Goal: Information Seeking & Learning: Check status

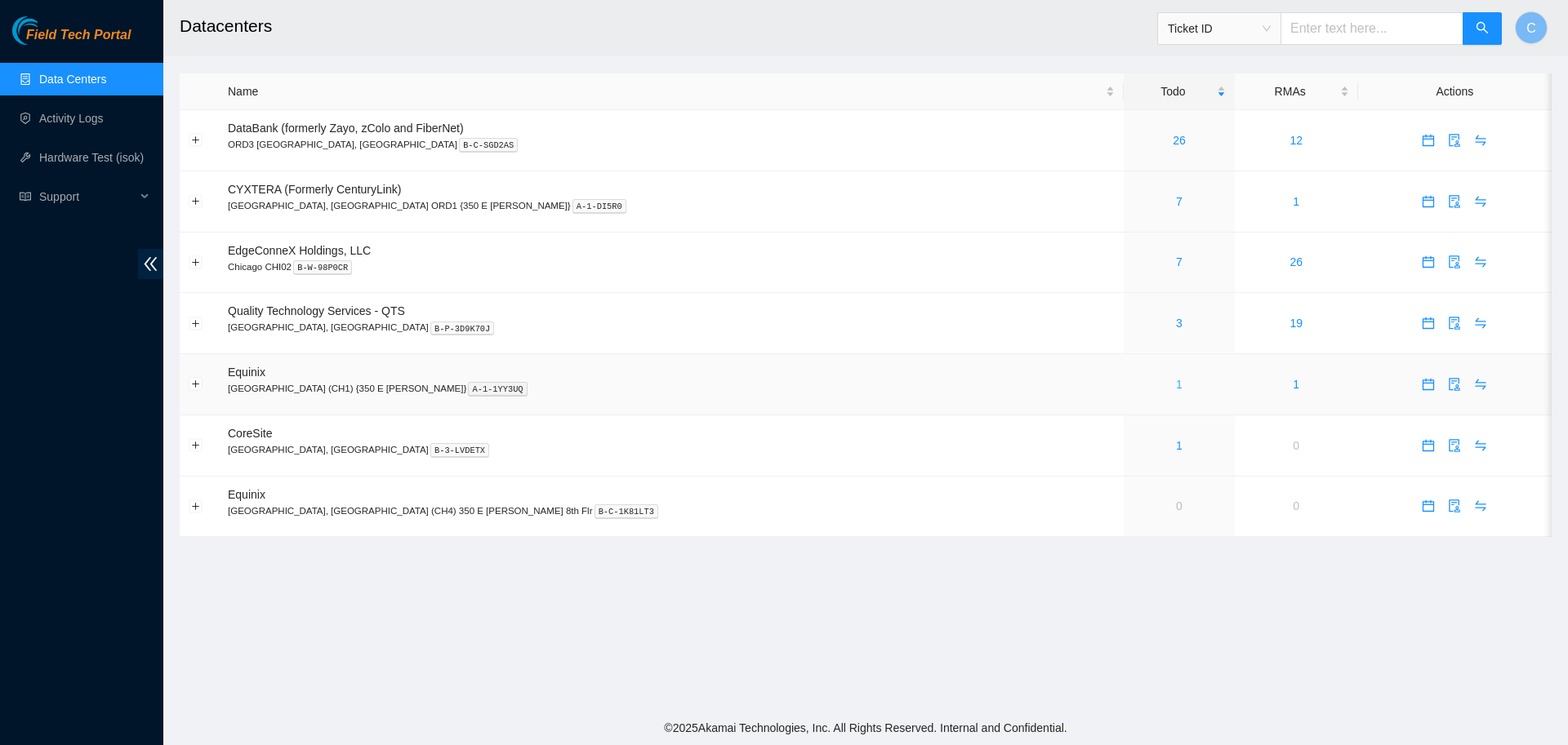
click at [1175, 380] on link "1" at bounding box center [1179, 384] width 7 height 13
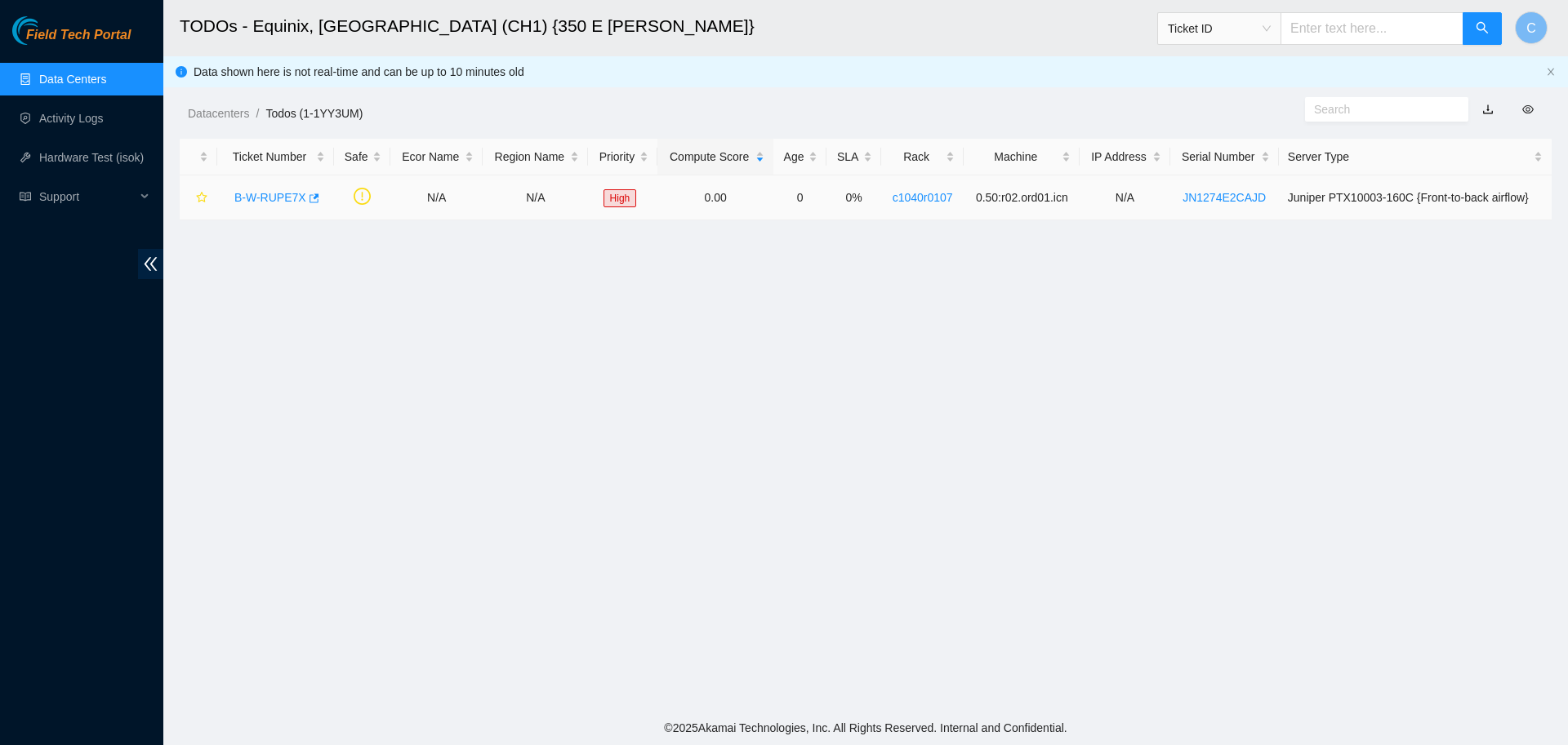
click at [266, 199] on link "B-W-RUPE7X" at bounding box center [270, 197] width 72 height 13
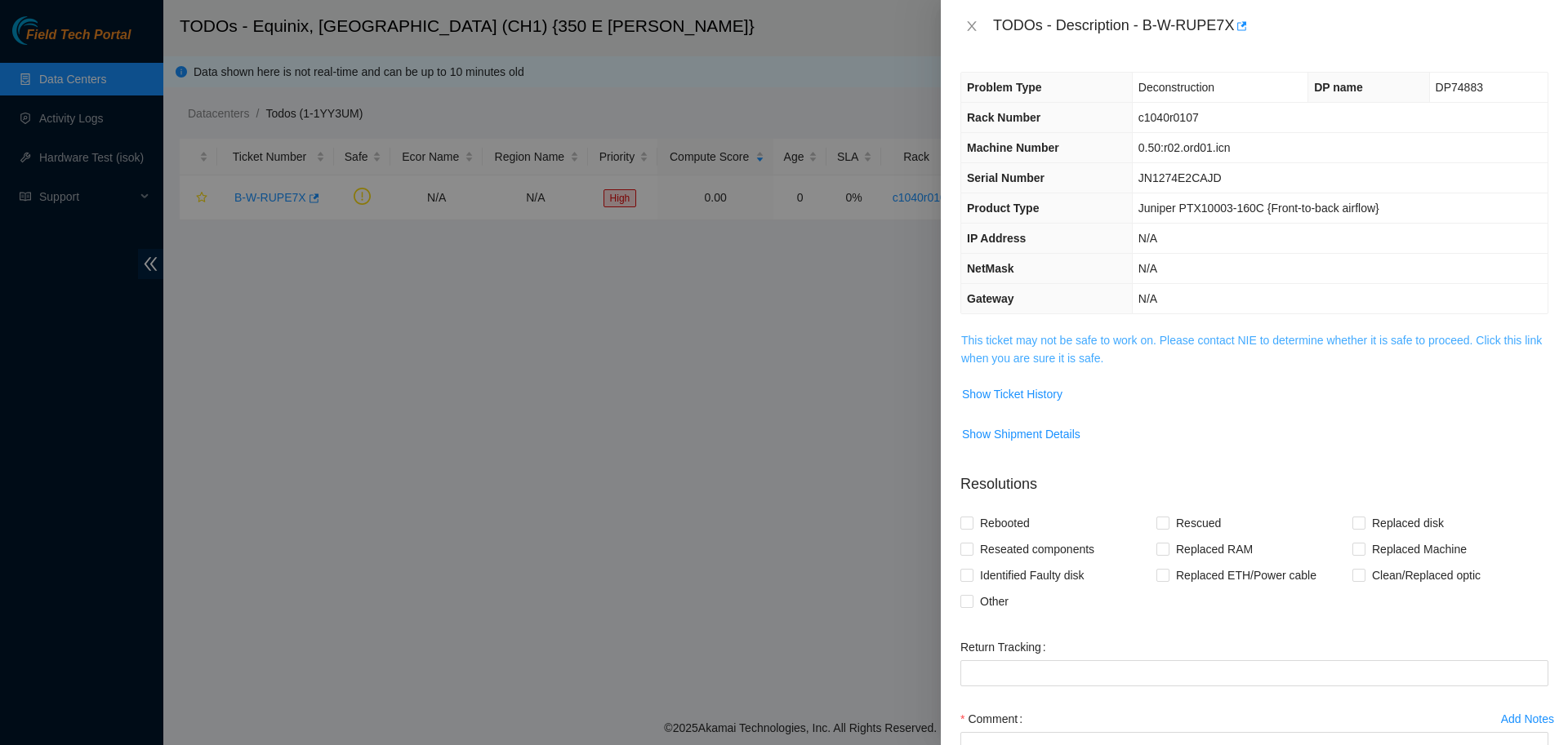
click at [1017, 364] on link "This ticket may not be safe to work on. Please contact NIE to determine whether…" at bounding box center [1251, 348] width 580 height 31
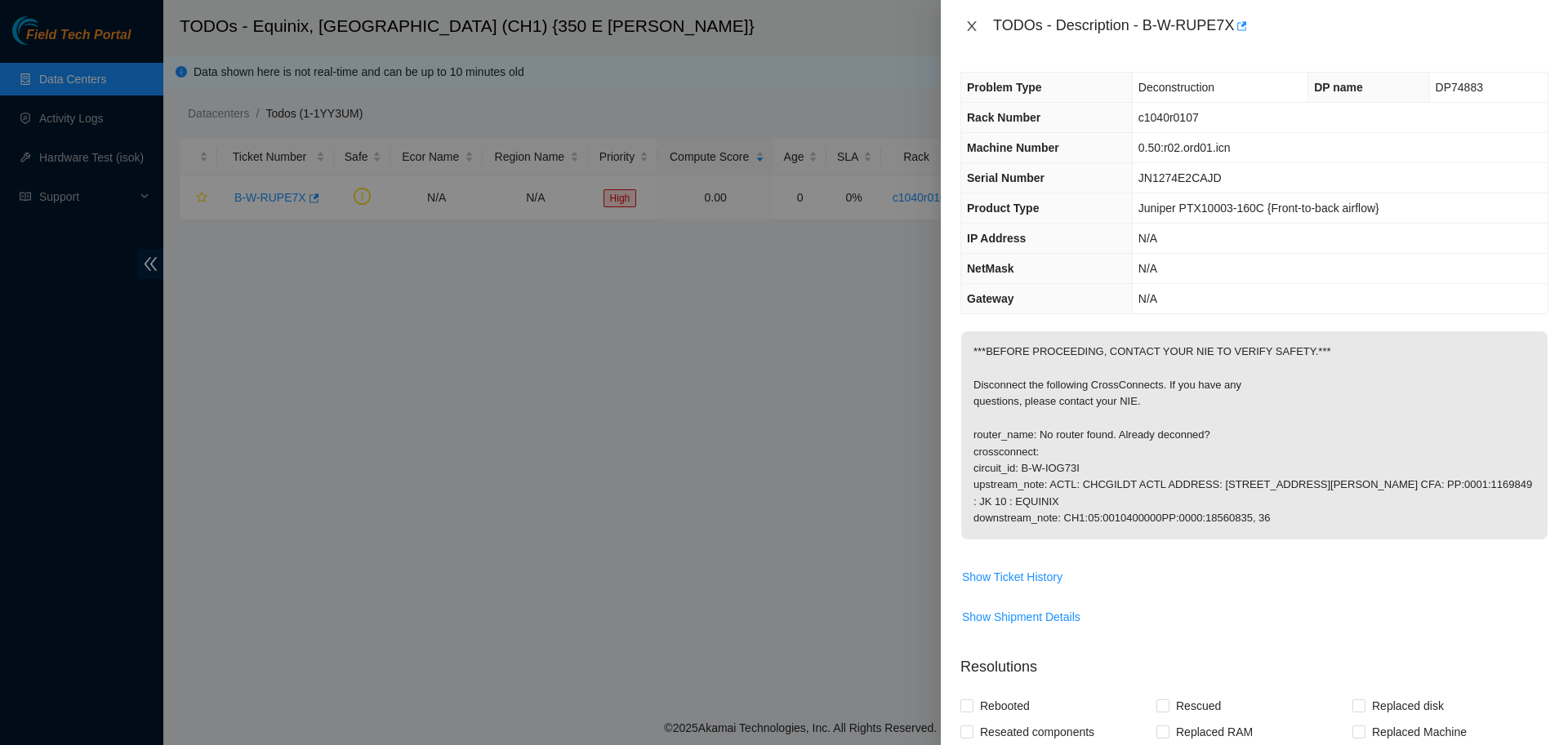
click at [970, 22] on icon "close" at bounding box center [972, 27] width 13 height 13
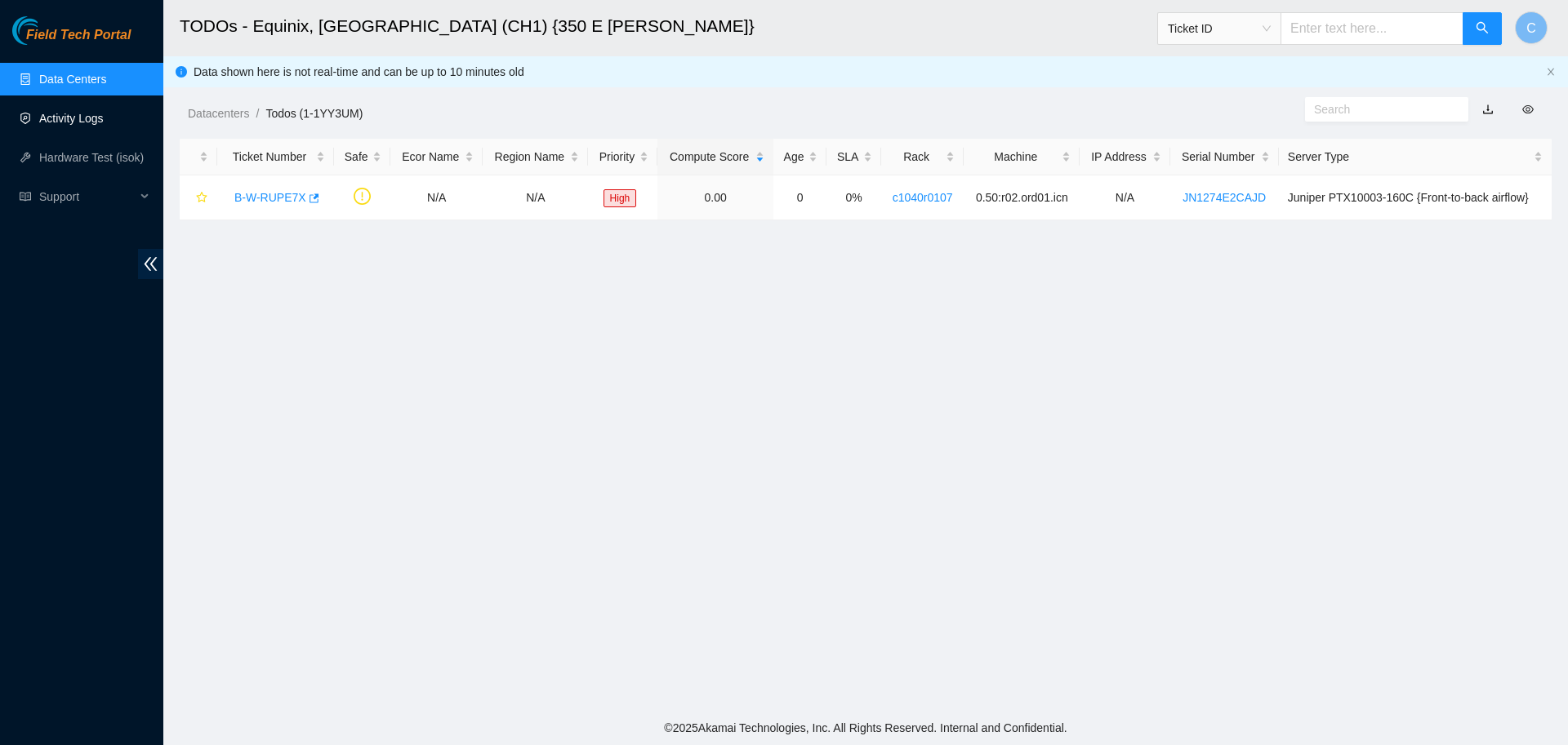
click at [52, 123] on link "Activity Logs" at bounding box center [71, 119] width 65 height 13
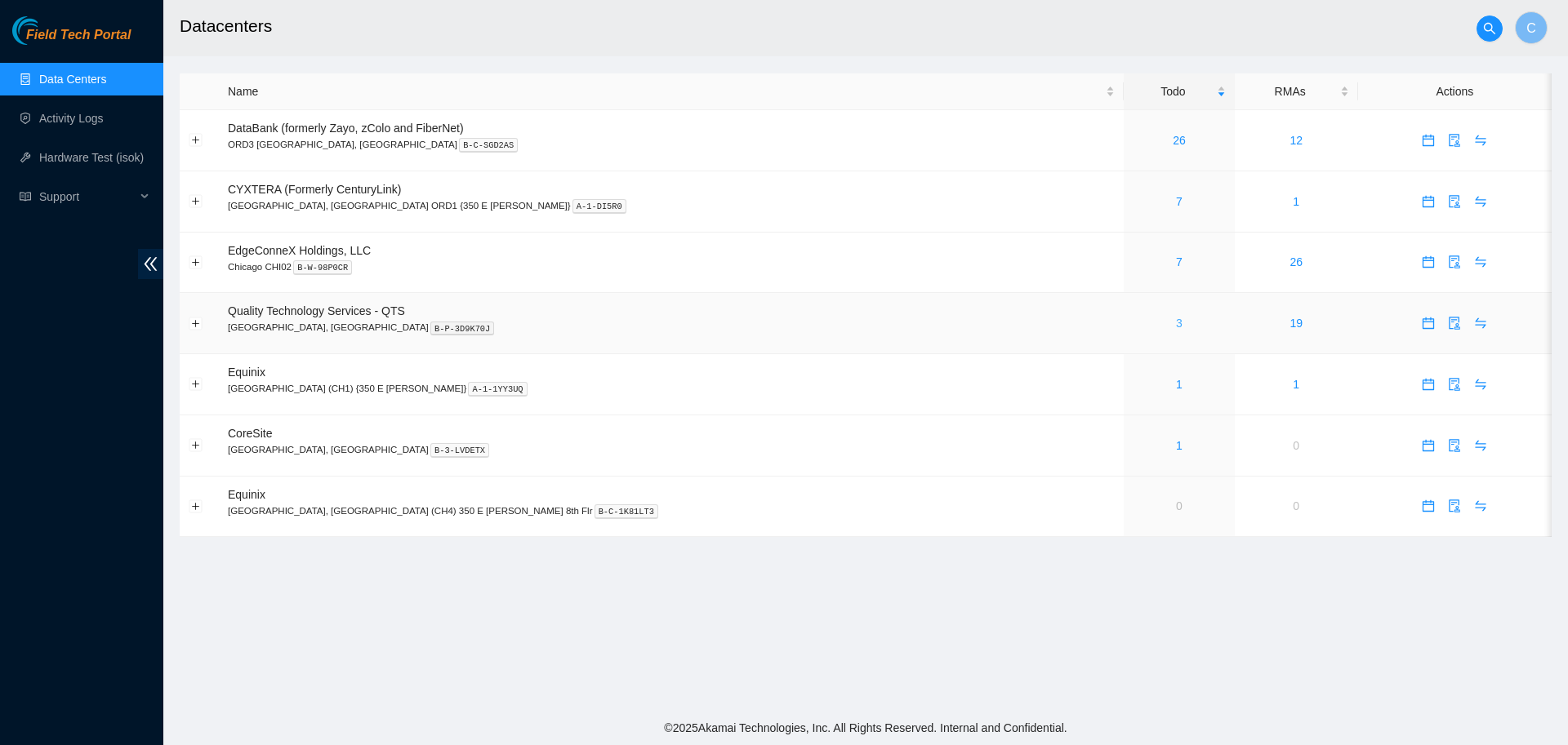
click at [781, 324] on link "3" at bounding box center [1179, 324] width 7 height 13
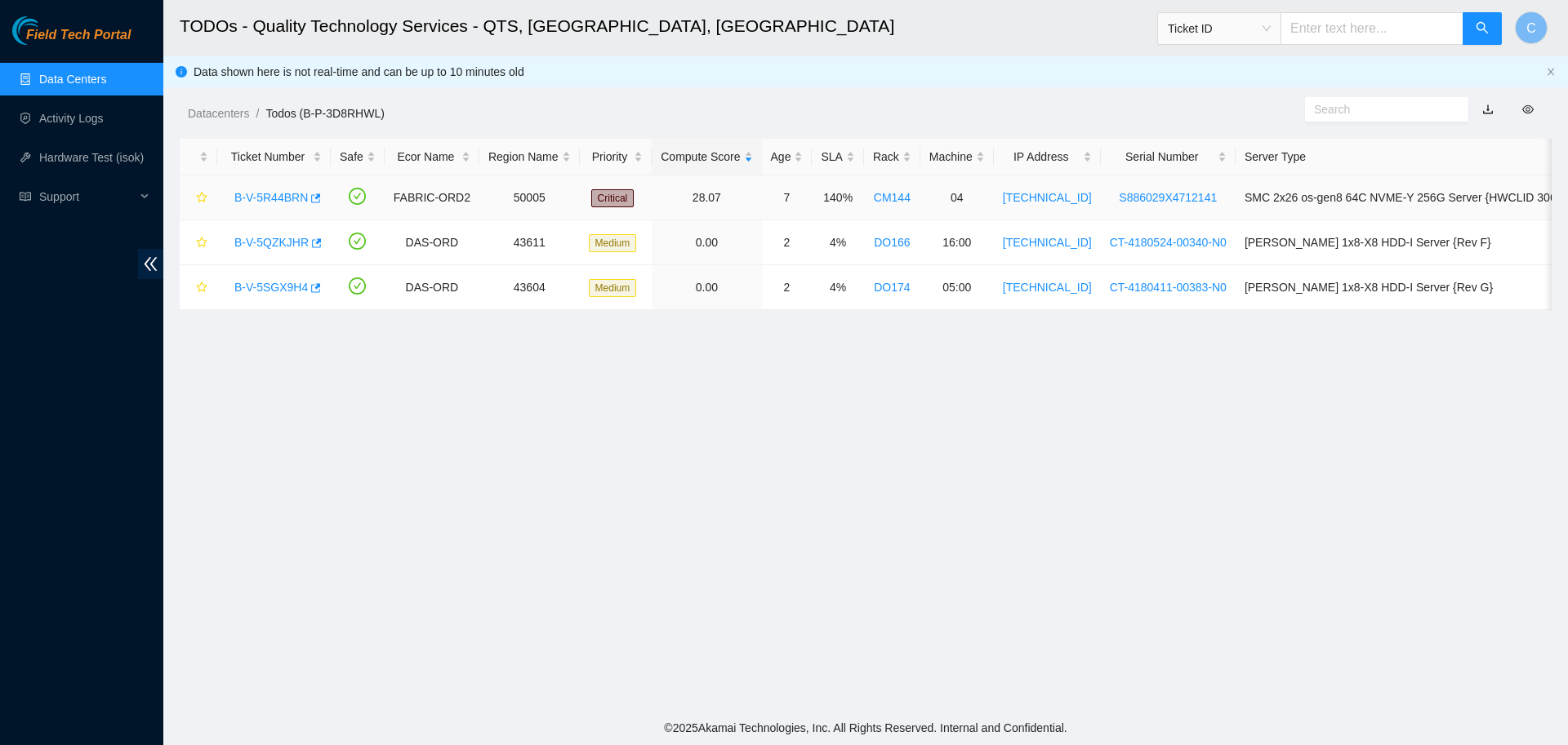
click at [272, 193] on link "B-V-5R44BRN" at bounding box center [271, 197] width 74 height 13
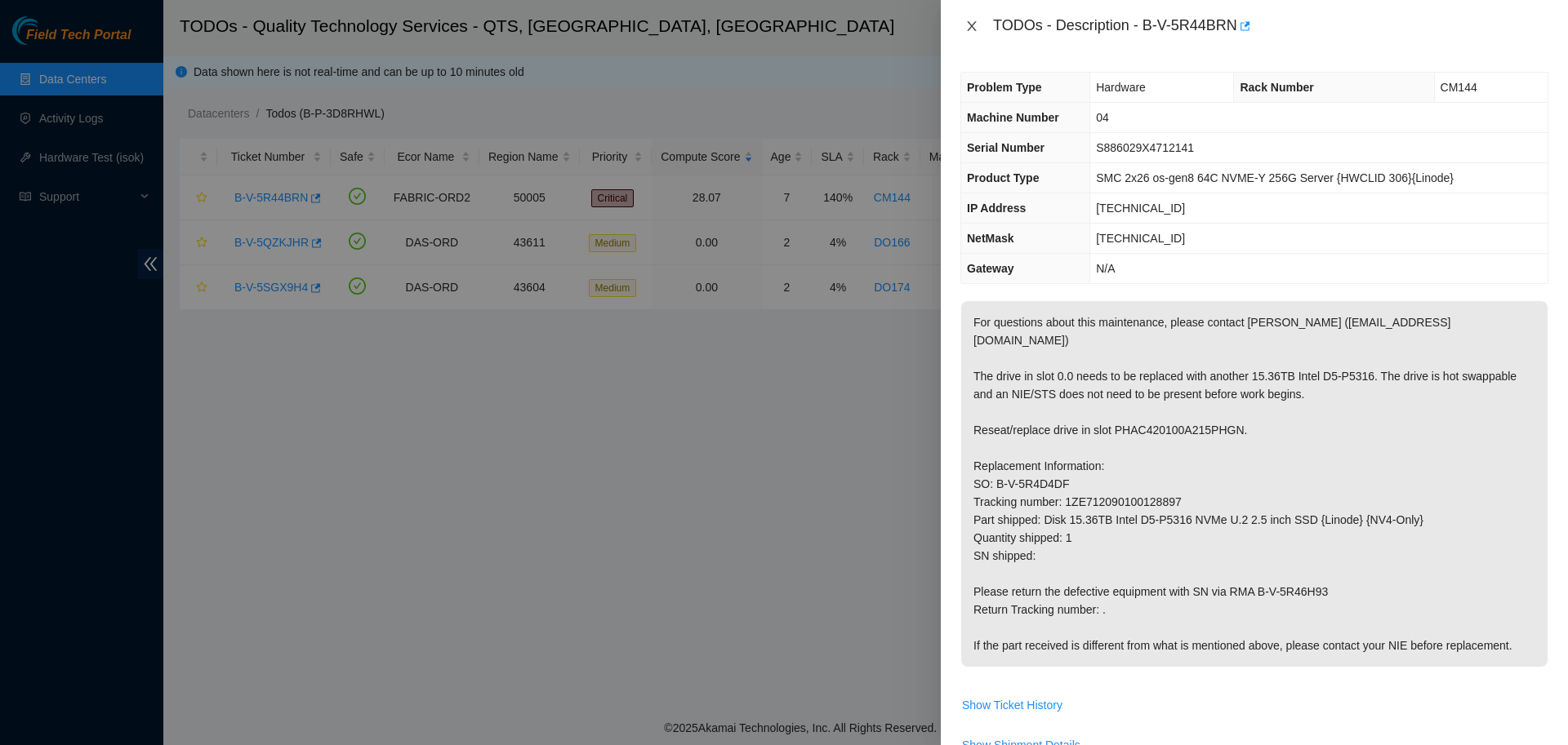
click at [781, 28] on icon "close" at bounding box center [971, 27] width 9 height 10
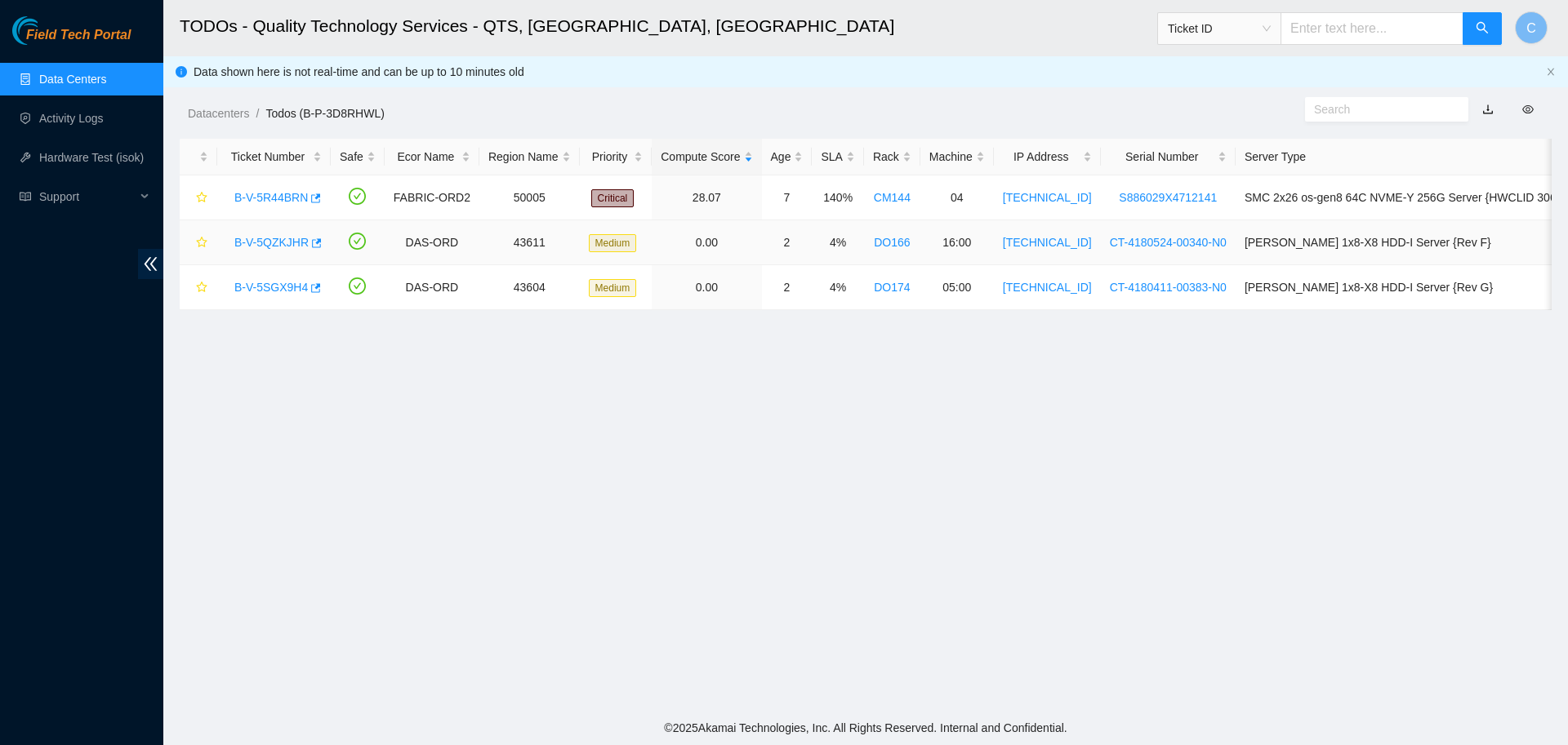
click at [275, 245] on link "B-V-5QZKJHR" at bounding box center [271, 242] width 75 height 13
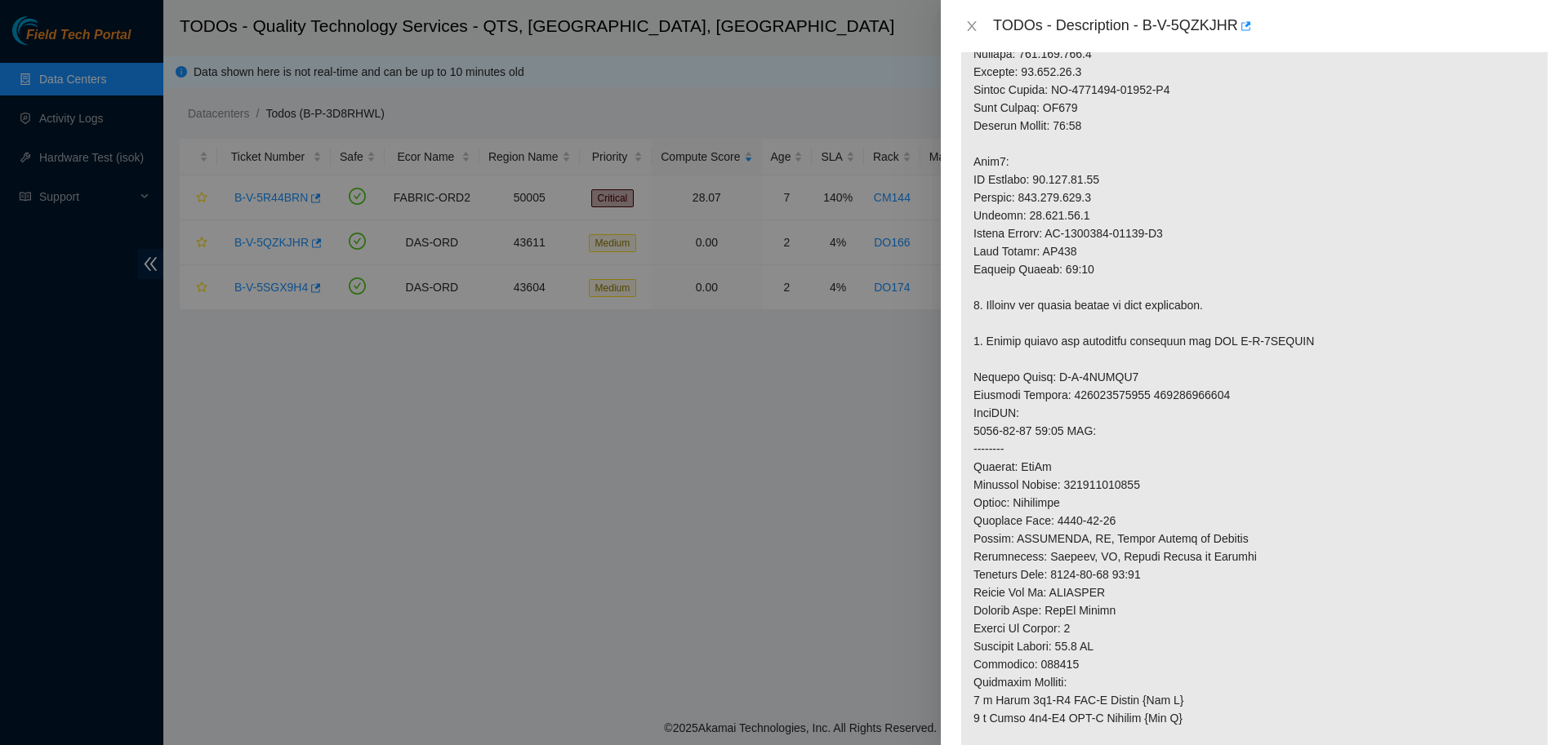
scroll to position [503, 0]
click at [781, 26] on icon "close" at bounding box center [972, 27] width 13 height 13
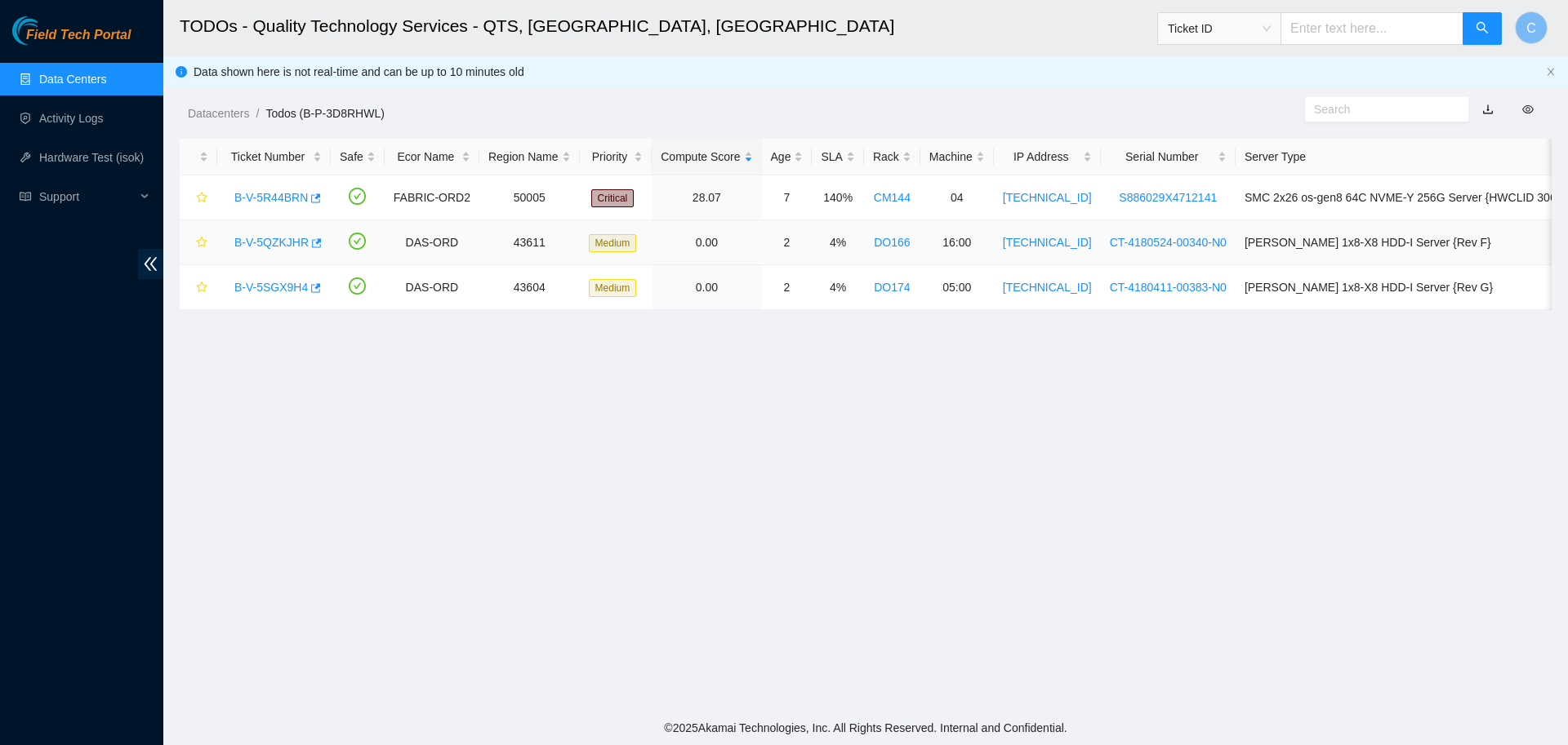
scroll to position [149, 0]
click at [275, 290] on link "B-V-5SGX9H4" at bounding box center [271, 287] width 74 height 13
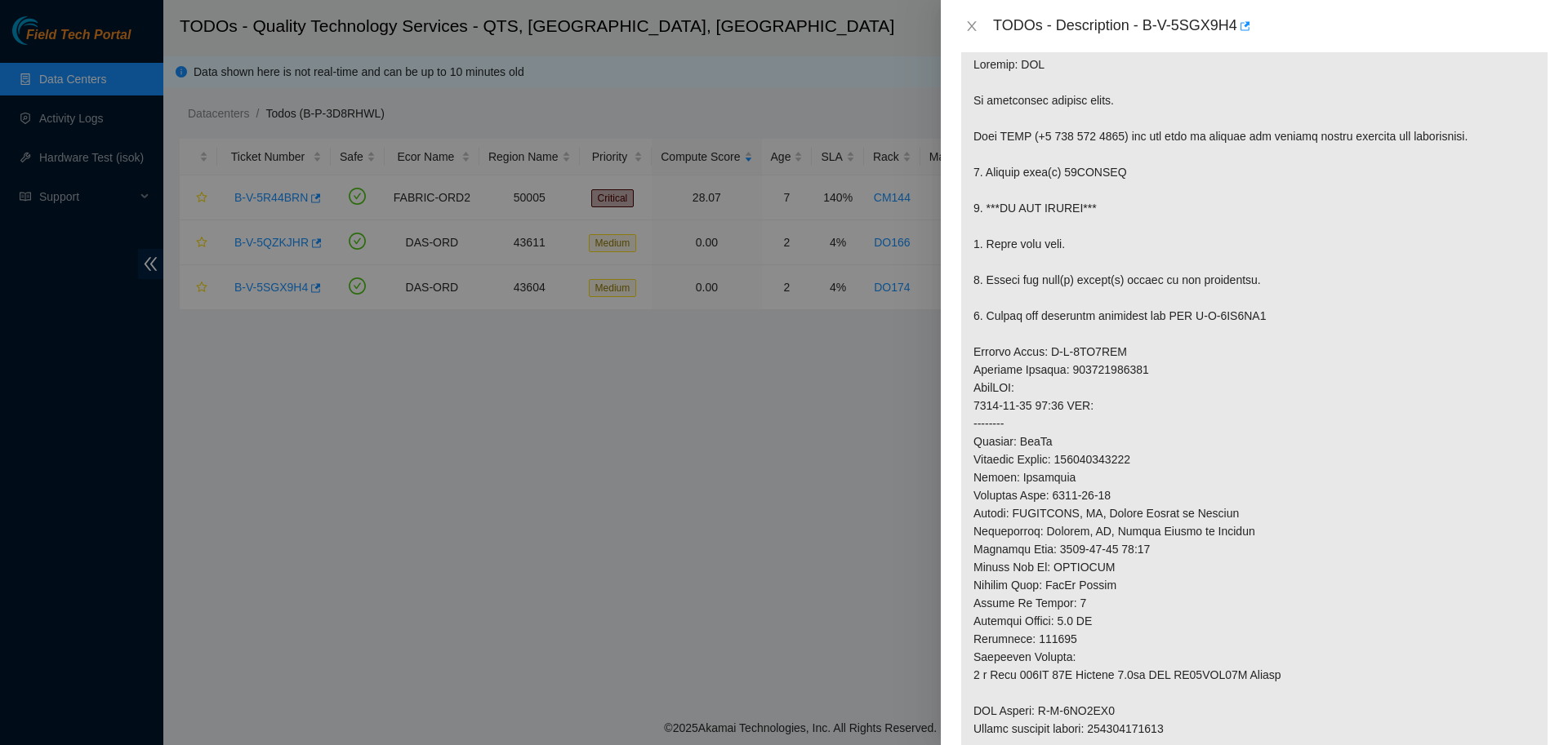
scroll to position [266, 0]
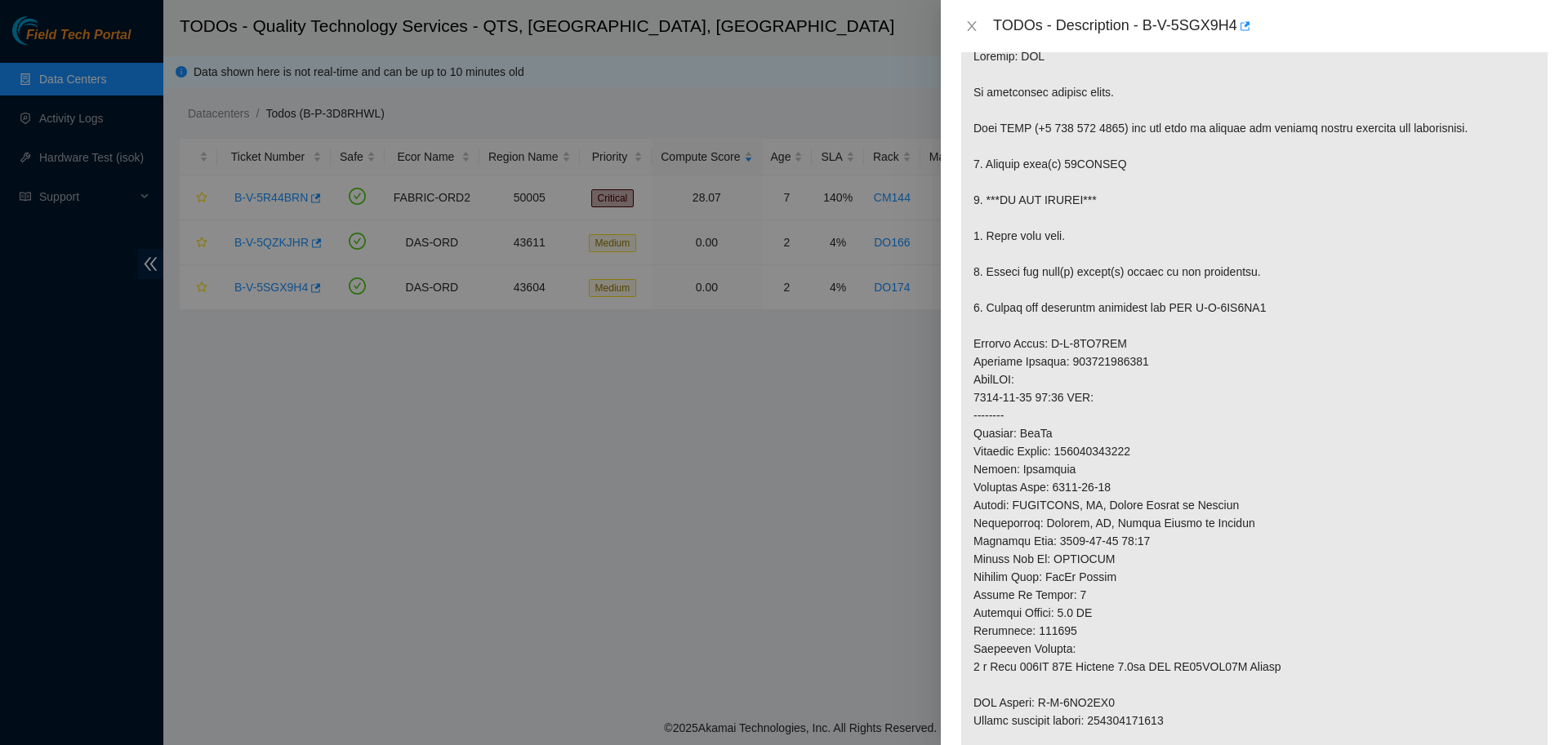
click at [781, 354] on p at bounding box center [1254, 415] width 586 height 761
copy p "463470040956"
click at [701, 110] on div at bounding box center [784, 372] width 1568 height 745
click at [781, 26] on icon "close" at bounding box center [972, 27] width 13 height 13
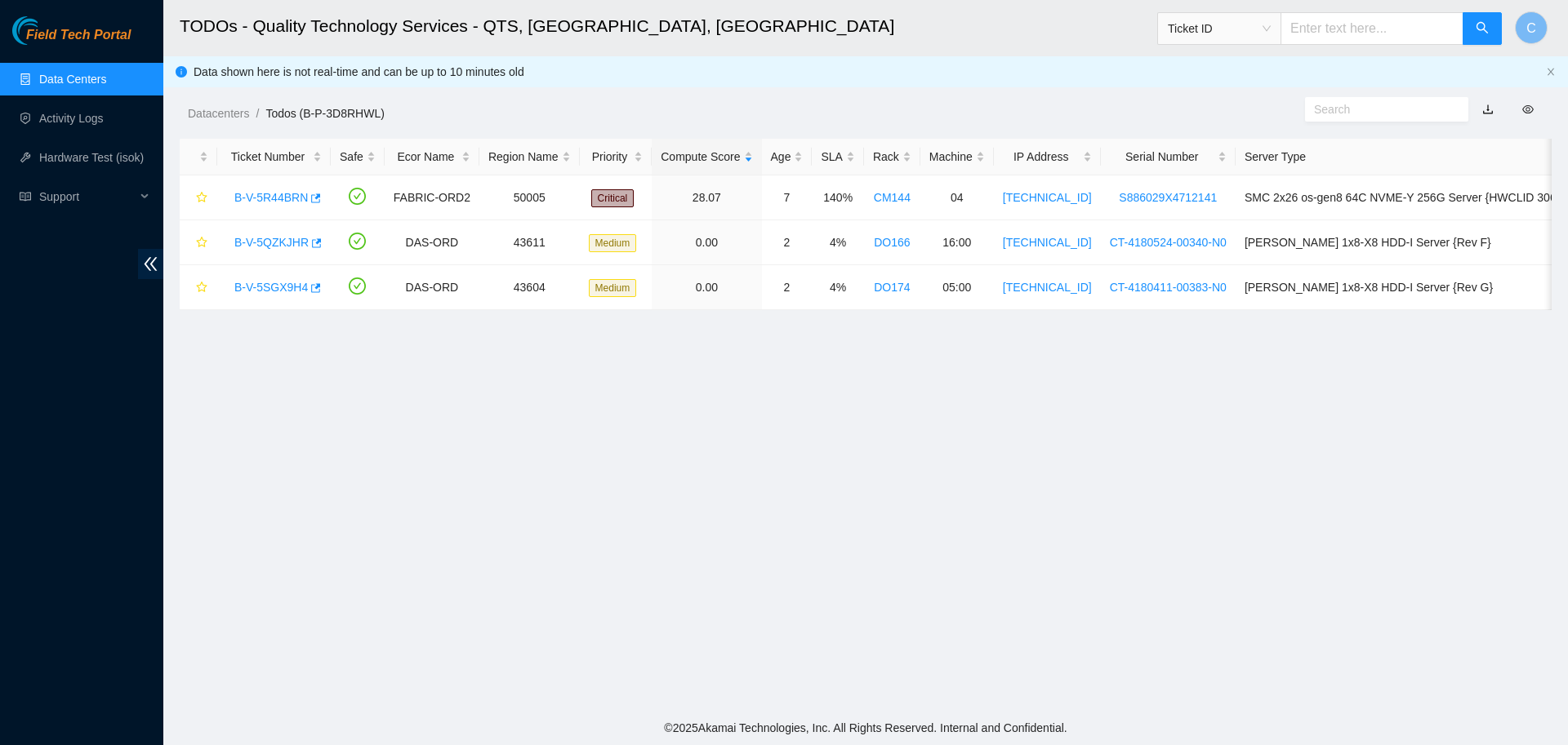
scroll to position [149, 0]
click at [781, 29] on span "Ticket ID" at bounding box center [1219, 29] width 103 height 25
click at [781, 167] on div "Serial Number" at bounding box center [1230, 165] width 103 height 18
click at [781, 27] on input "text" at bounding box center [1371, 28] width 183 height 32
type input "425421606281"
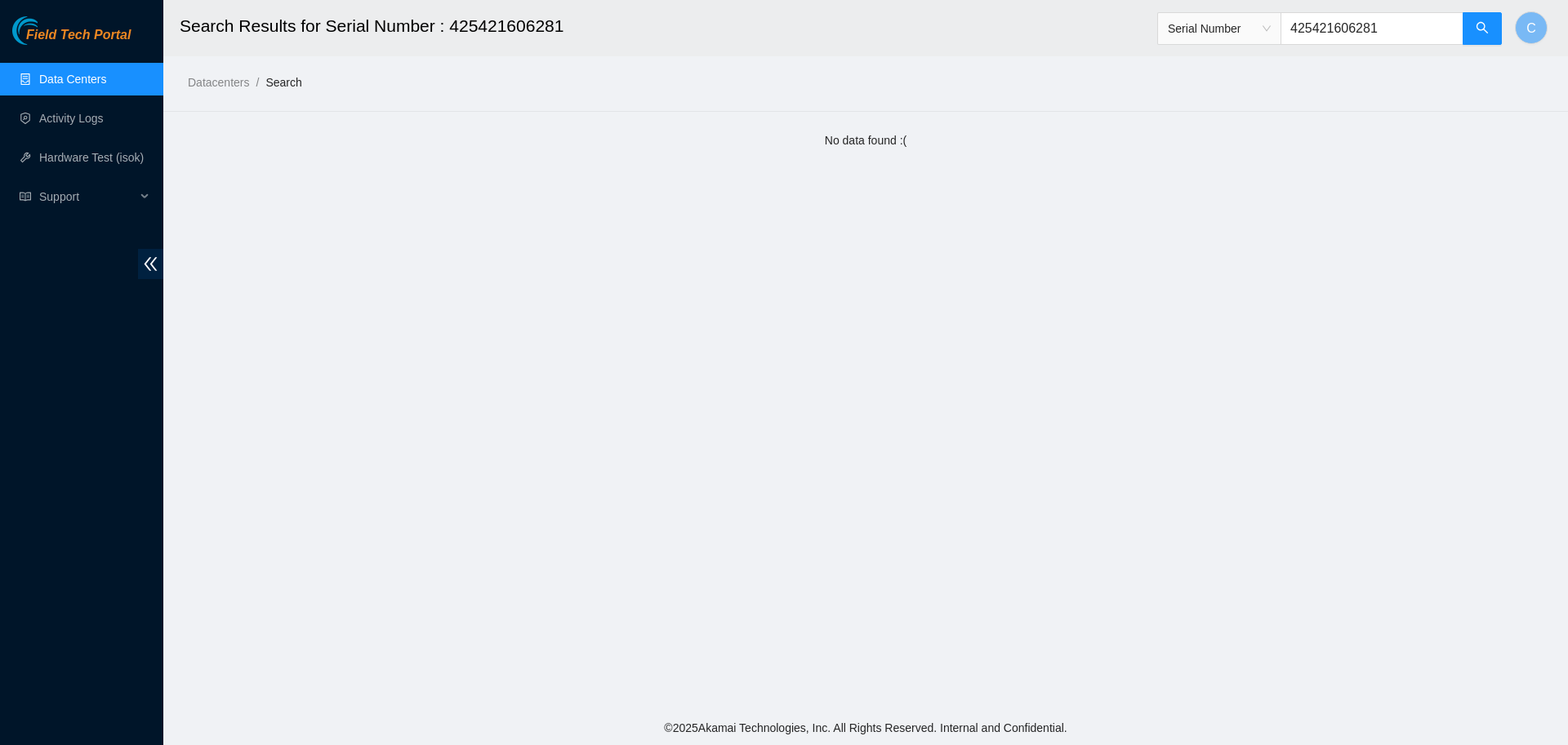
click at [781, 26] on span "Serial Number" at bounding box center [1219, 29] width 103 height 25
click at [781, 187] on div "Tracking Number" at bounding box center [1230, 191] width 103 height 18
click at [781, 33] on icon "search" at bounding box center [1482, 28] width 13 height 13
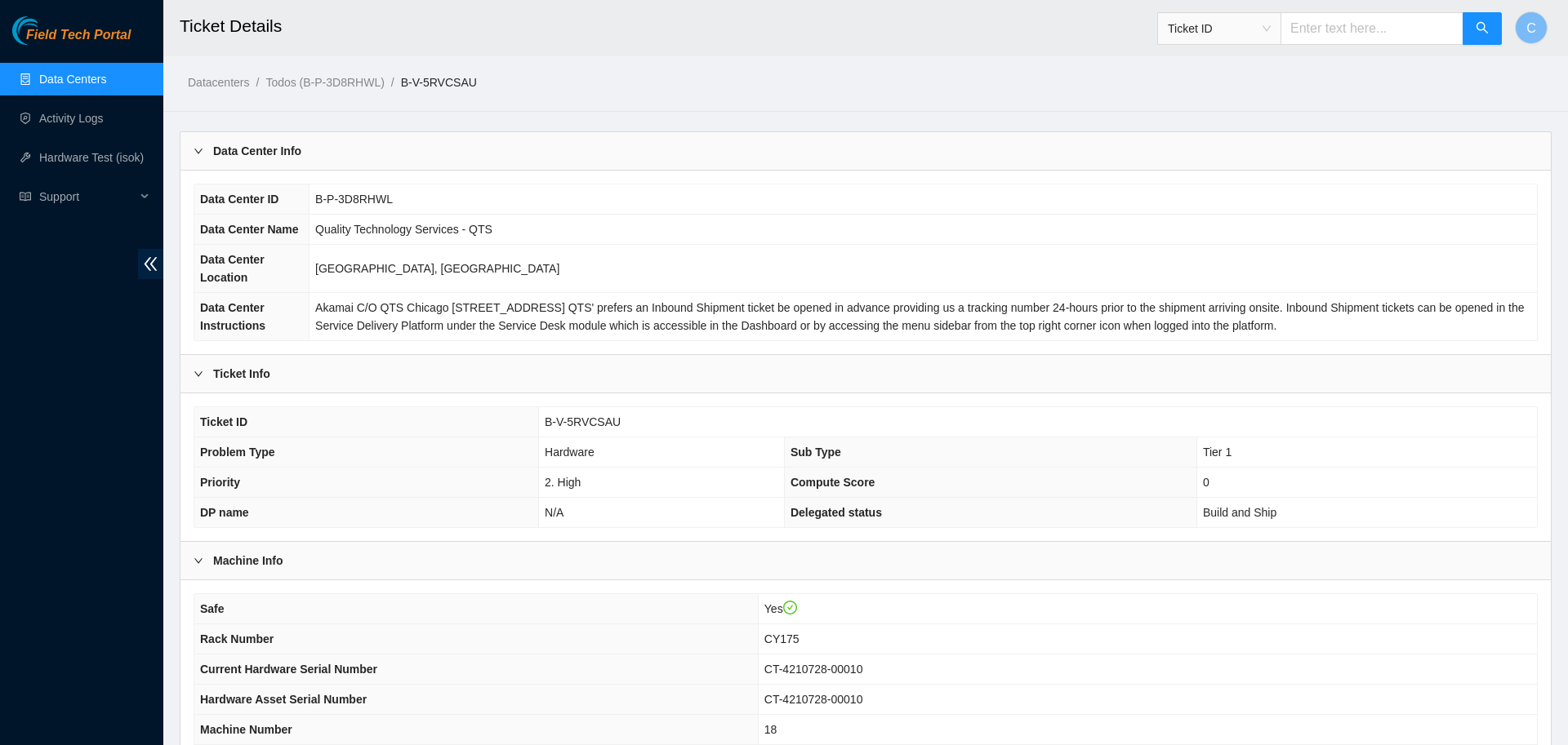
scroll to position [309, 0]
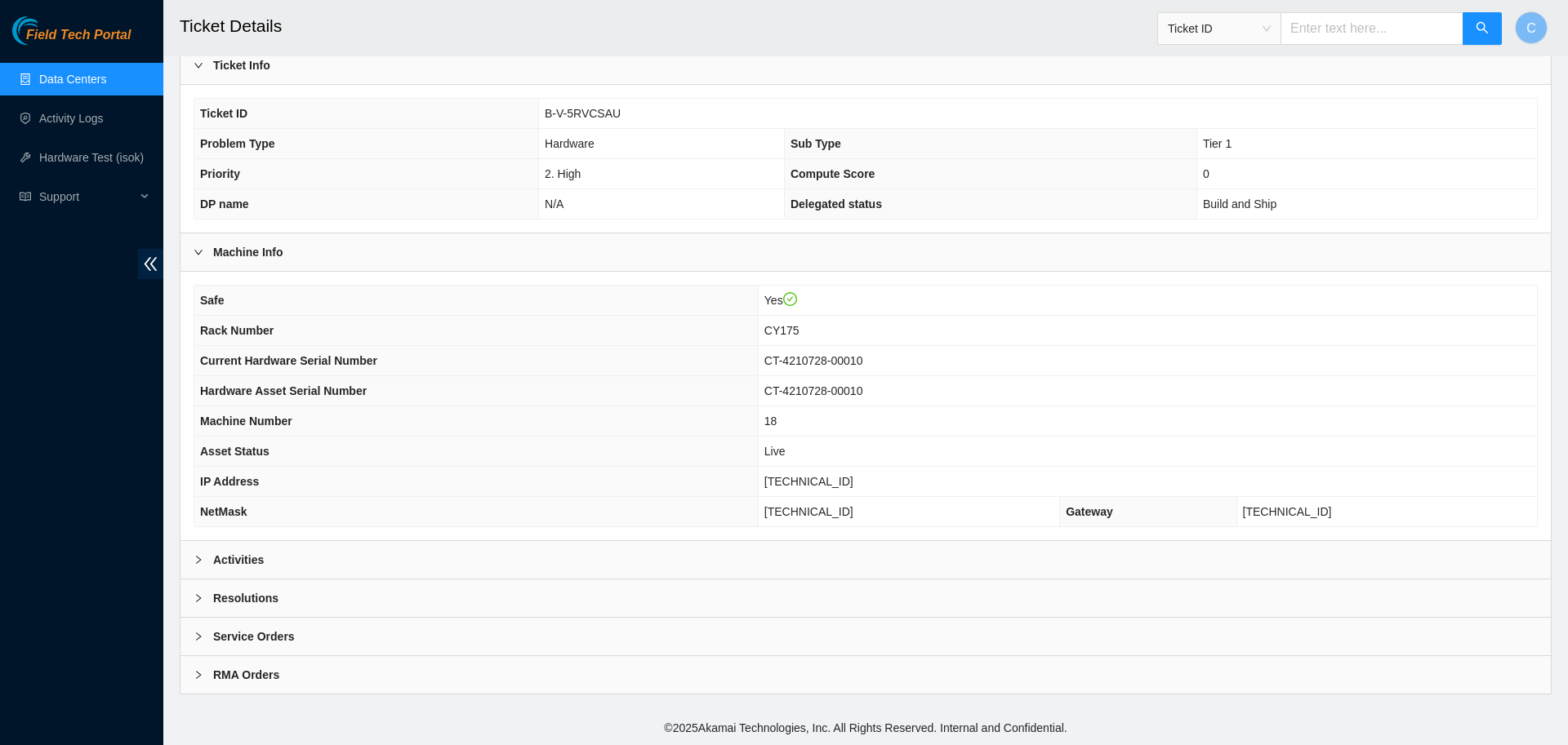
click at [781, 564] on div "Activities" at bounding box center [865, 559] width 1370 height 37
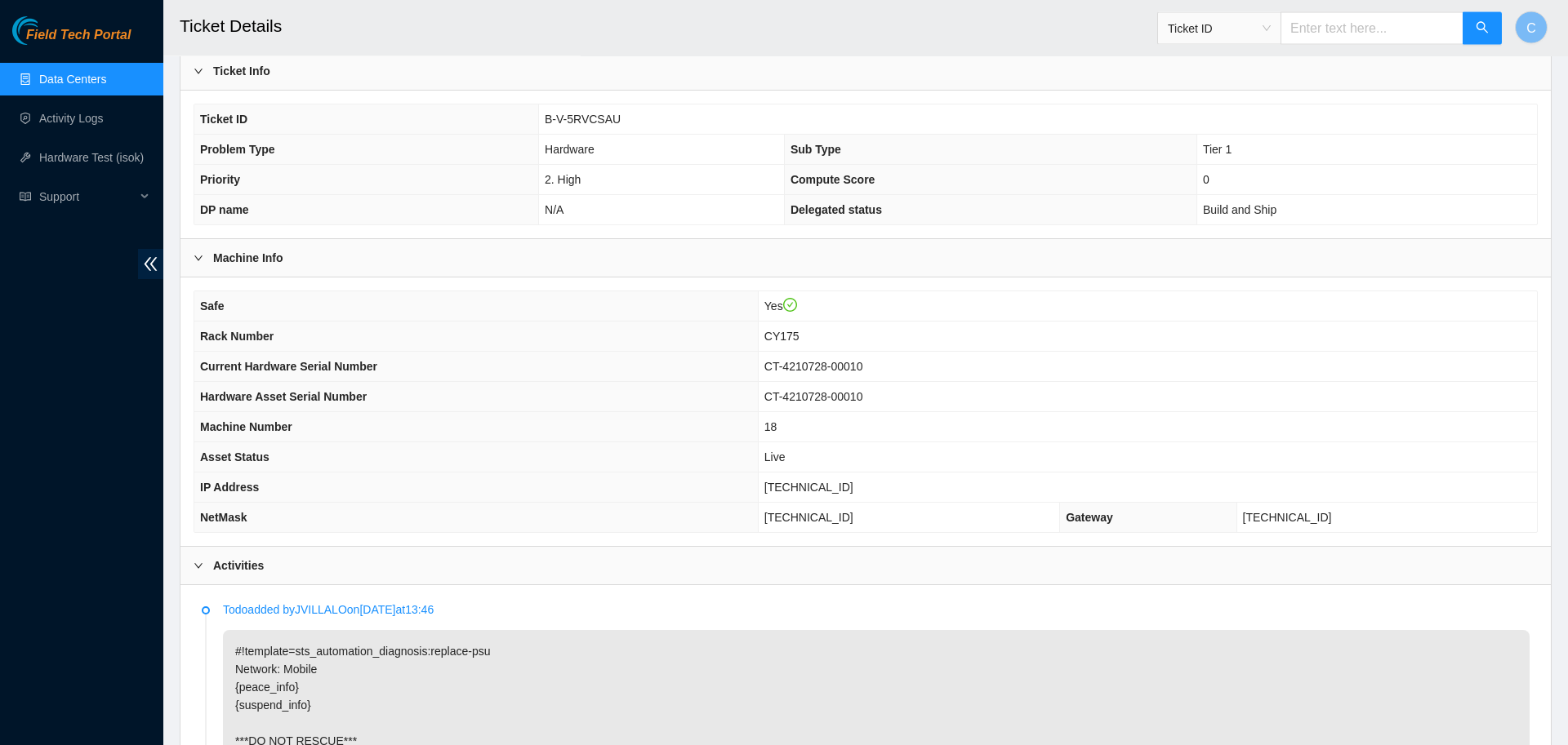
scroll to position [302, 0]
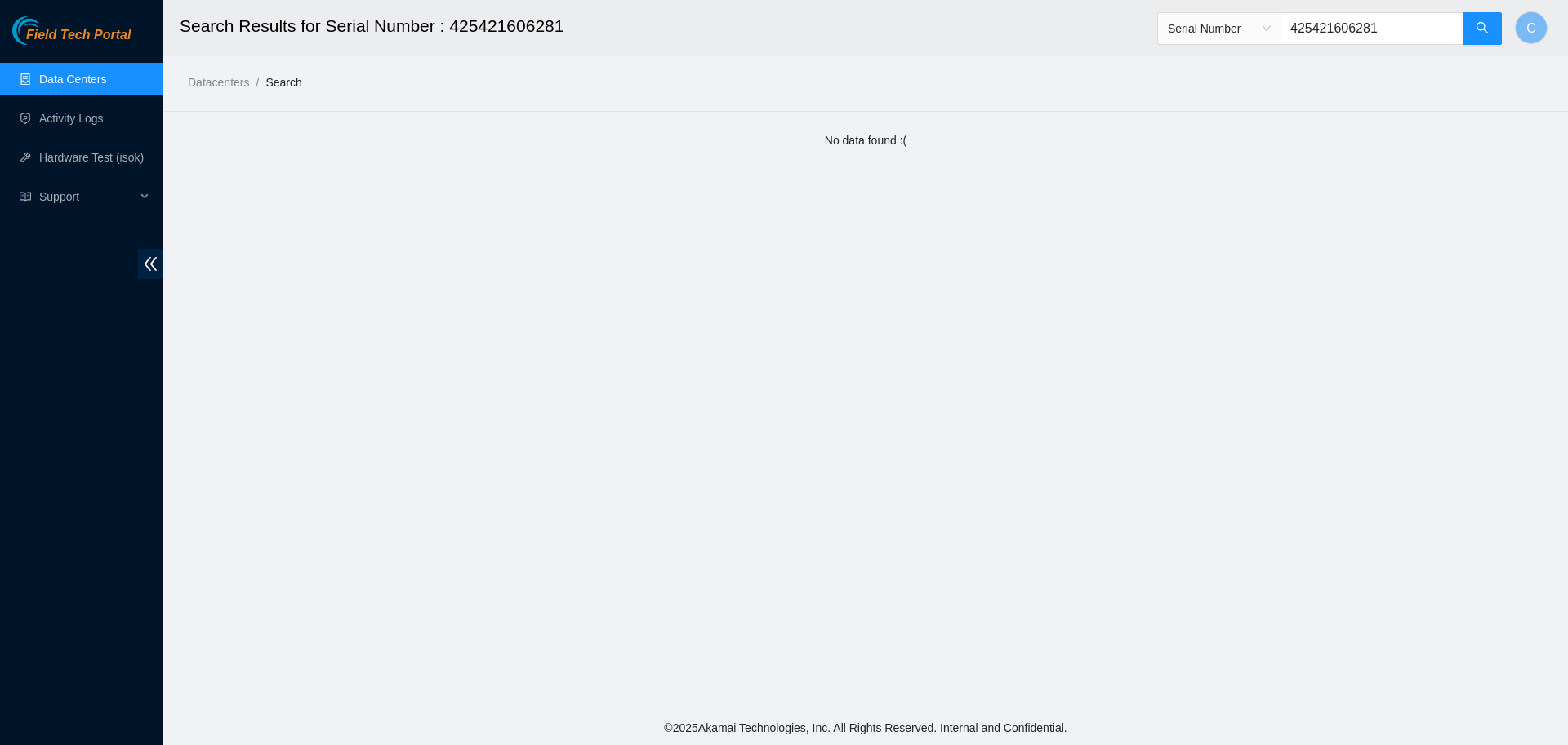
click at [781, 28] on span "Serial Number" at bounding box center [1219, 29] width 103 height 25
click at [781, 199] on div "Tracking Number" at bounding box center [1230, 191] width 103 height 18
click at [781, 30] on input "425421606281" at bounding box center [1371, 28] width 183 height 32
click at [781, 34] on input "425421606281" at bounding box center [1371, 28] width 183 height 32
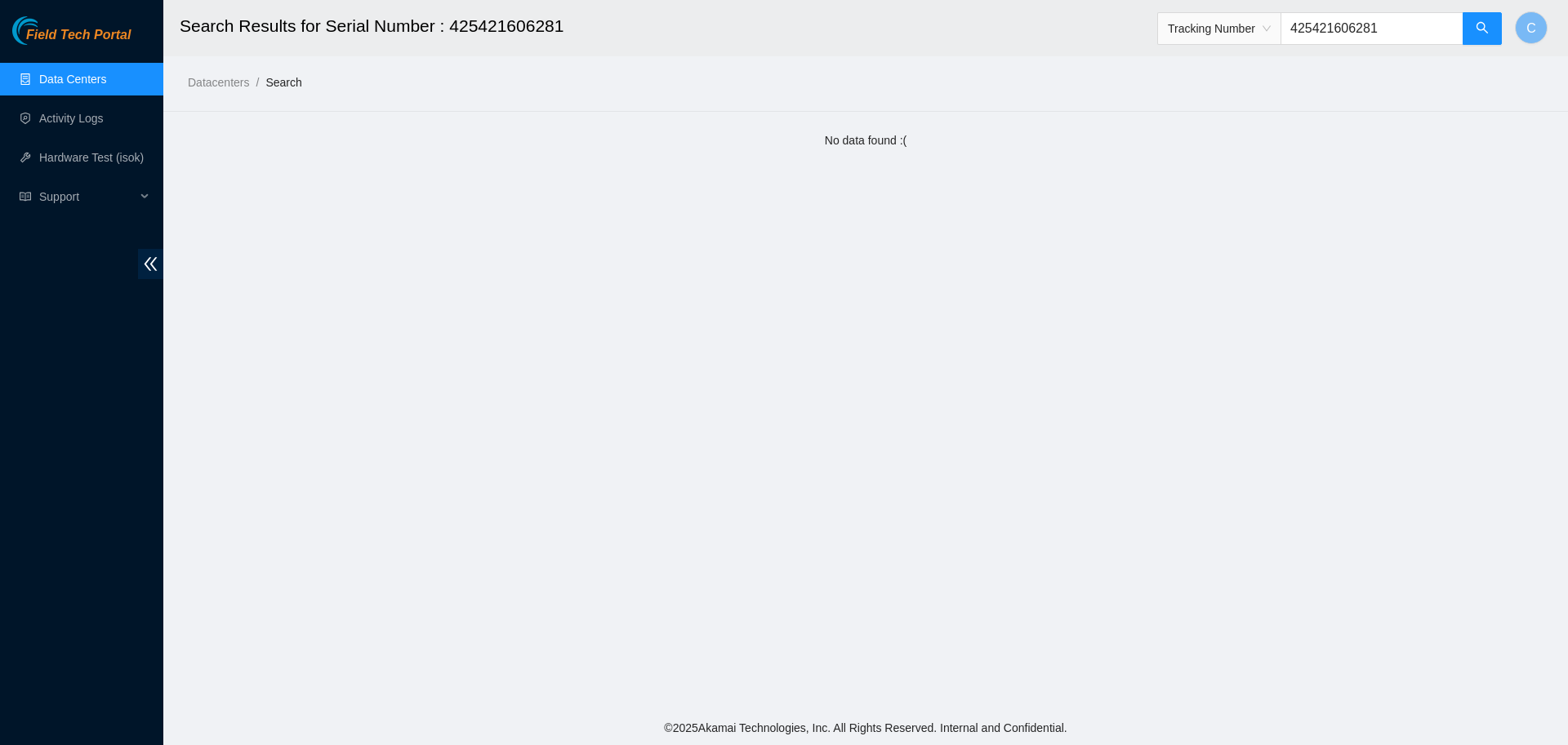
click at [781, 34] on input "425421606281" at bounding box center [1371, 28] width 183 height 32
paste input "391617173632"
click at [781, 28] on button "button" at bounding box center [1482, 28] width 39 height 32
type input "391617173632"
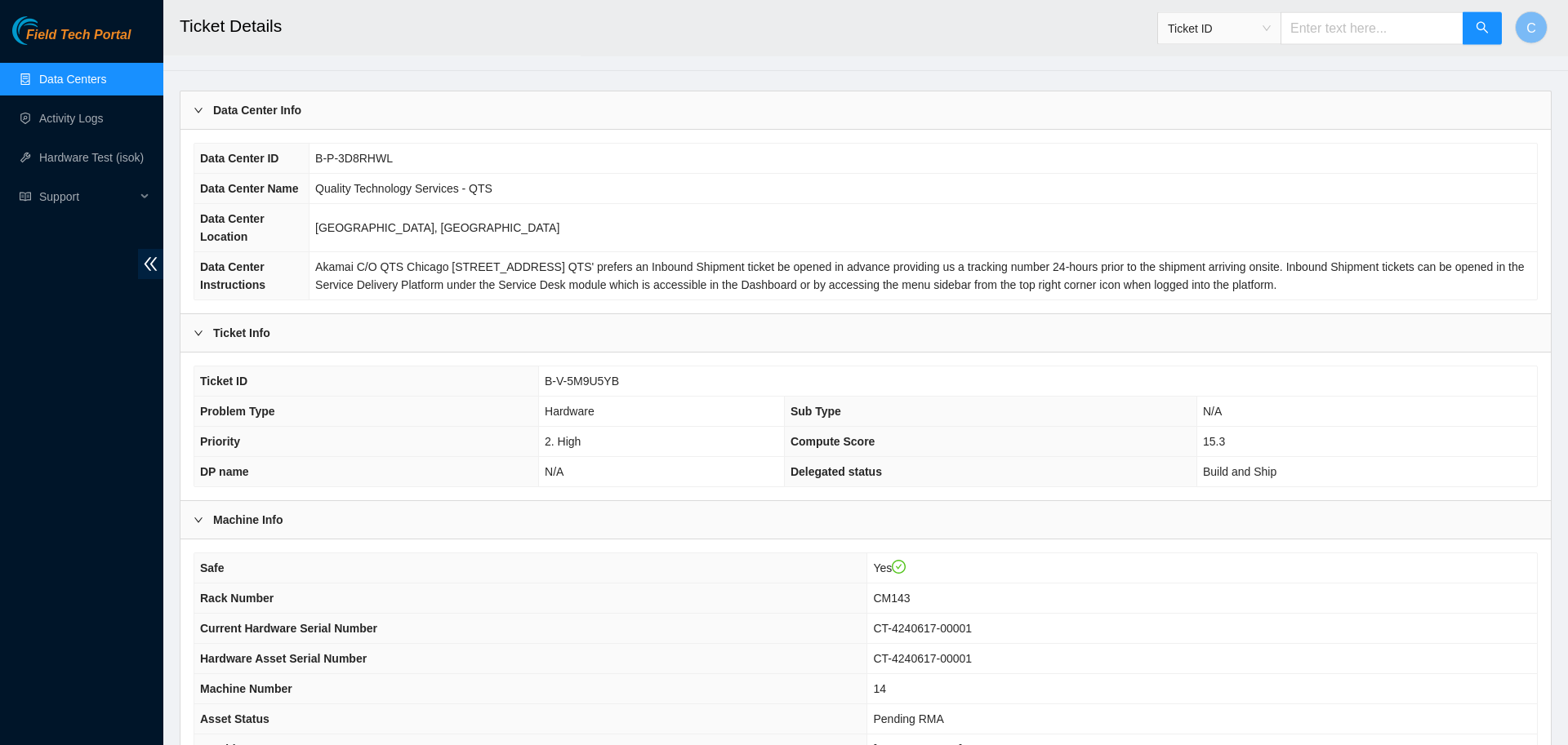
scroll to position [309, 0]
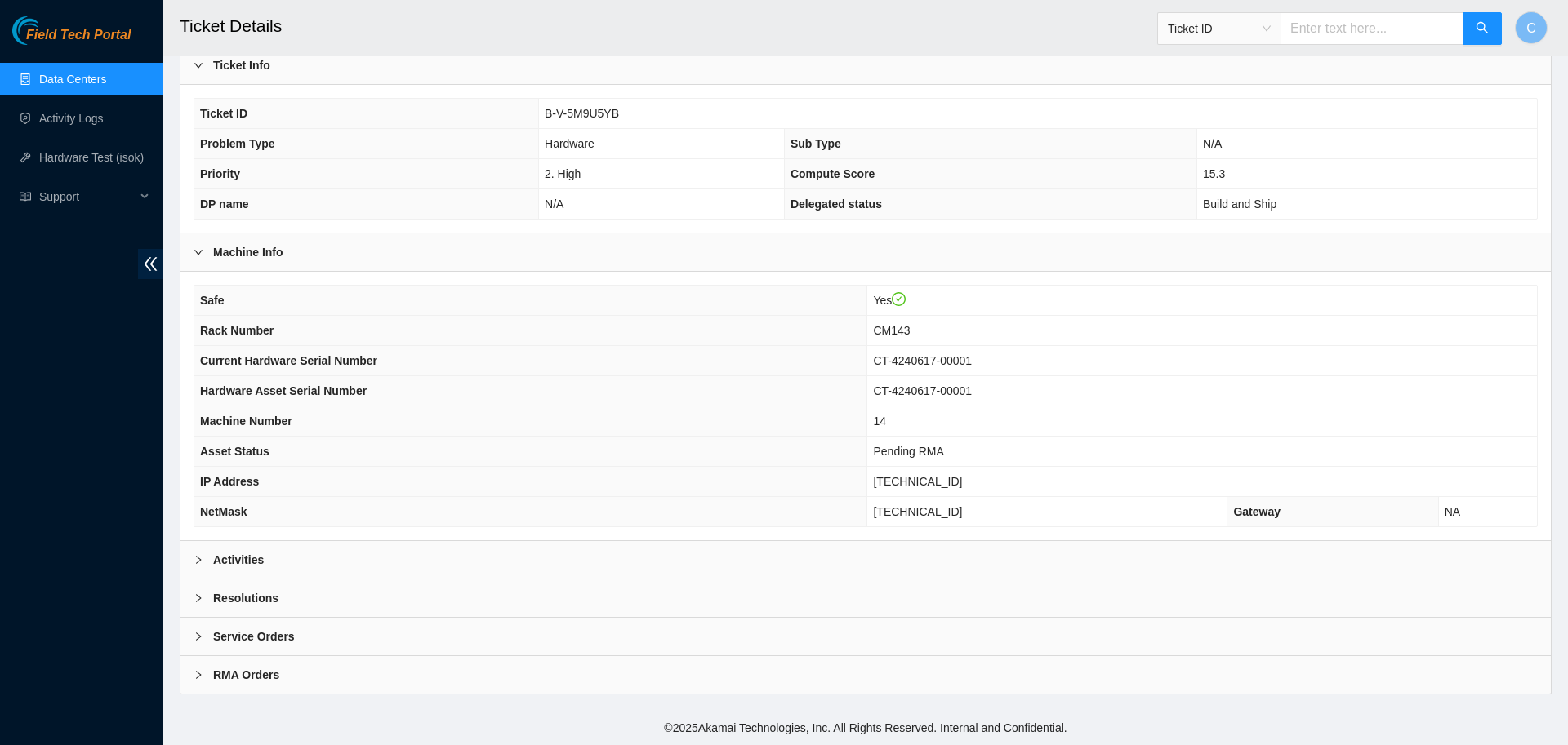
click at [633, 567] on div "Activities" at bounding box center [865, 559] width 1370 height 37
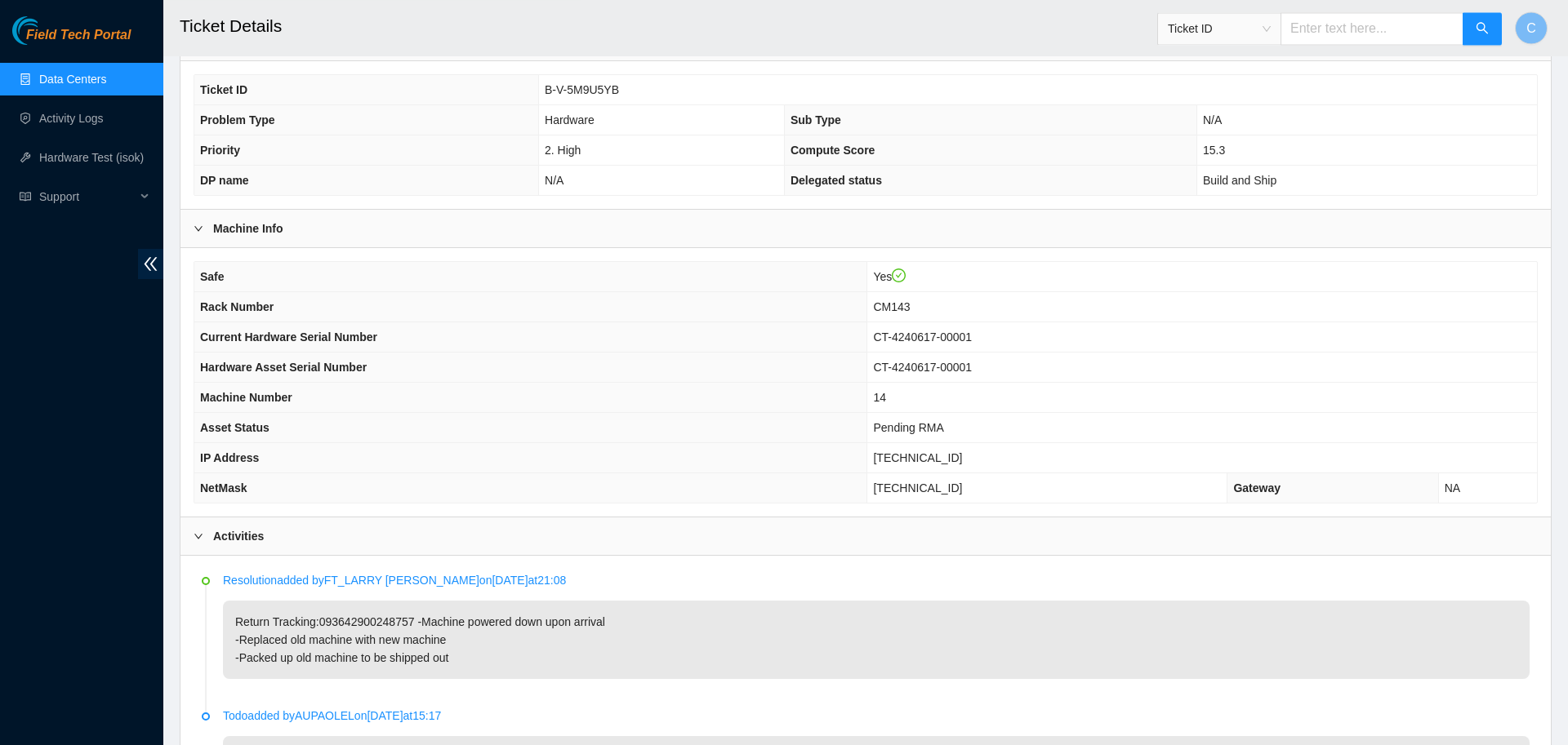
scroll to position [330, 0]
click at [781, 21] on span "Ticket ID" at bounding box center [1219, 29] width 103 height 25
click at [781, 166] on div "Serial Number" at bounding box center [1230, 165] width 103 height 18
click at [781, 37] on input "text" at bounding box center [1371, 28] width 183 height 32
paste input "391061827540"
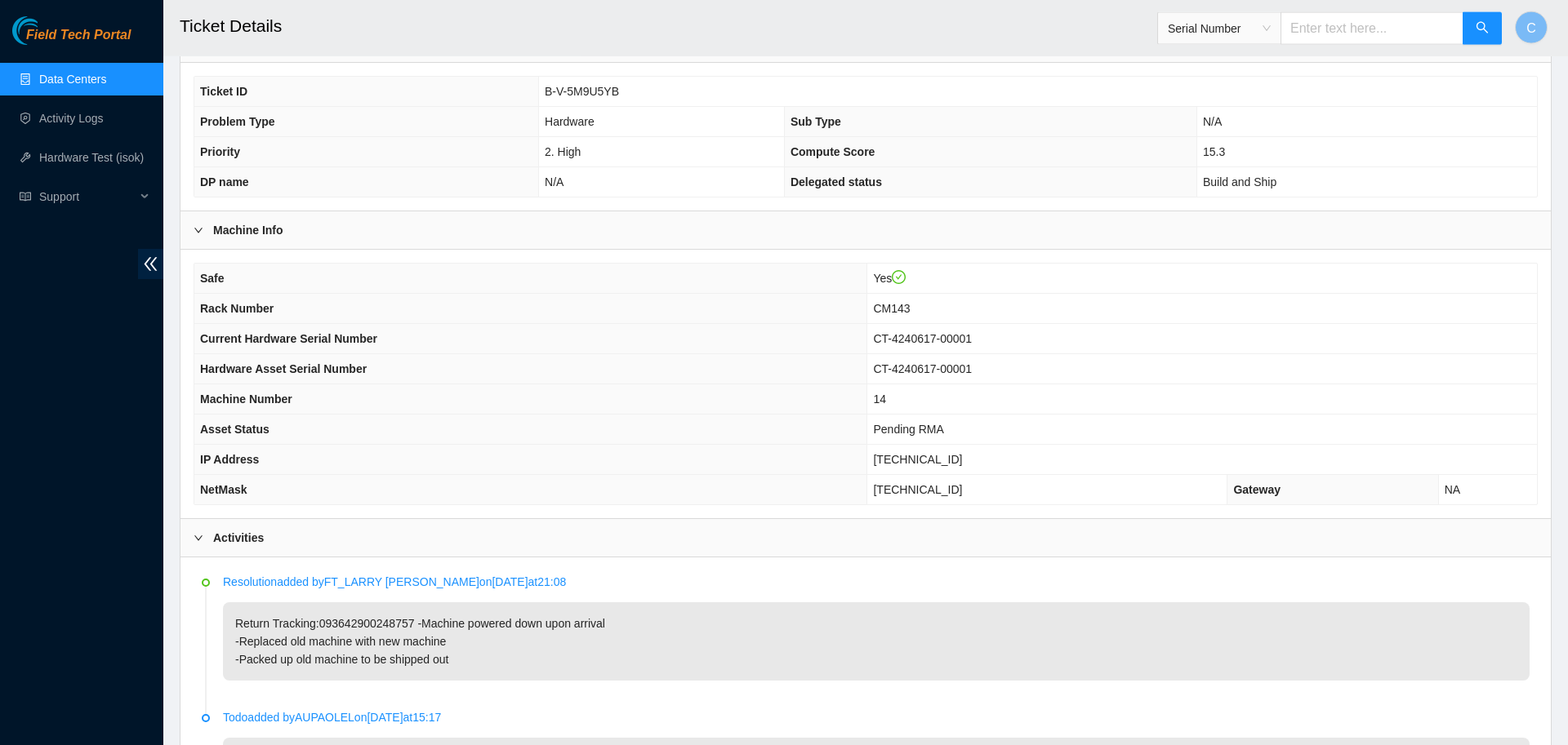
type input "391061827540"
click at [781, 38] on button "button" at bounding box center [1482, 28] width 39 height 32
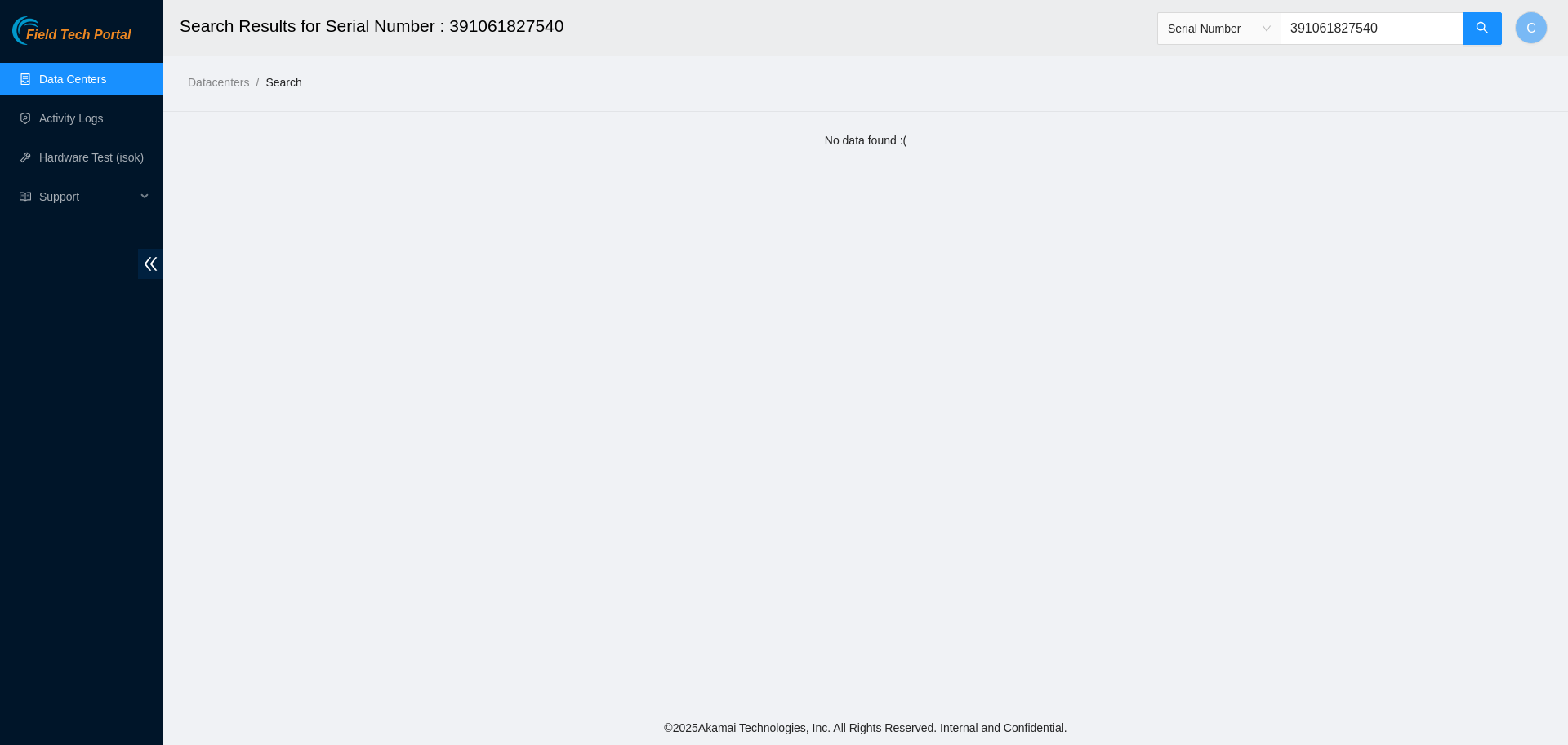
click at [781, 19] on span "Serial Number" at bounding box center [1219, 29] width 103 height 25
click at [781, 192] on div "Tracking Number" at bounding box center [1230, 191] width 103 height 18
click at [781, 30] on icon "search" at bounding box center [1482, 28] width 12 height 12
click at [781, 29] on input "391061827540" at bounding box center [1371, 28] width 183 height 32
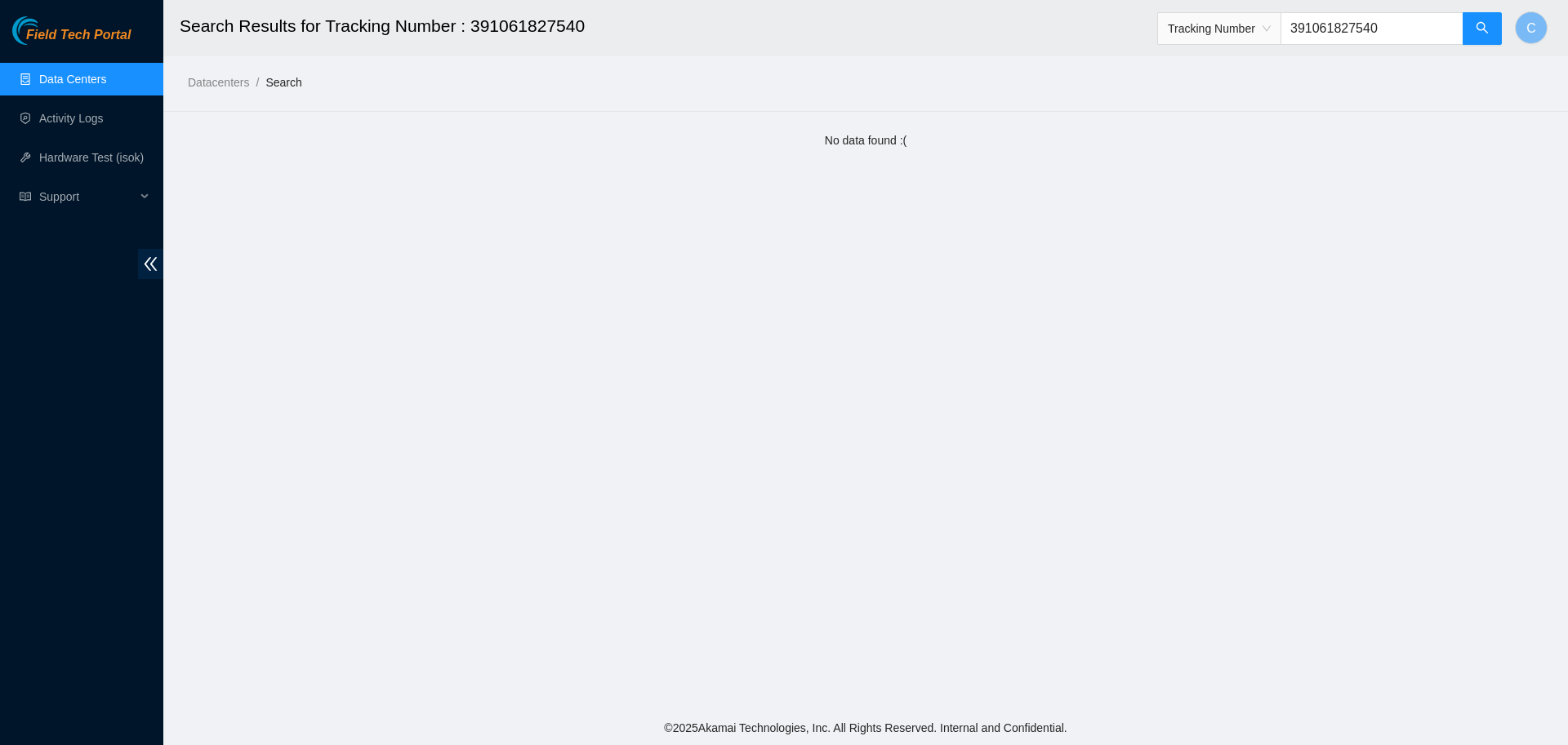
click at [781, 129] on main "Search Results for Tracking Number : 391061827540 Tracking Number 391061827540 …" at bounding box center [866, 355] width 1404 height 711
click at [781, 25] on input "391061827540" at bounding box center [1371, 28] width 183 height 32
paste input "617173632"
type input "391617173632"
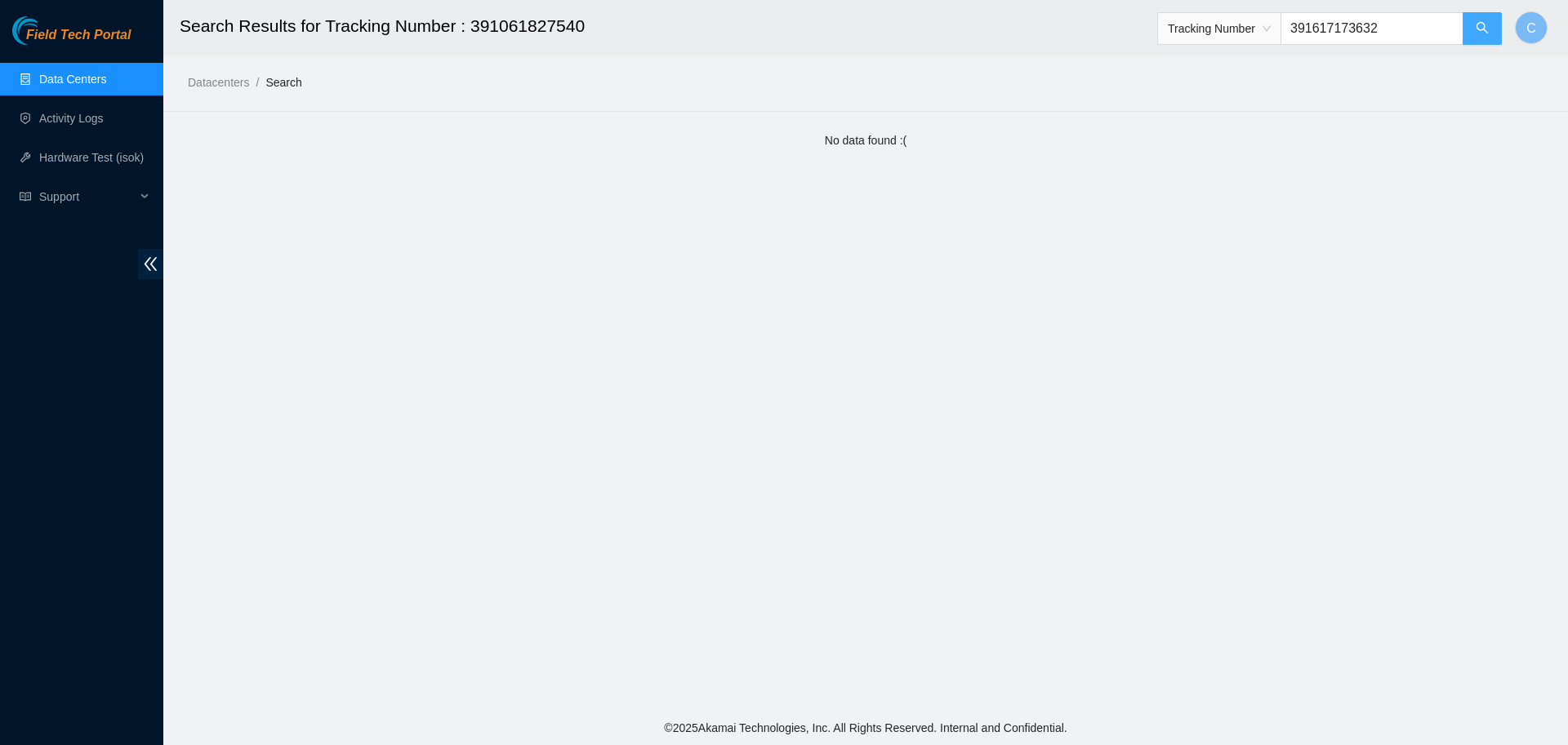
click at [781, 35] on button "button" at bounding box center [1482, 28] width 39 height 32
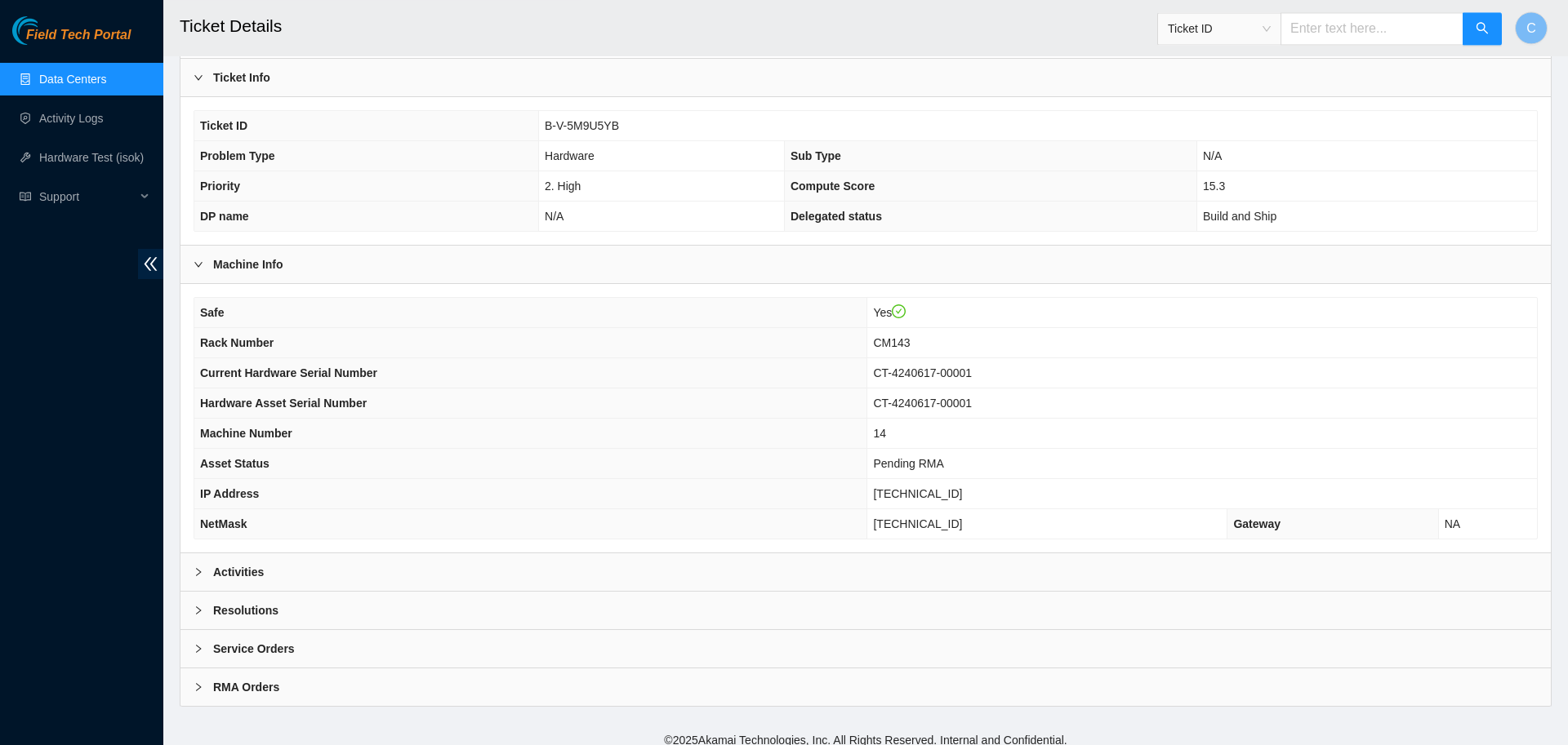
scroll to position [309, 0]
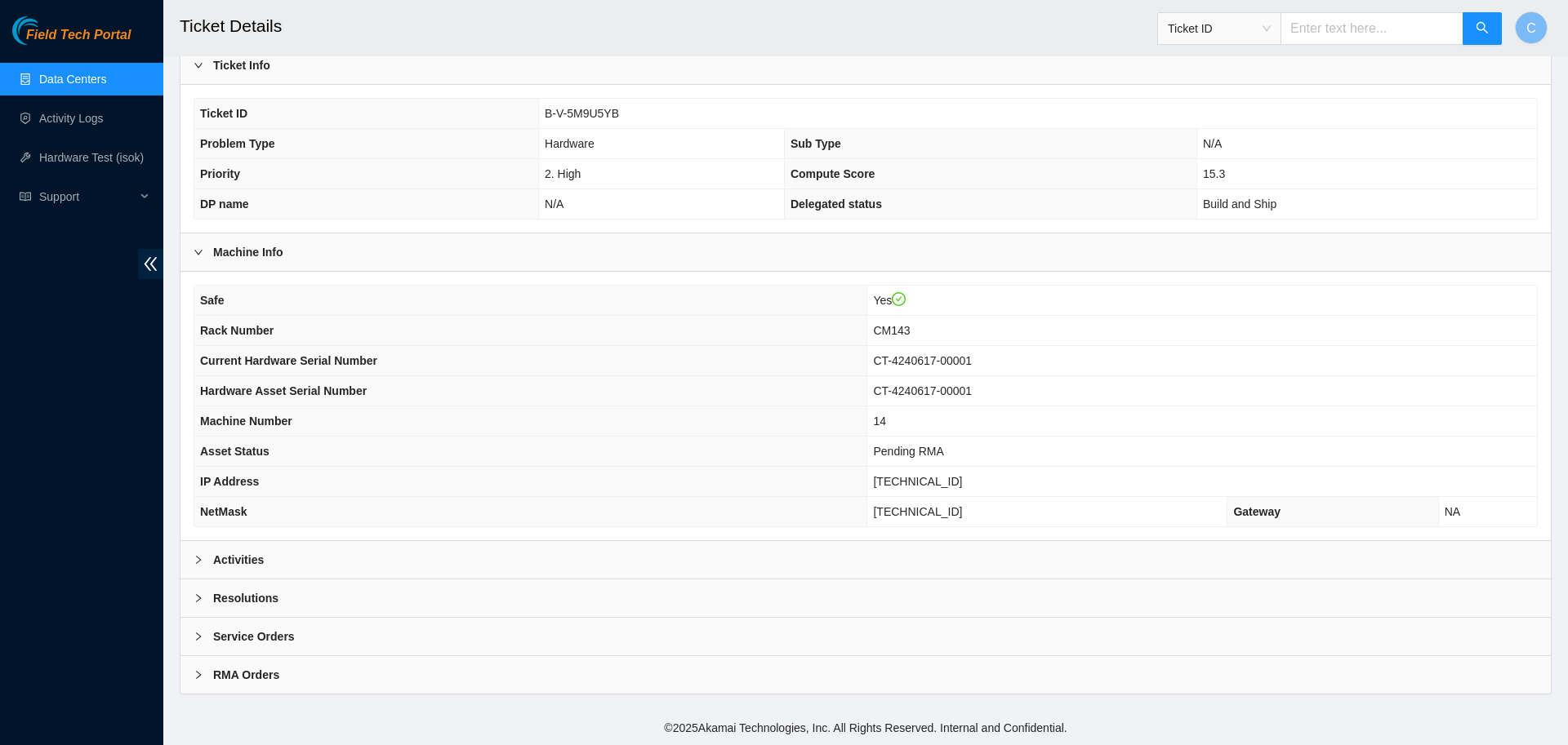
click at [700, 561] on div "Activities" at bounding box center [865, 559] width 1370 height 37
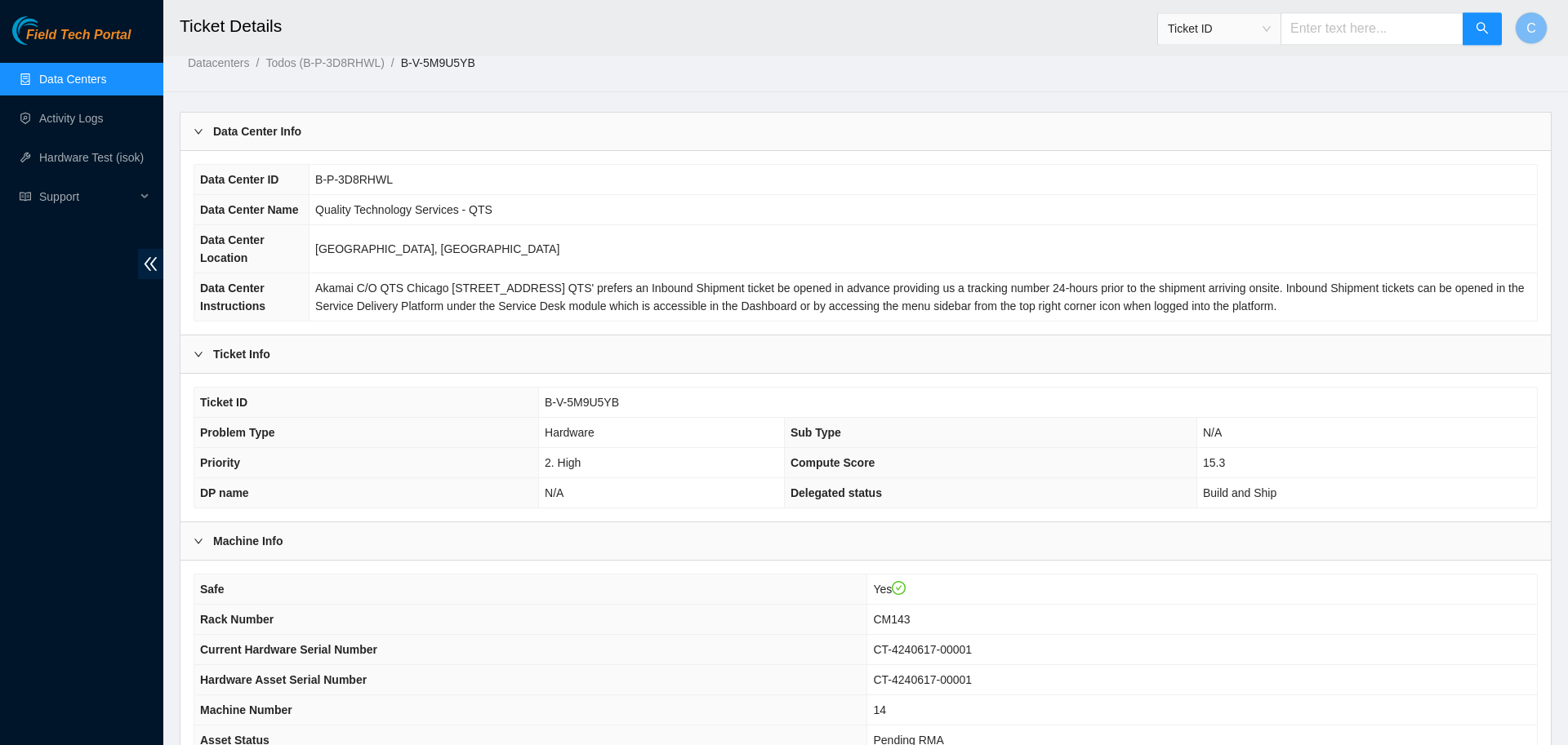
scroll to position [0, 0]
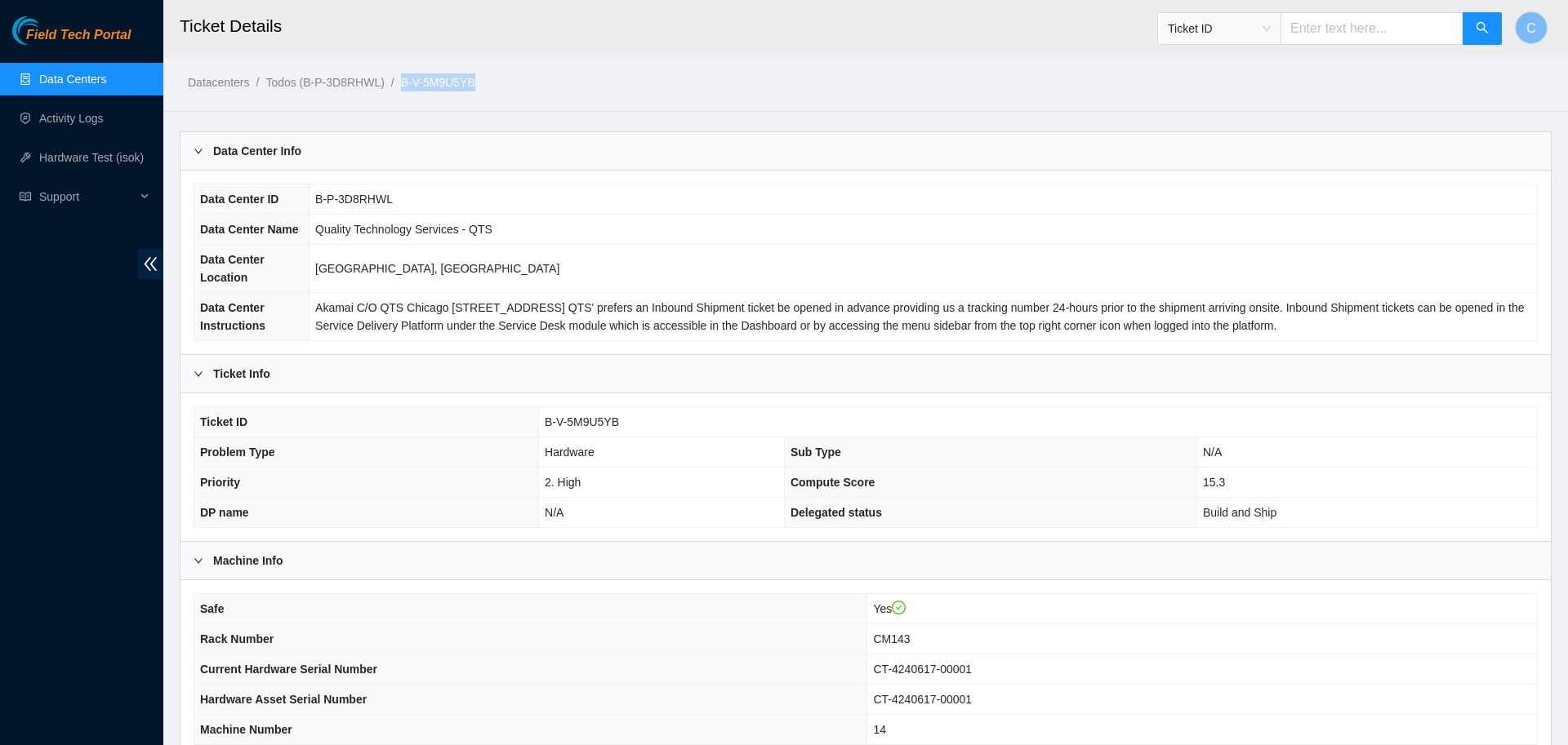
drag, startPoint x: 486, startPoint y: 84, endPoint x: 398, endPoint y: 80, distance: 88.1
click at [398, 80] on ol "Datacenters / Todos (B-P-3D8RHWL) / B-V-5M9U5YB /" at bounding box center [701, 83] width 1028 height 18
copy link "B-V-5M9U5YB"
click at [90, 78] on link "Data Centers" at bounding box center [72, 80] width 67 height 13
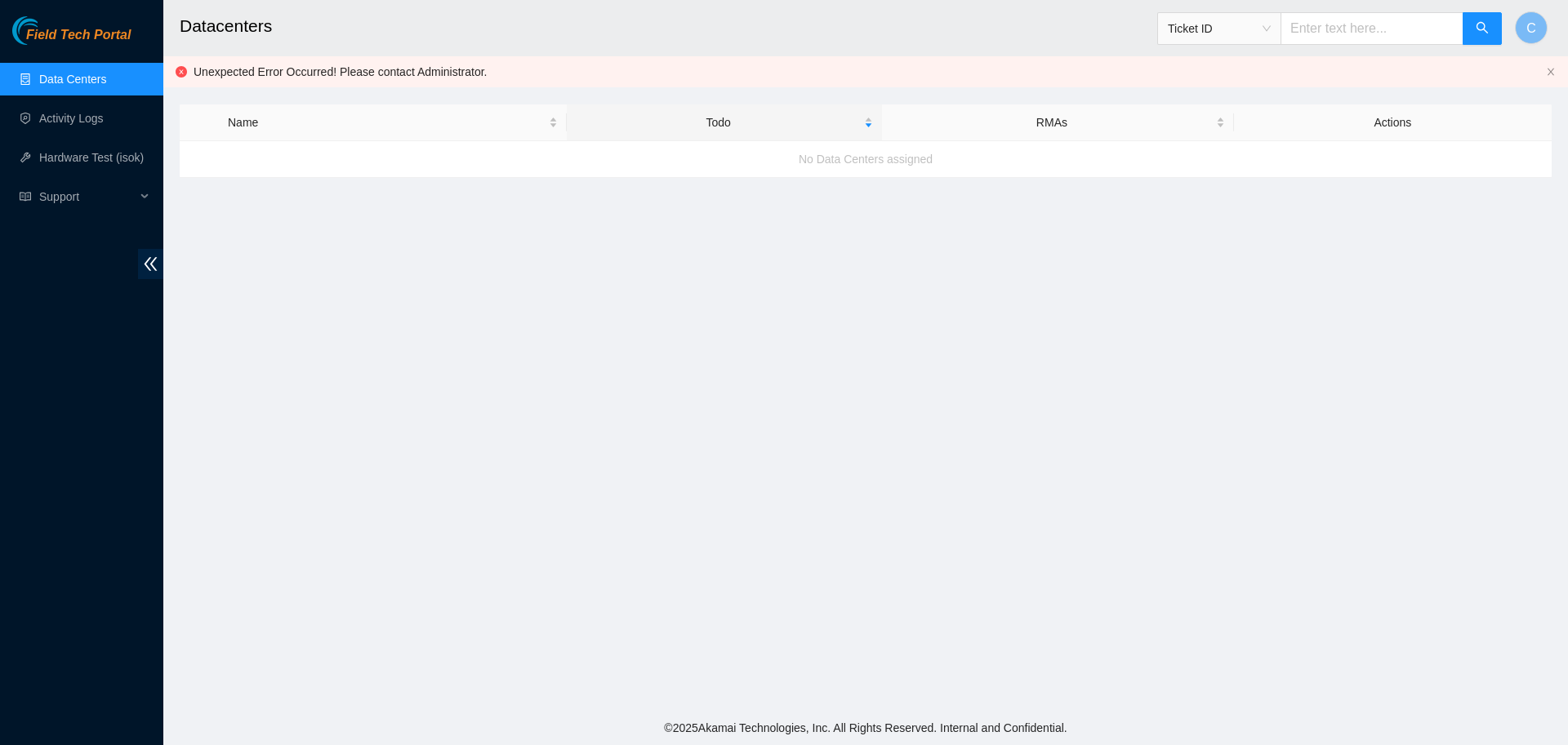
click at [781, 426] on main "Datacenters Ticket ID C Unexpected Error Occurred! Please contact Administrator…" at bounding box center [866, 355] width 1404 height 711
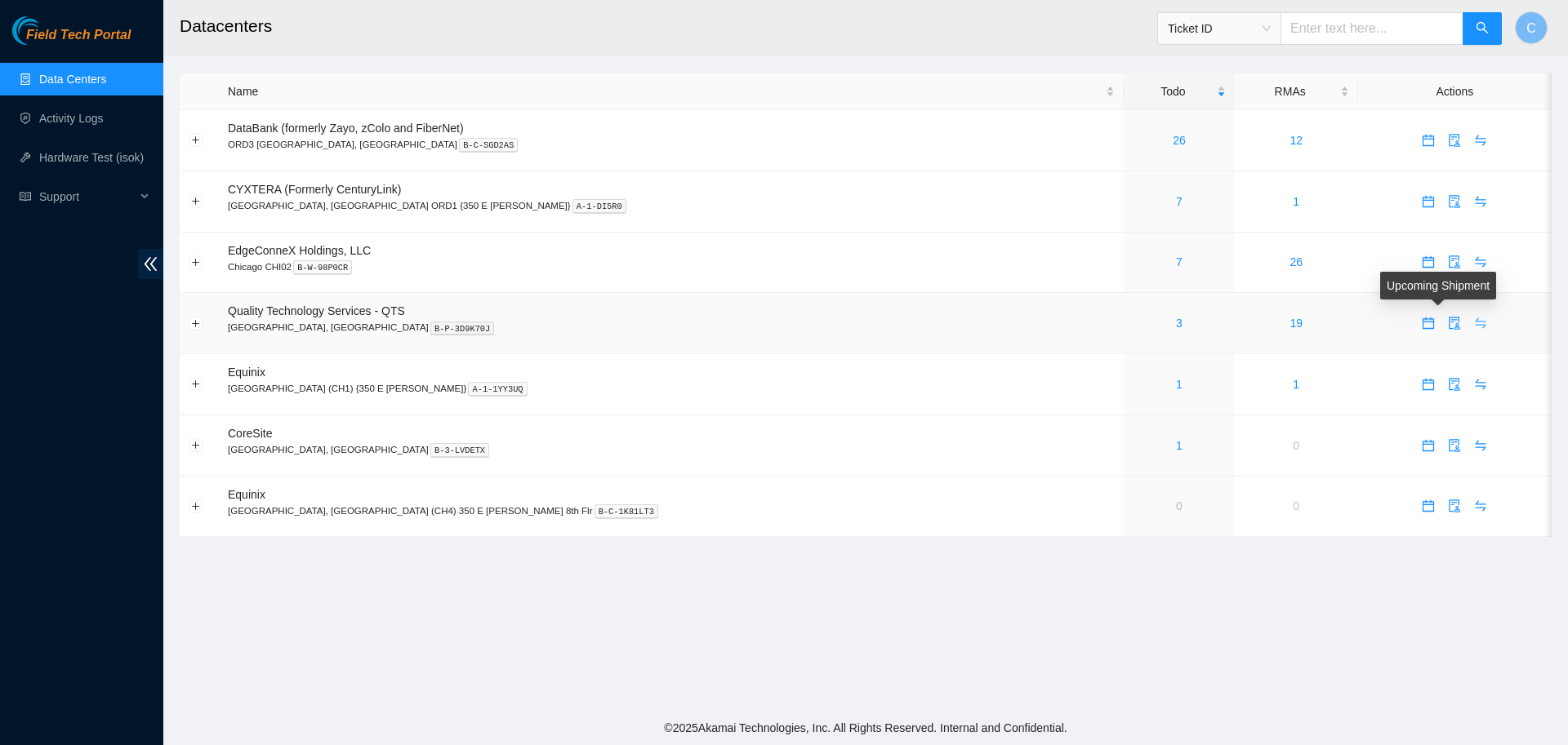
click at [1473, 324] on icon "swap" at bounding box center [1480, 324] width 13 height 13
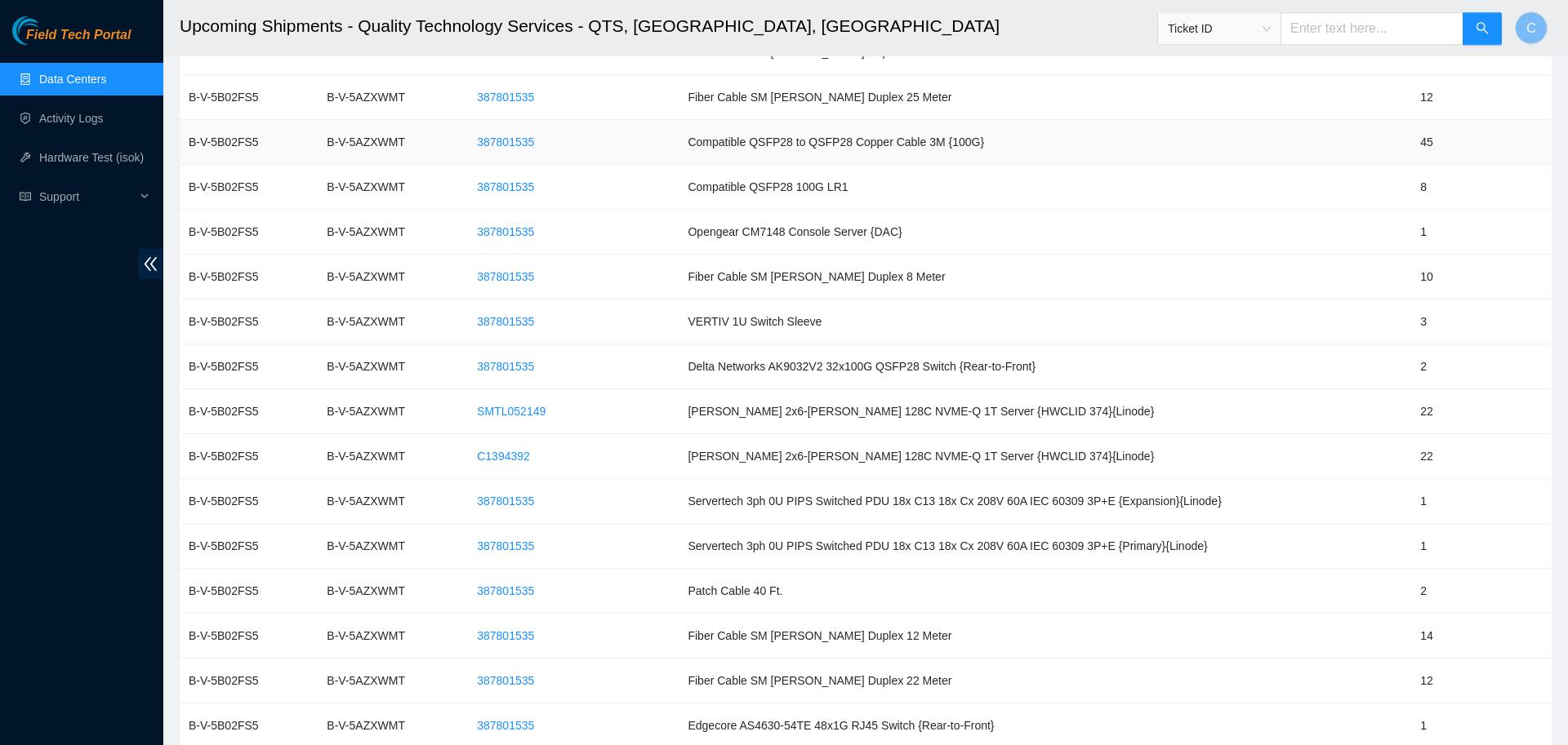
scroll to position [609, 0]
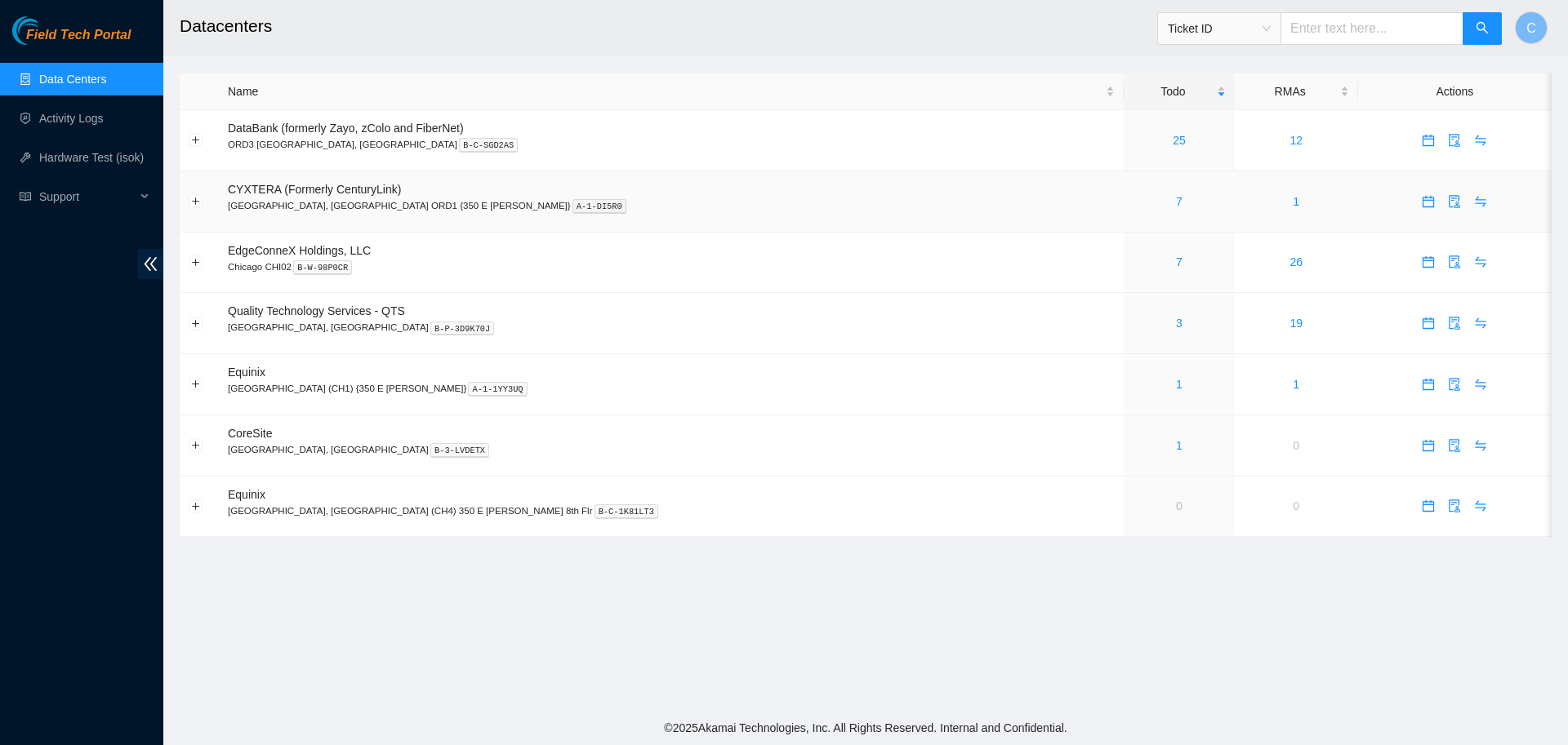
click at [1132, 202] on div "7" at bounding box center [1178, 202] width 92 height 18
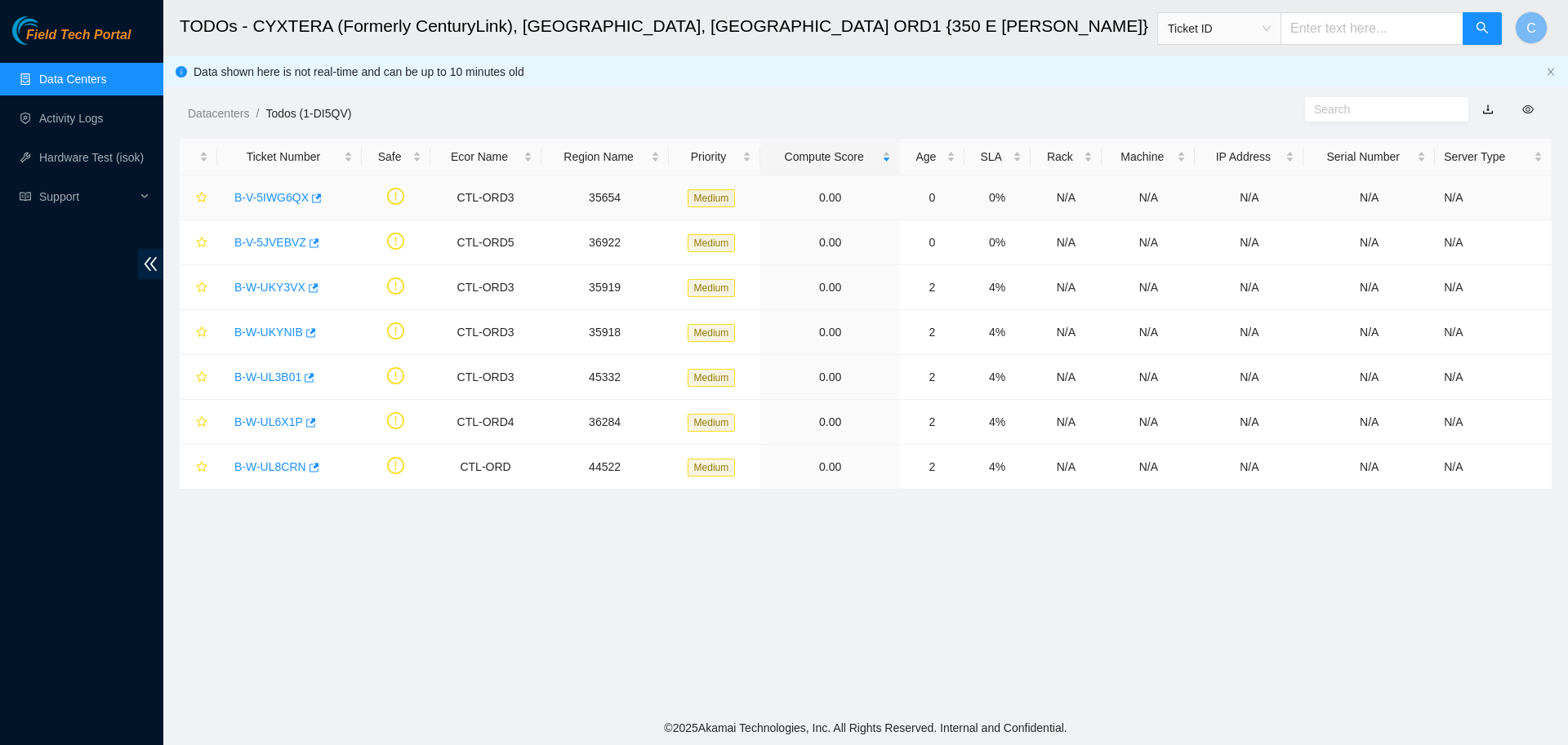
click at [273, 192] on link "B-V-5IWG6QX" at bounding box center [271, 197] width 75 height 13
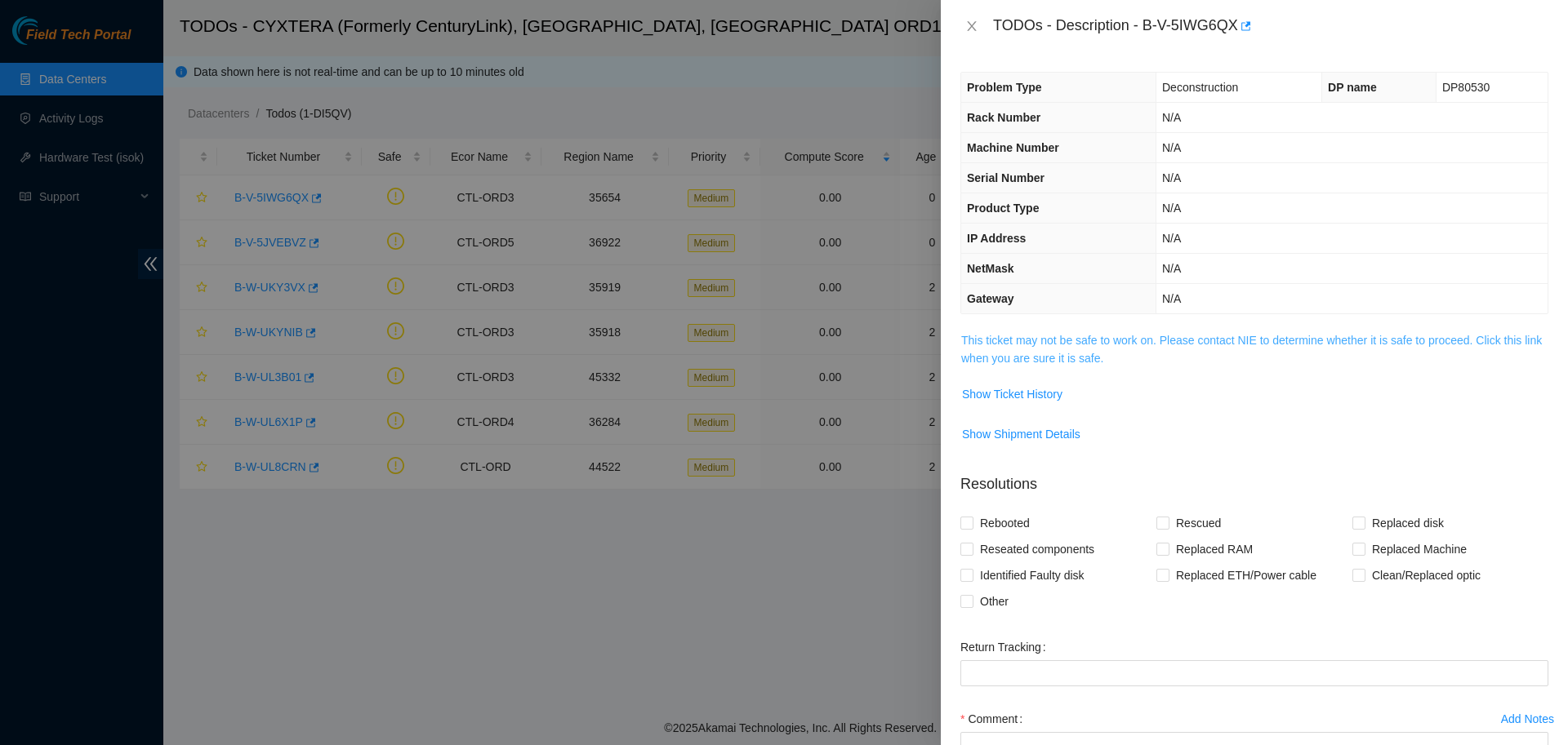
click at [1074, 363] on link "This ticket may not be safe to work on. Please contact NIE to determine whether…" at bounding box center [1251, 348] width 580 height 31
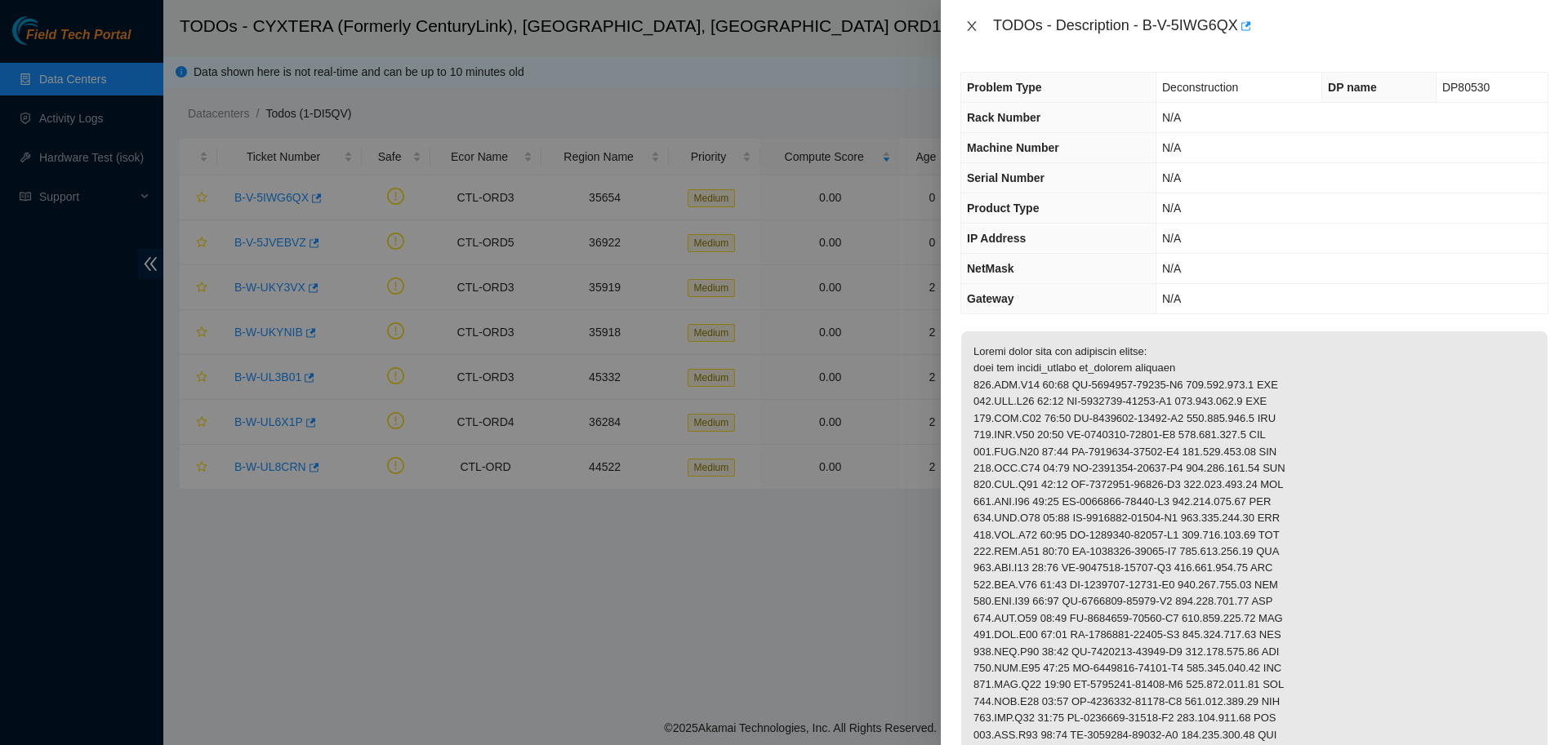
click at [969, 30] on icon "close" at bounding box center [972, 27] width 13 height 13
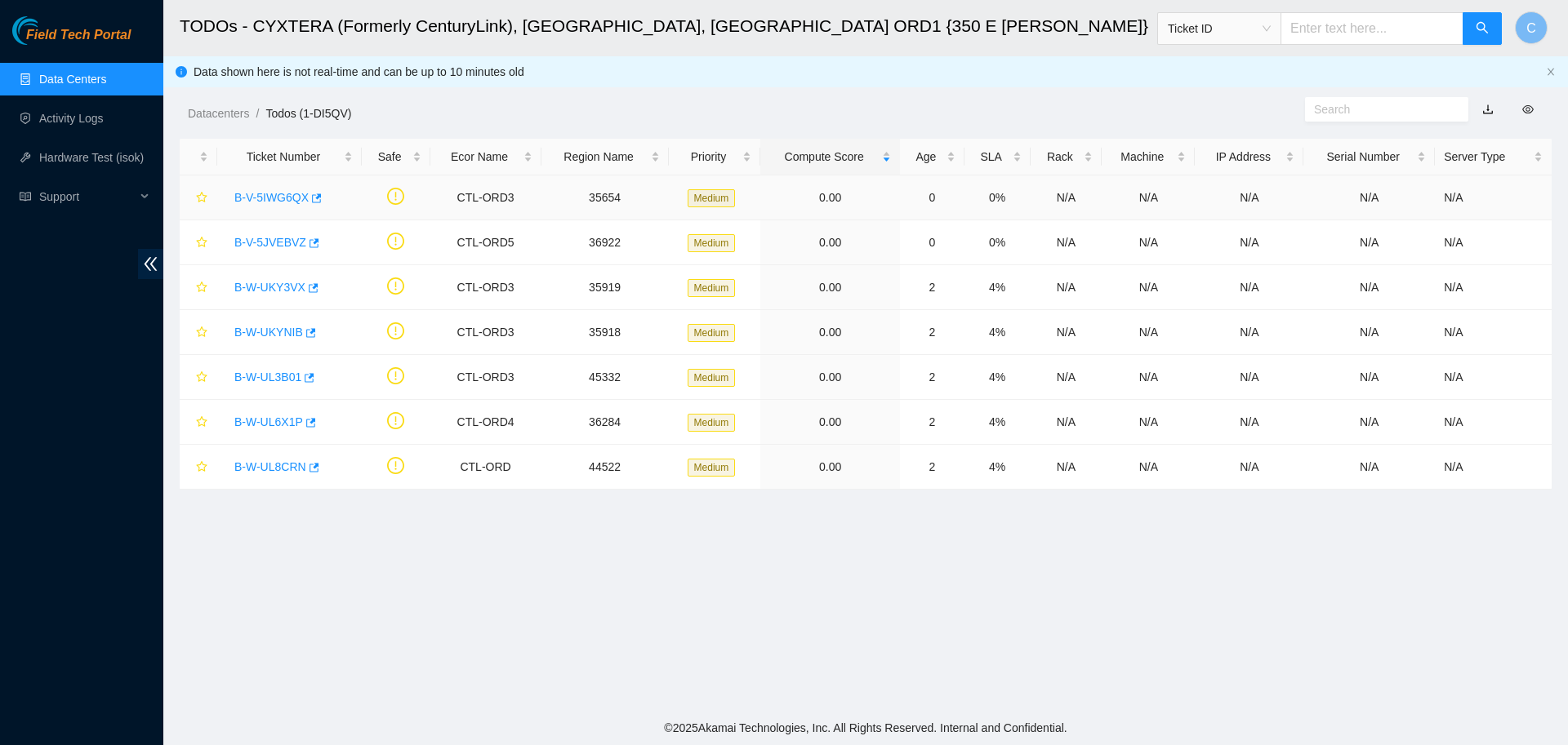
click at [279, 196] on link "B-V-5IWG6QX" at bounding box center [271, 197] width 75 height 13
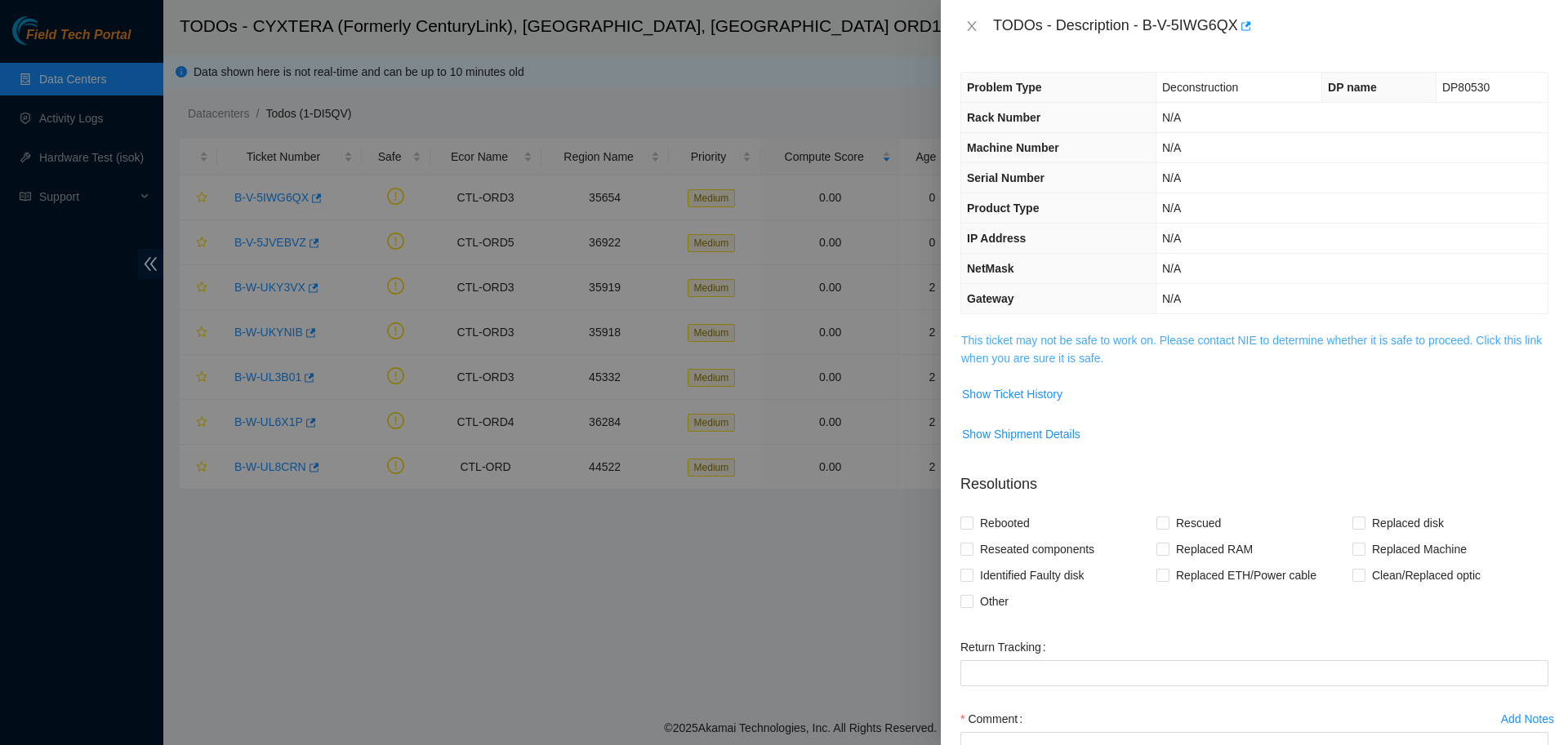
click at [1066, 358] on link "This ticket may not be safe to work on. Please contact NIE to determine whether…" at bounding box center [1251, 348] width 580 height 31
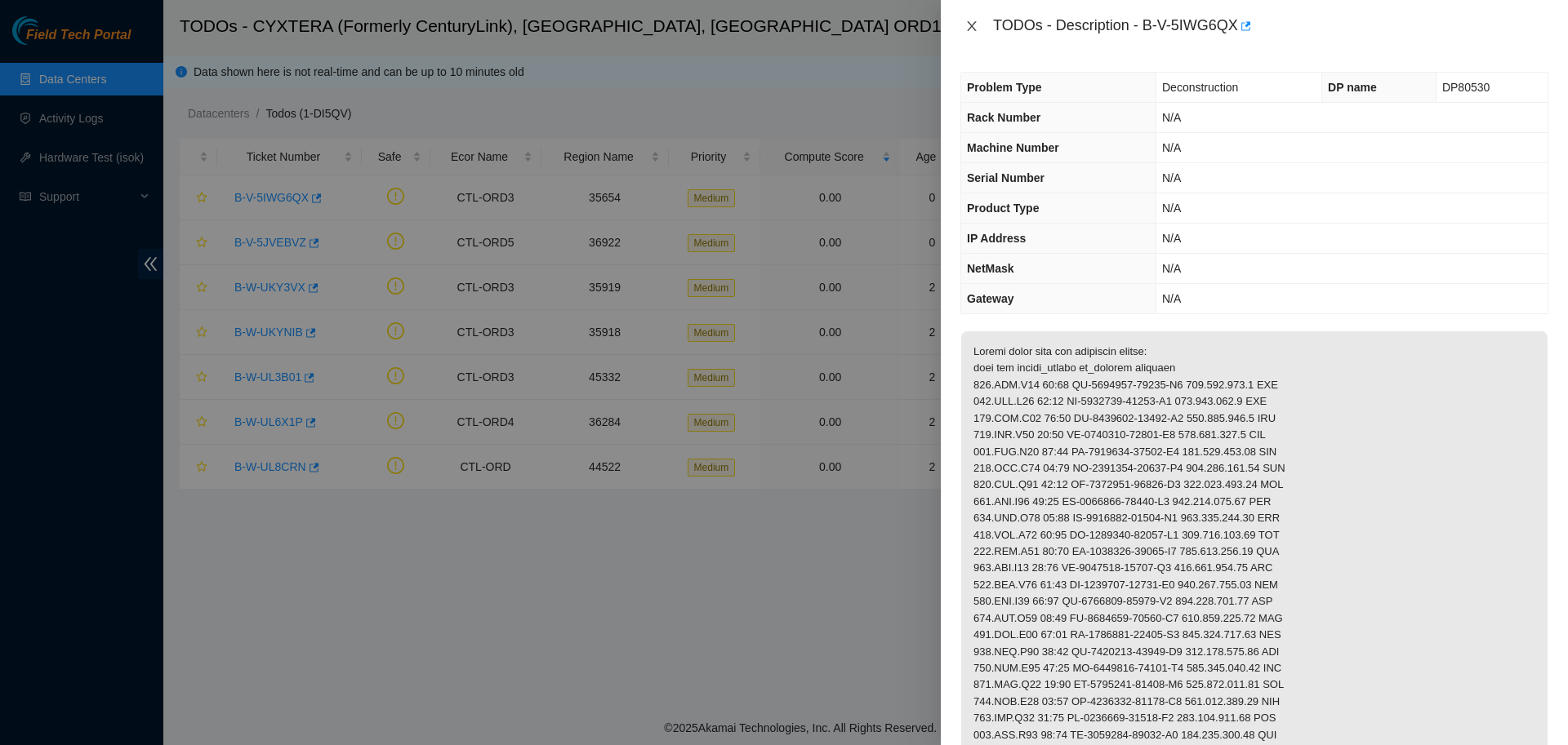
click at [968, 25] on icon "close" at bounding box center [972, 27] width 13 height 13
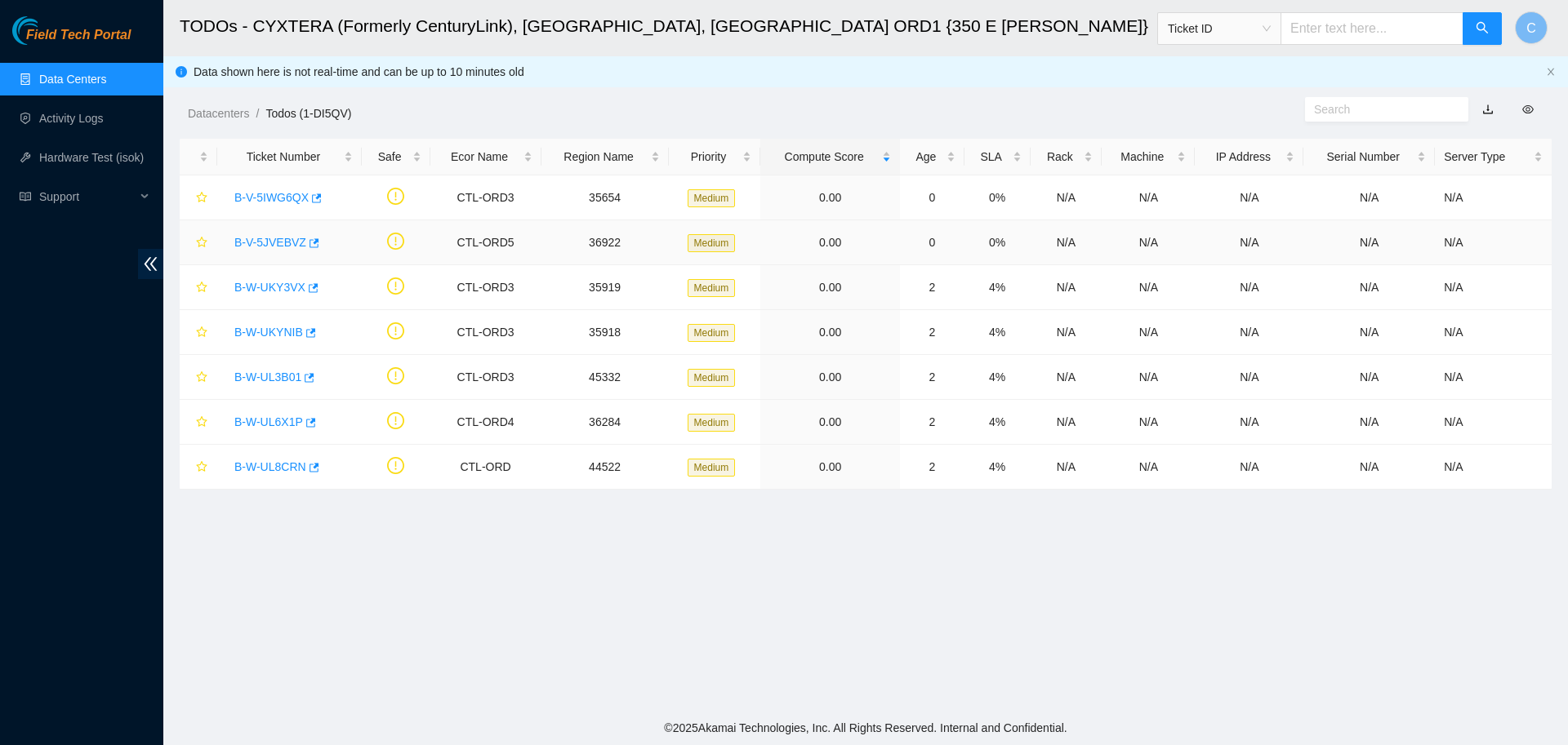
click at [285, 247] on link "B-V-5JVEBVZ" at bounding box center [270, 242] width 72 height 13
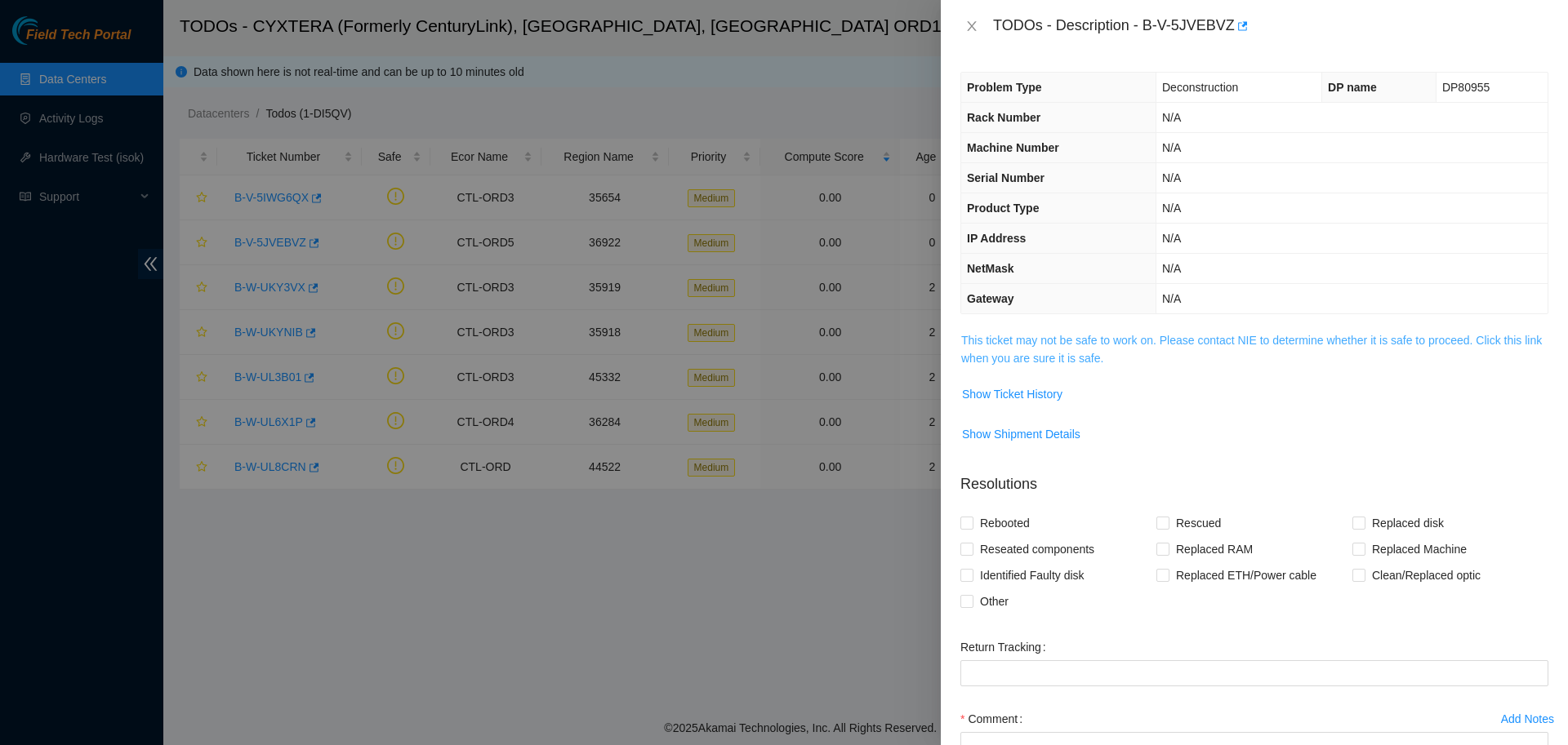
click at [1003, 352] on link "This ticket may not be safe to work on. Please contact NIE to determine whether…" at bounding box center [1251, 348] width 580 height 31
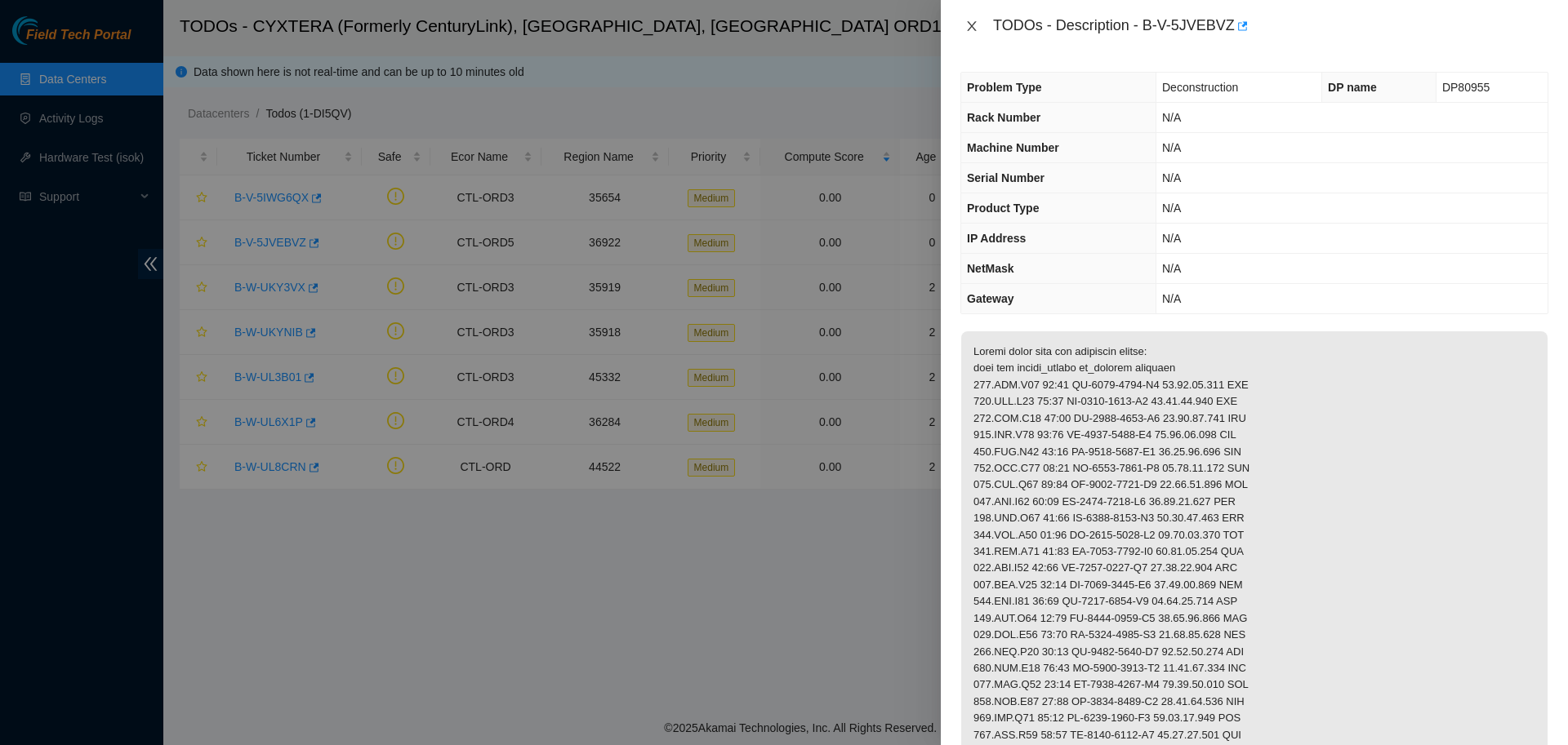
click at [972, 25] on icon "close" at bounding box center [972, 27] width 13 height 13
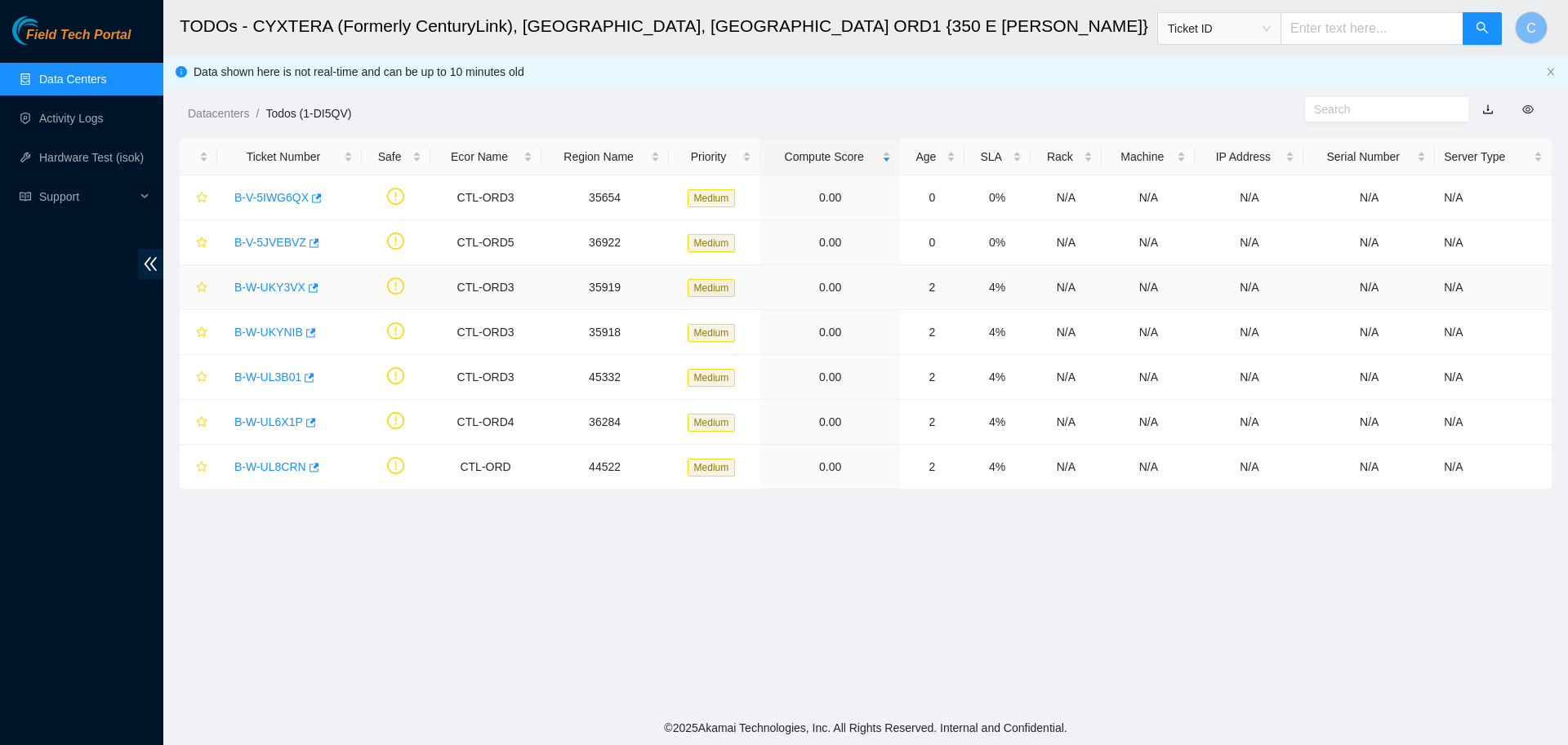
click at [264, 286] on link "B-W-UKY3VX" at bounding box center [270, 287] width 71 height 13
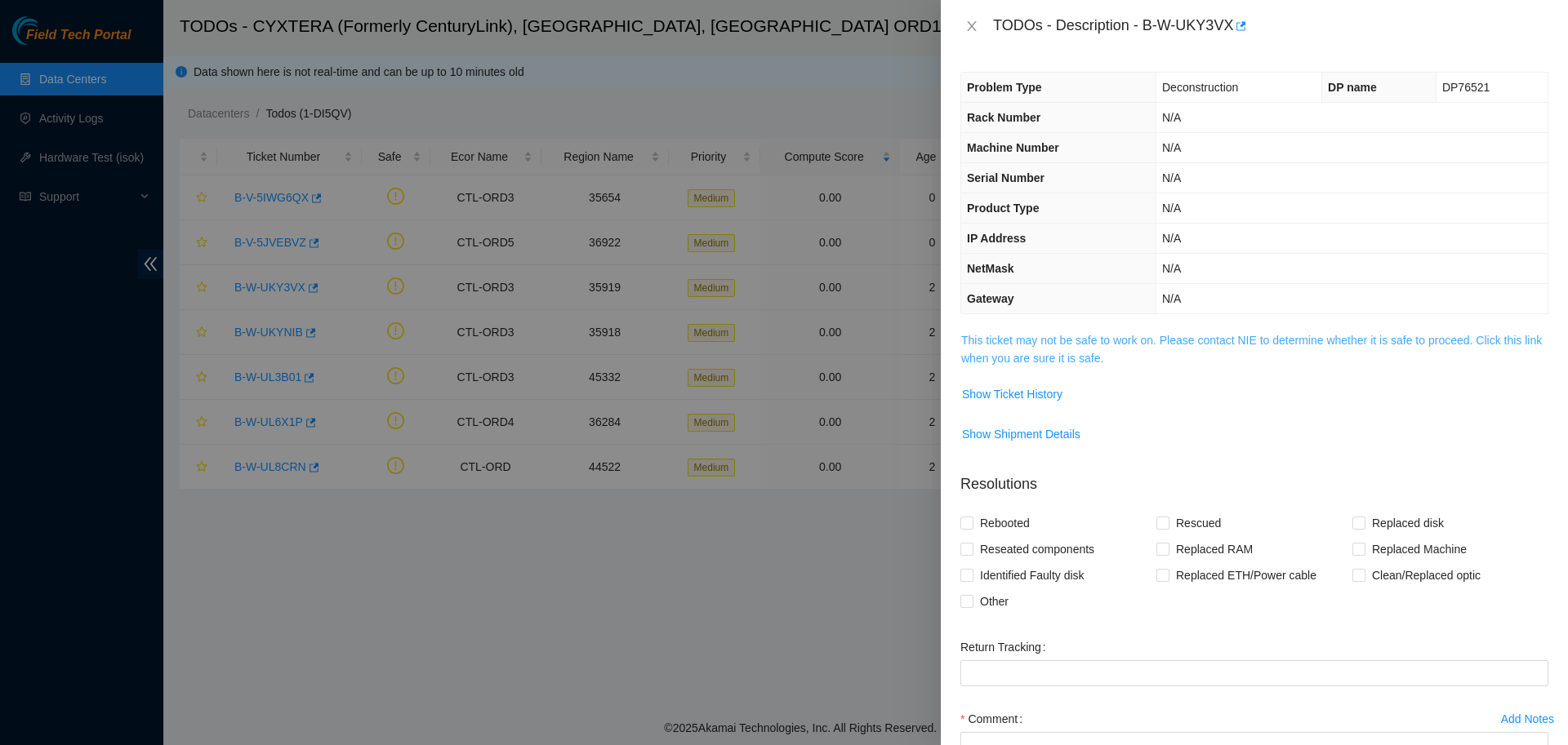
click at [1023, 353] on link "This ticket may not be safe to work on. Please contact NIE to determine whether…" at bounding box center [1251, 348] width 580 height 31
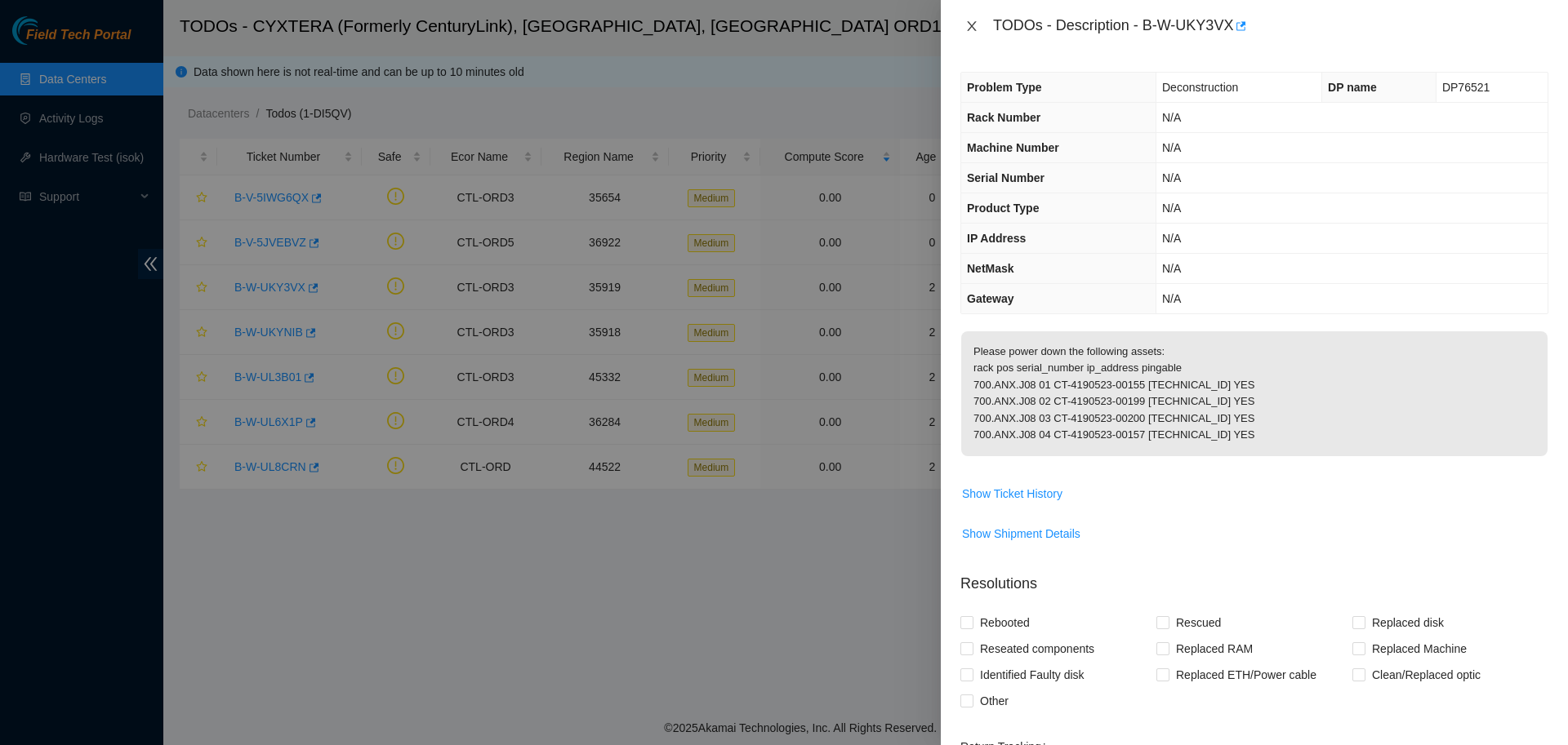
click at [974, 25] on icon "close" at bounding box center [972, 27] width 13 height 13
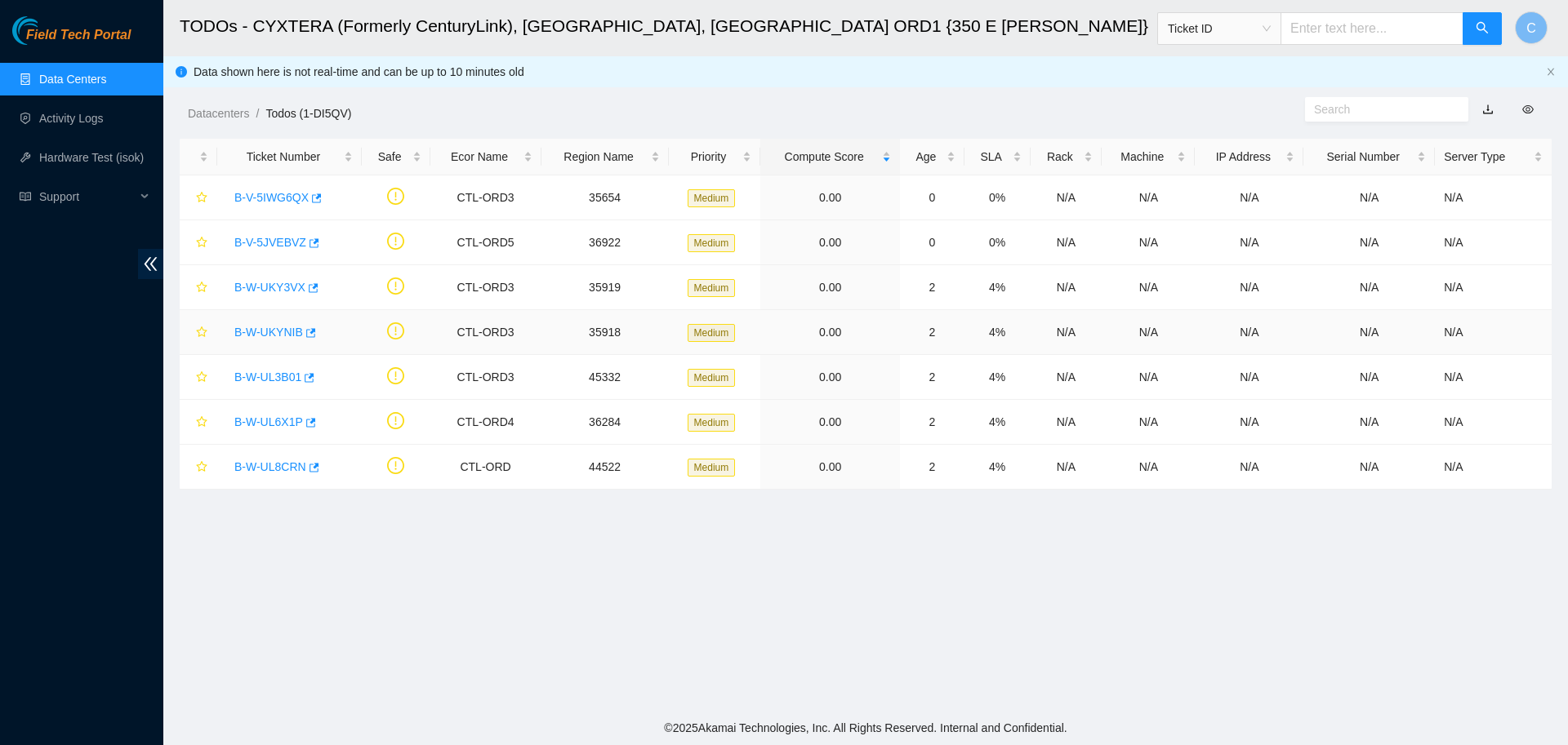
click at [287, 327] on link "B-W-UKYNIB" at bounding box center [268, 332] width 69 height 13
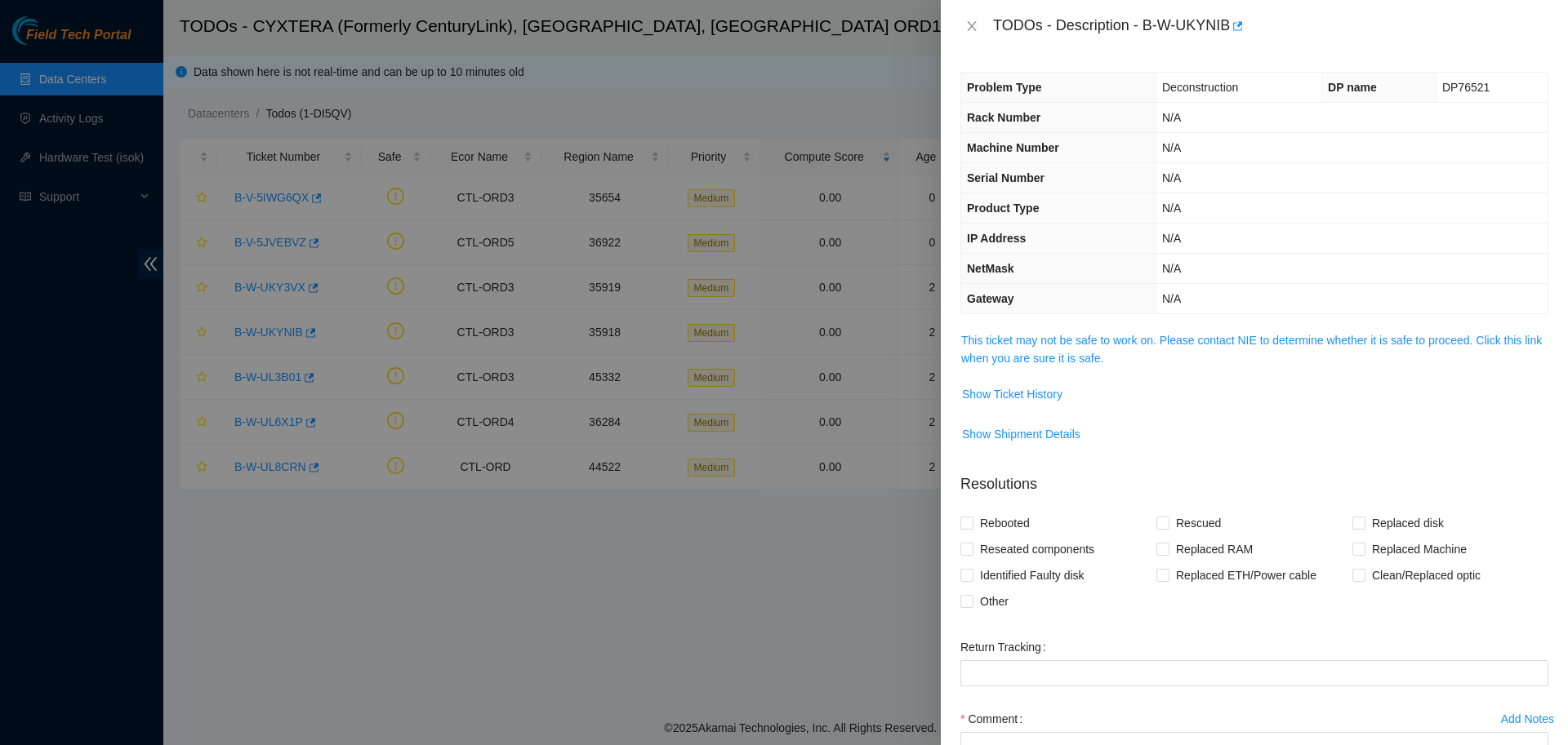
click at [1034, 350] on span "This ticket may not be safe to work on. Please contact NIE to determine whether…" at bounding box center [1254, 348] width 586 height 36
click at [1049, 343] on link "This ticket may not be safe to work on. Please contact NIE to determine whether…" at bounding box center [1251, 348] width 580 height 31
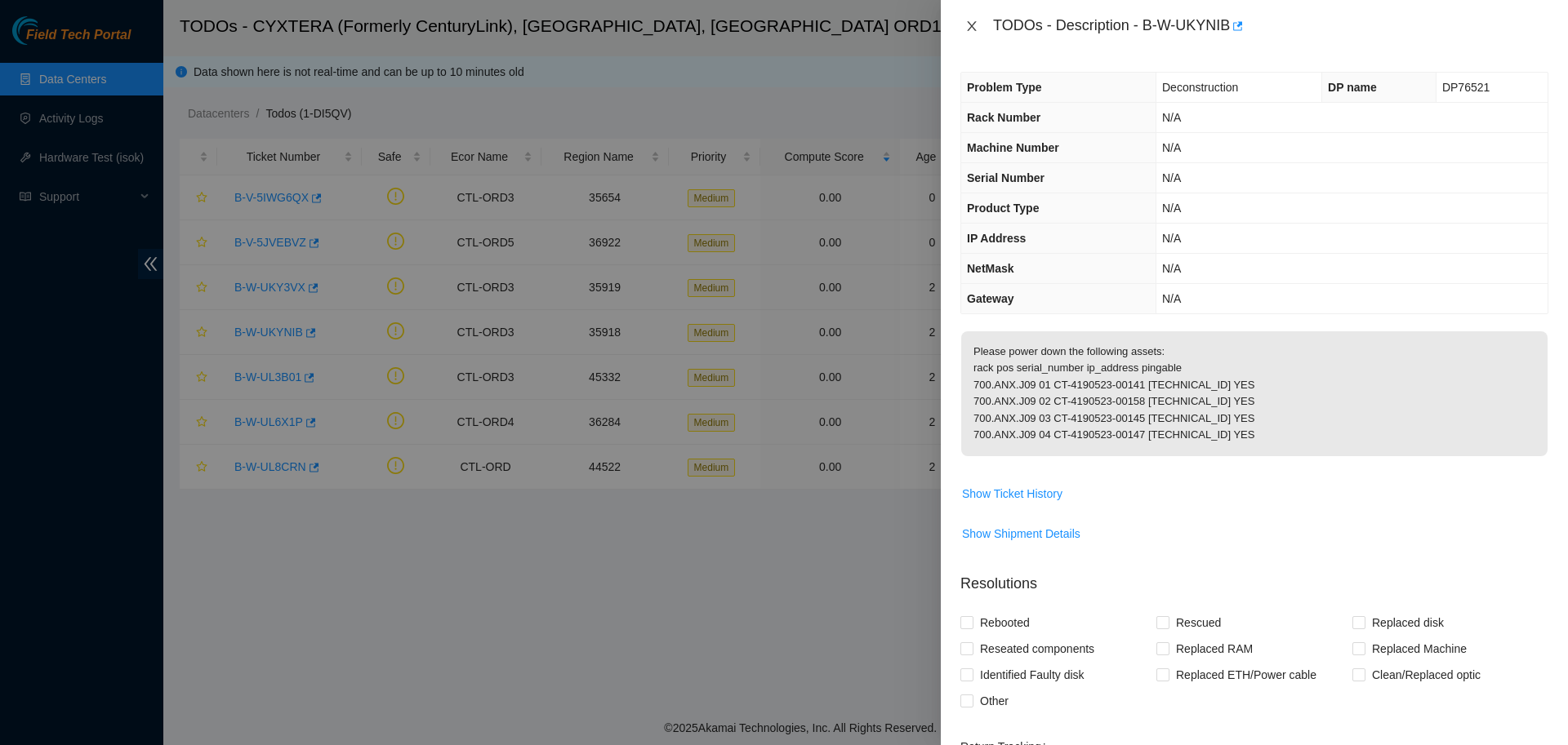
click at [970, 29] on icon "close" at bounding box center [972, 27] width 13 height 13
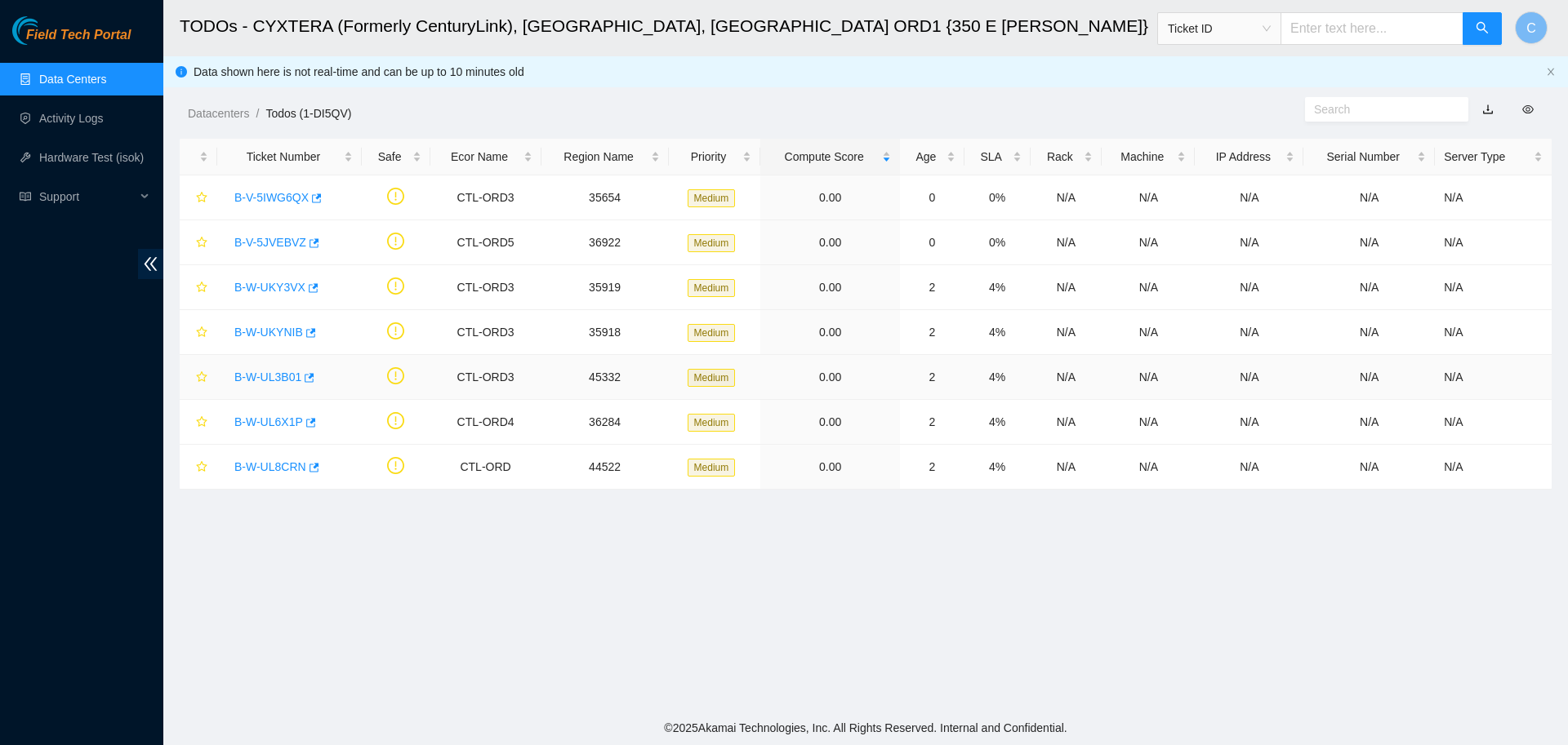
click at [276, 374] on link "B-W-UL3B01" at bounding box center [267, 377] width 67 height 13
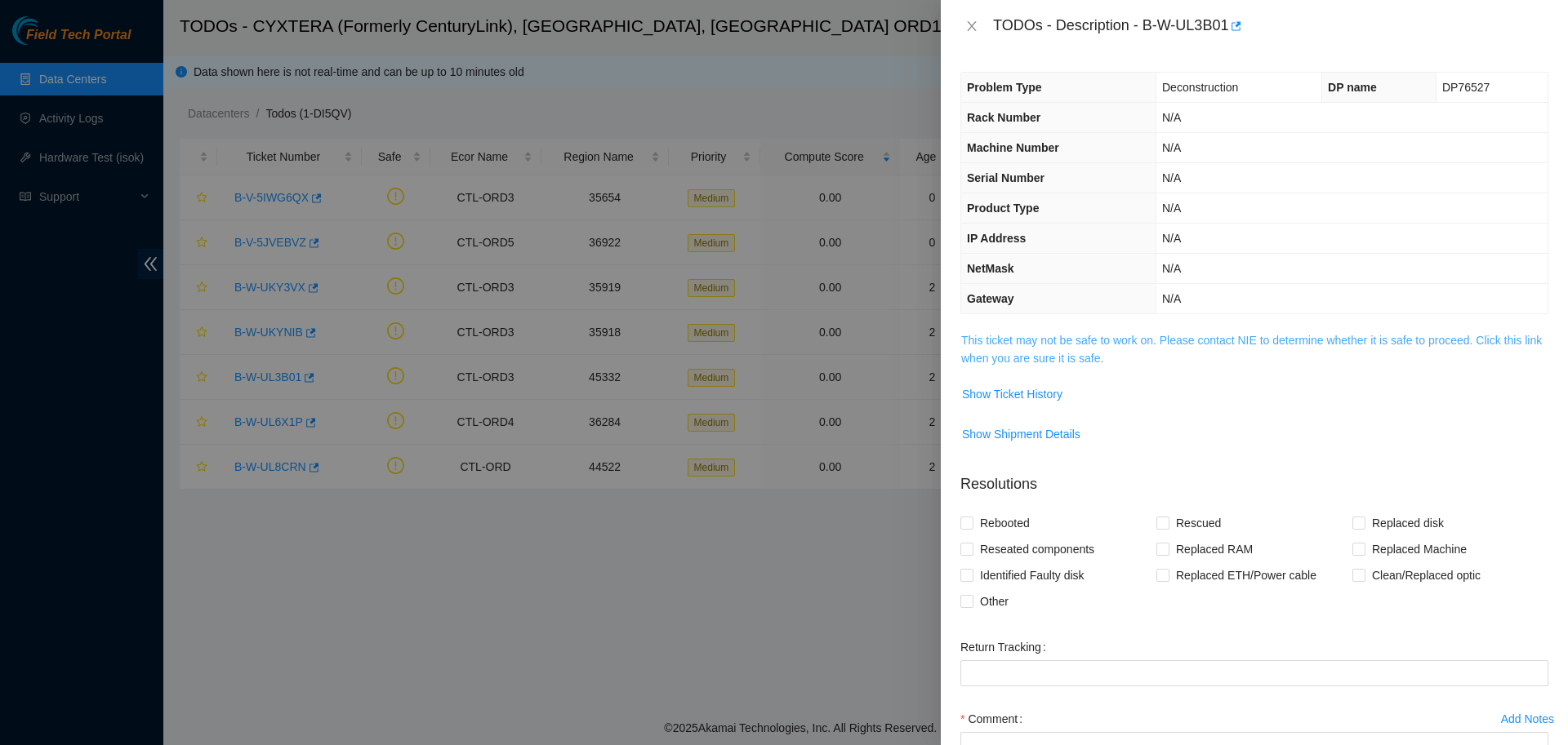
click at [1018, 348] on link "This ticket may not be safe to work on. Please contact NIE to determine whether…" at bounding box center [1251, 348] width 580 height 31
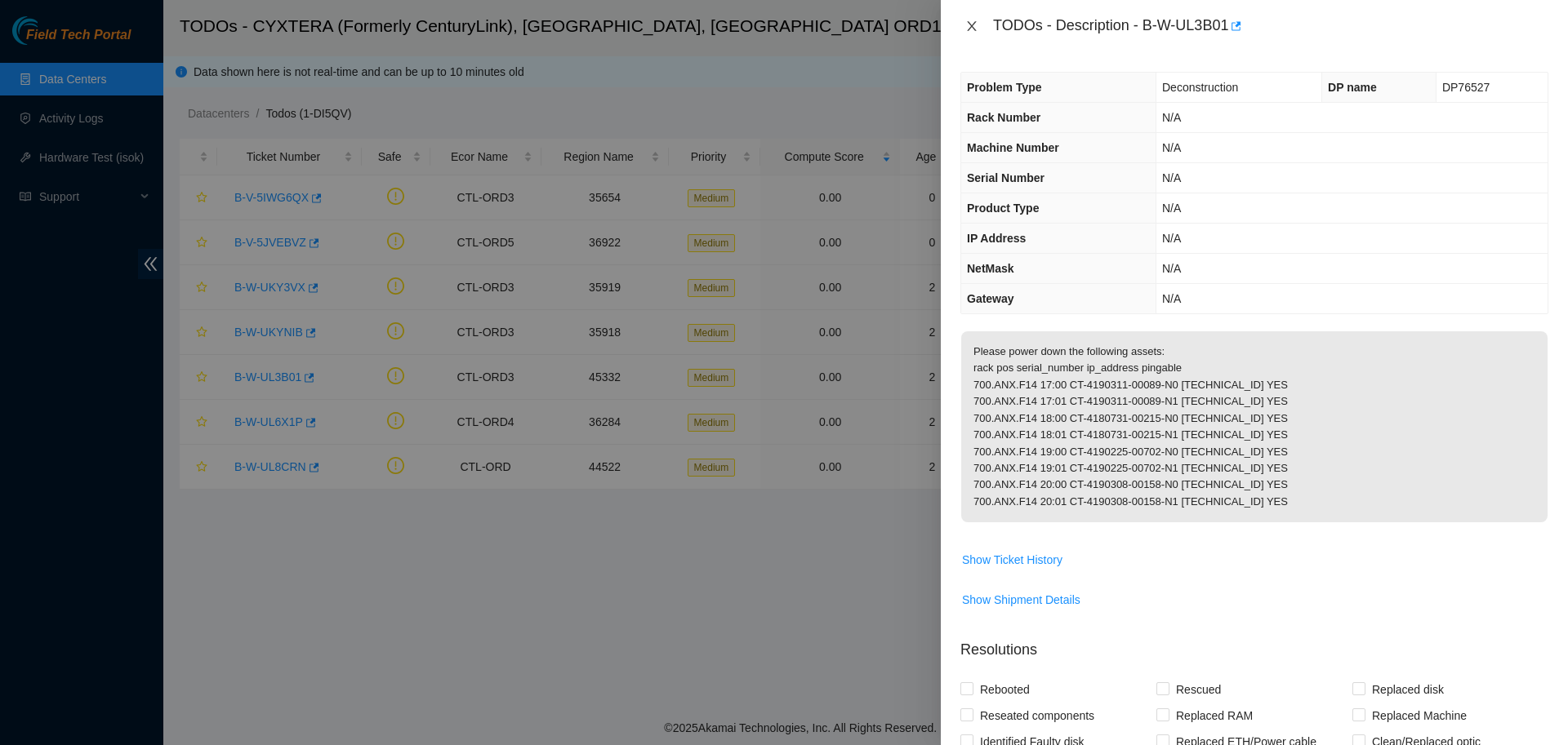
click at [972, 28] on icon "close" at bounding box center [971, 27] width 9 height 10
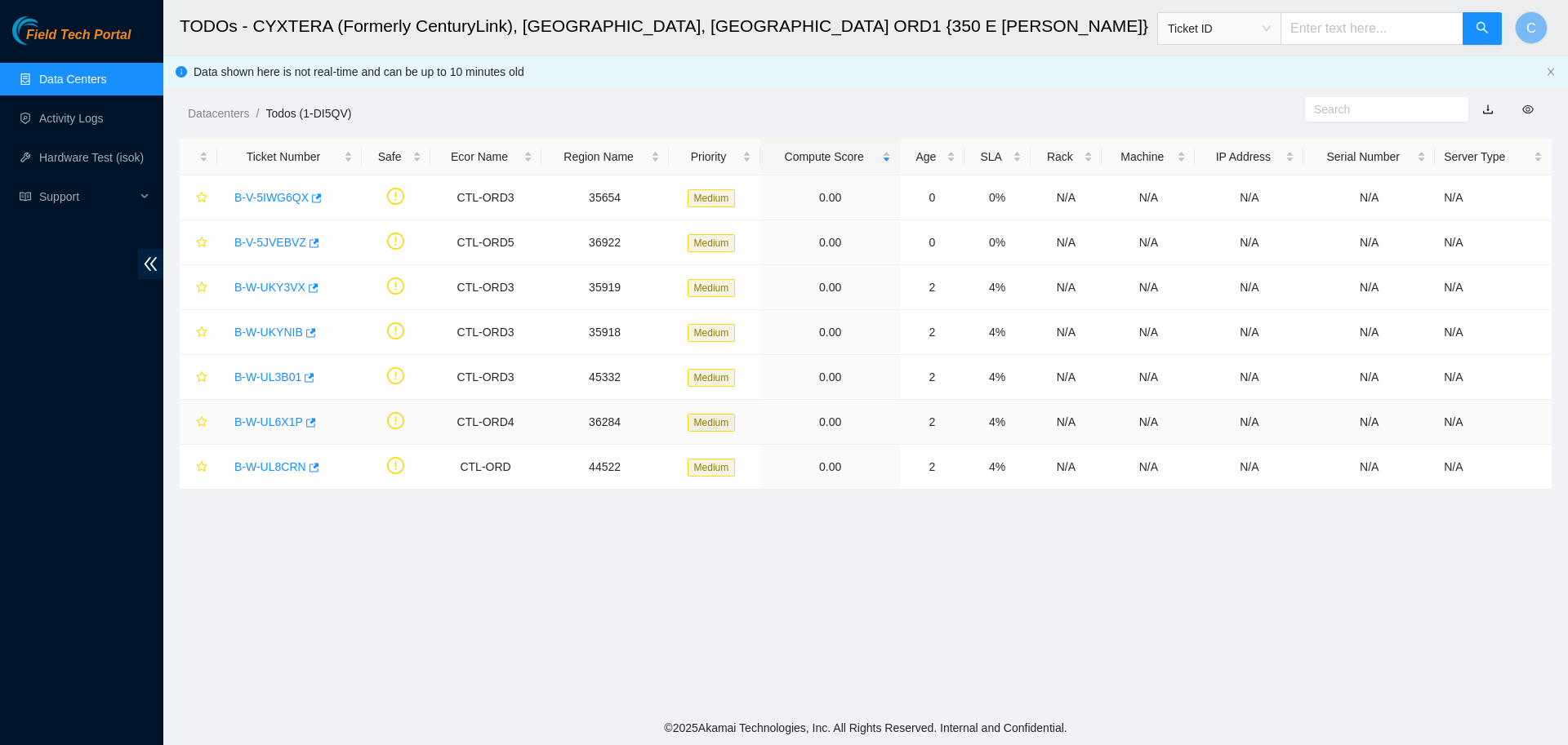
click at [272, 419] on link "B-W-UL6X1P" at bounding box center [268, 422] width 69 height 13
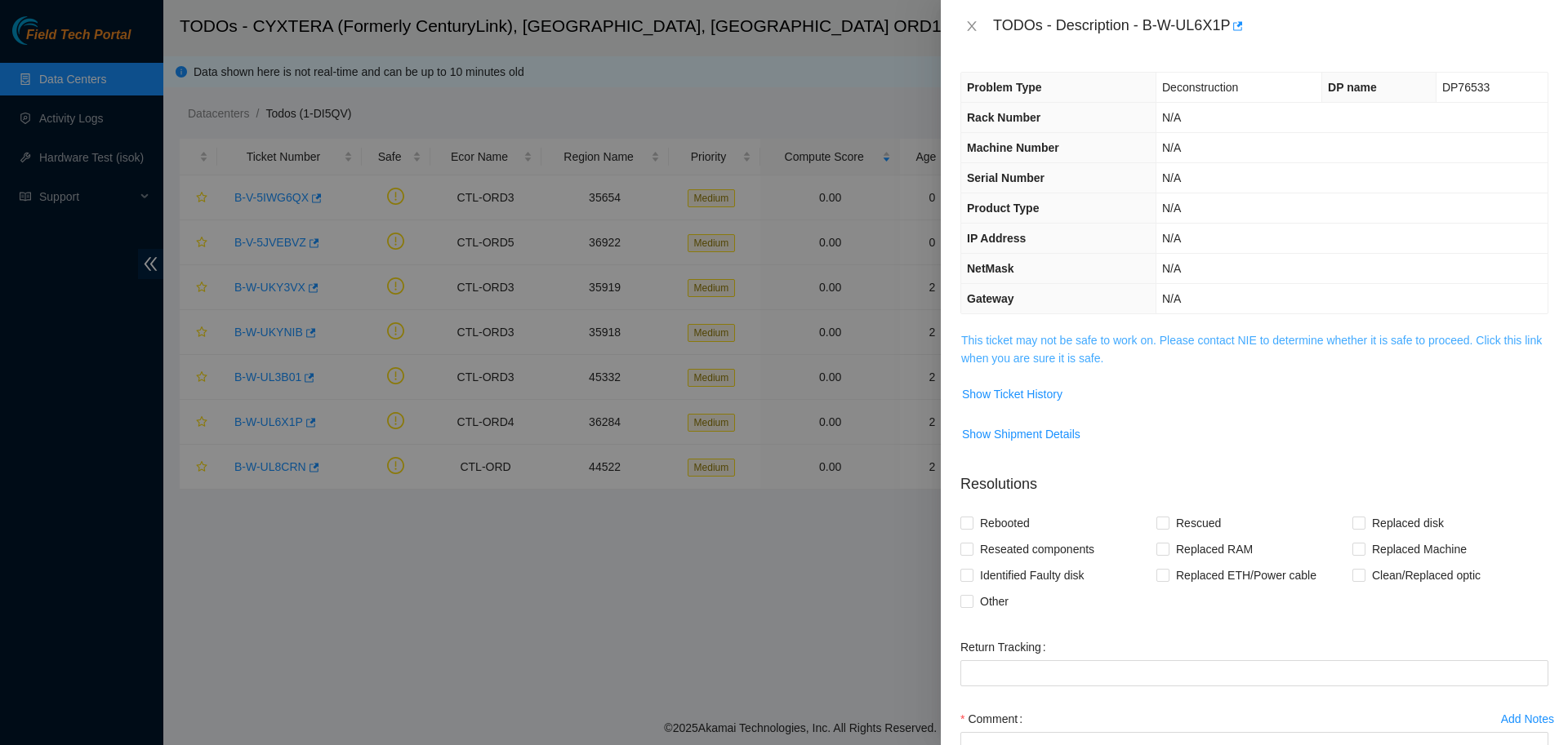
click at [1004, 353] on link "This ticket may not be safe to work on. Please contact NIE to determine whether…" at bounding box center [1251, 348] width 580 height 31
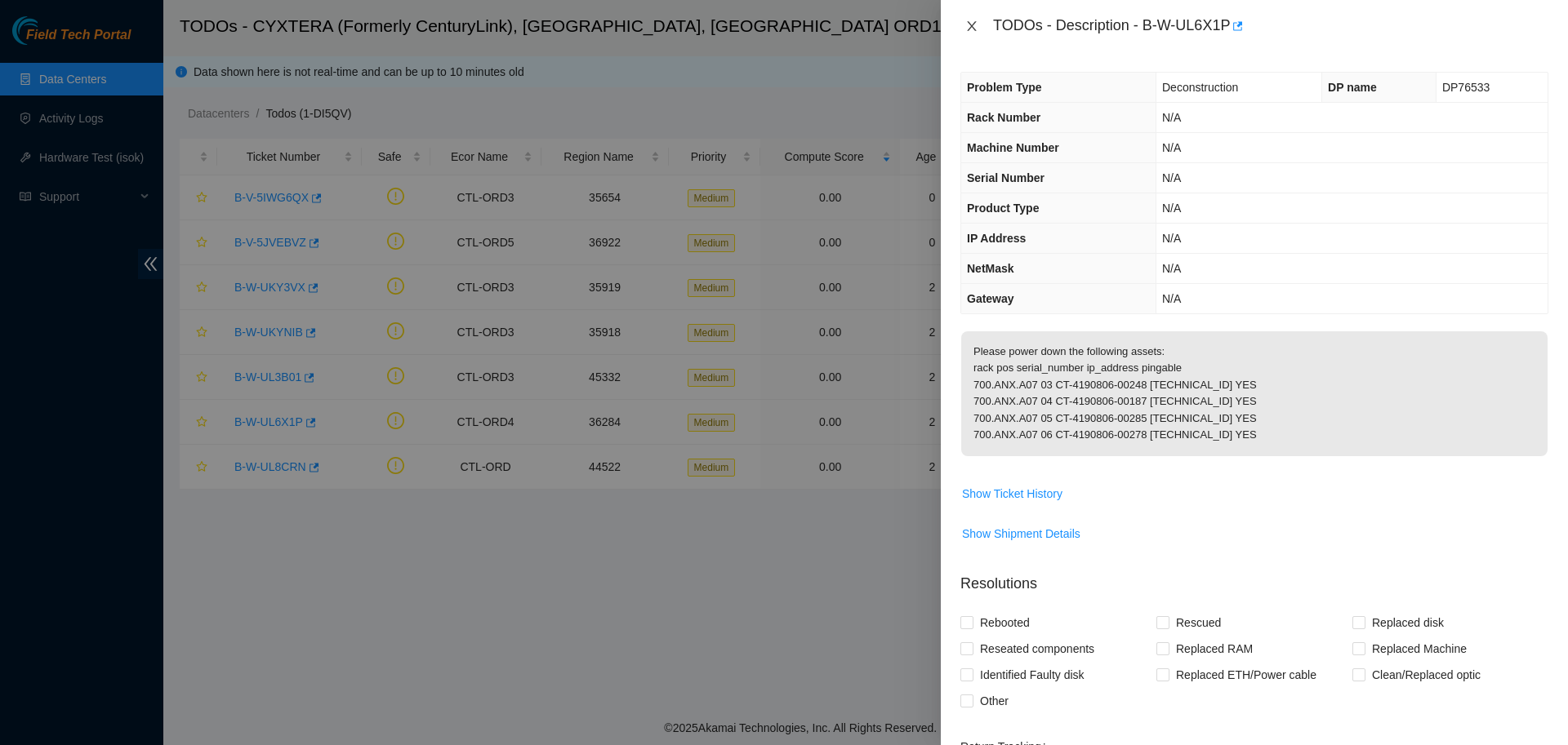
click at [975, 27] on icon "close" at bounding box center [972, 27] width 13 height 13
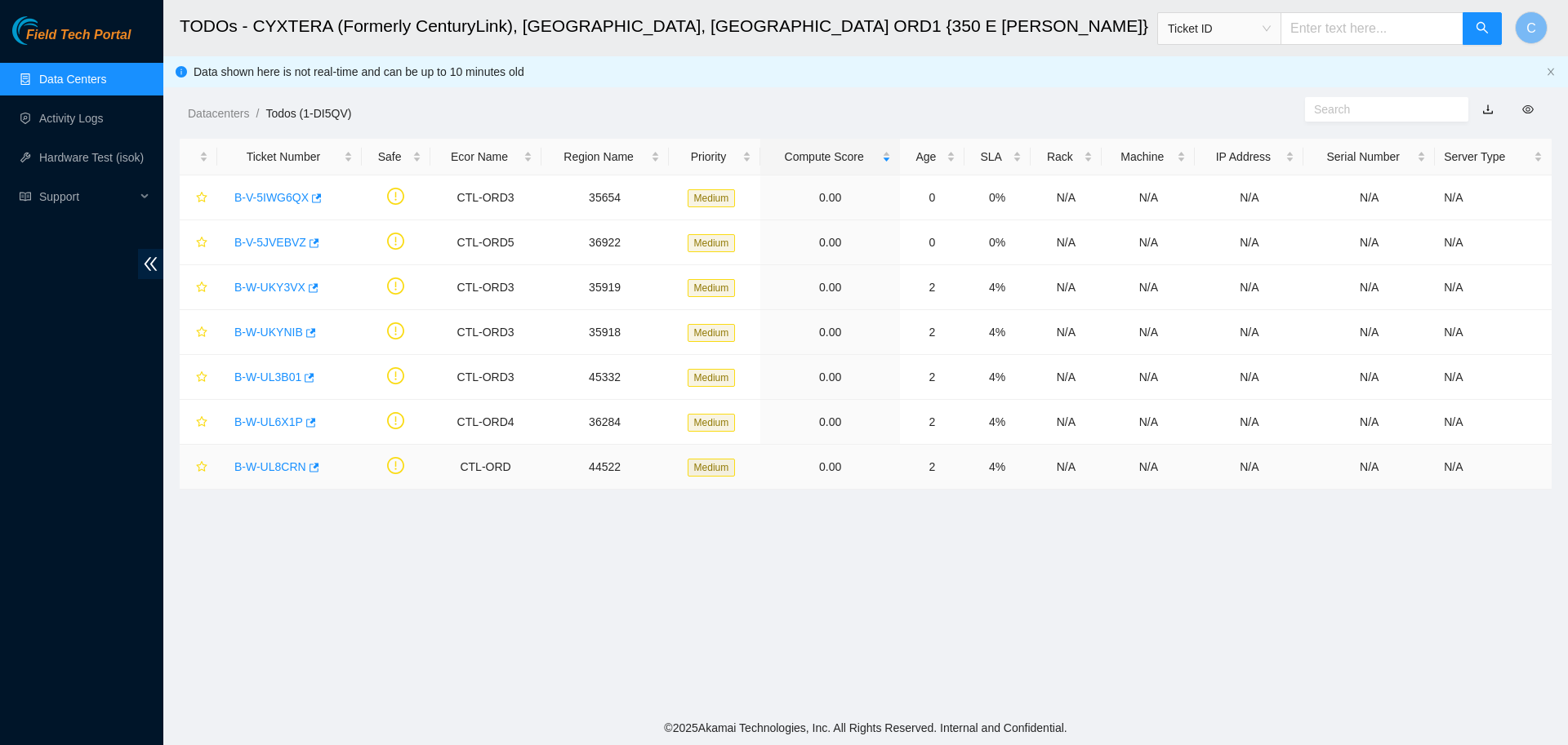
click at [264, 470] on link "B-W-UL8CRN" at bounding box center [270, 467] width 72 height 13
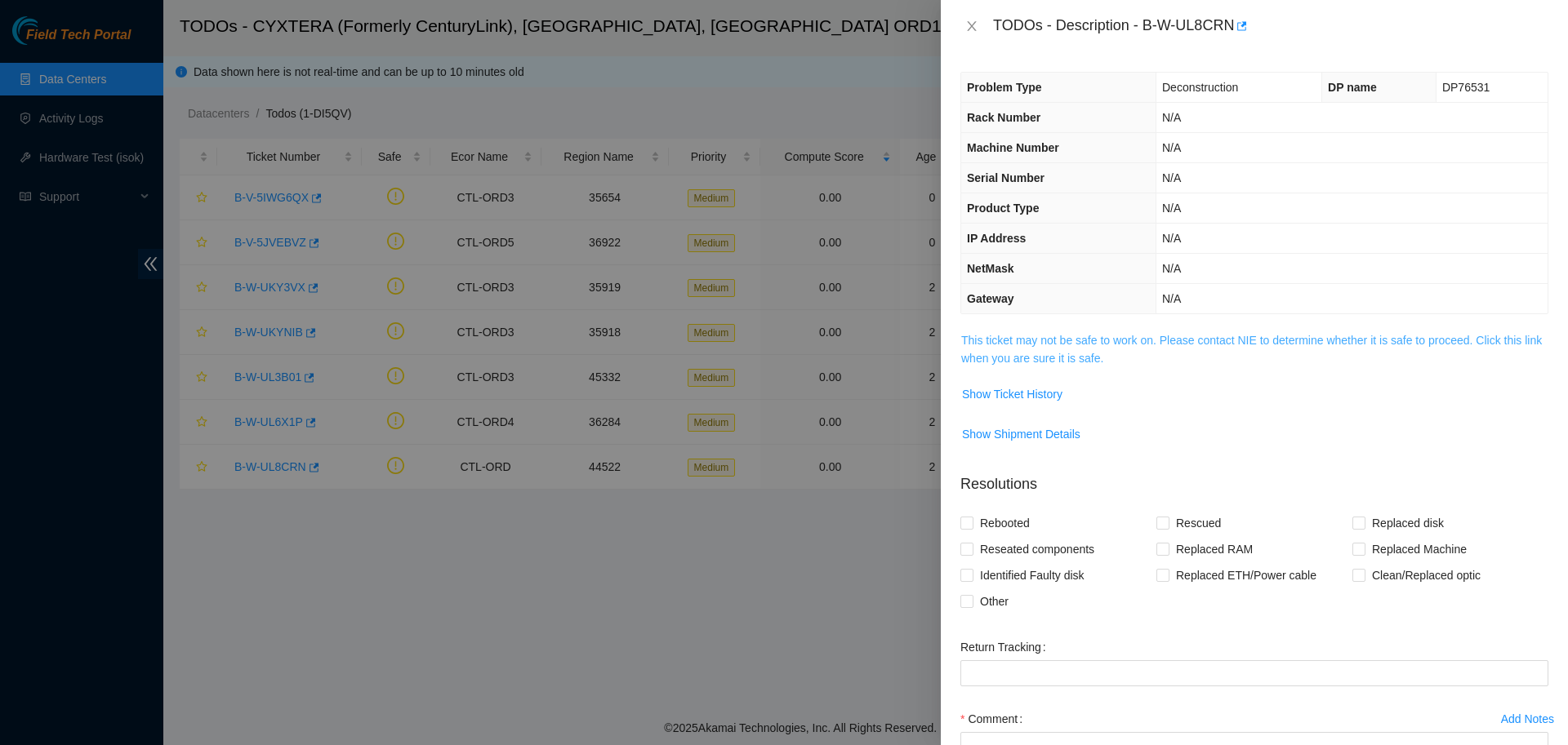
click at [1033, 344] on link "This ticket may not be safe to work on. Please contact NIE to determine whether…" at bounding box center [1251, 348] width 580 height 31
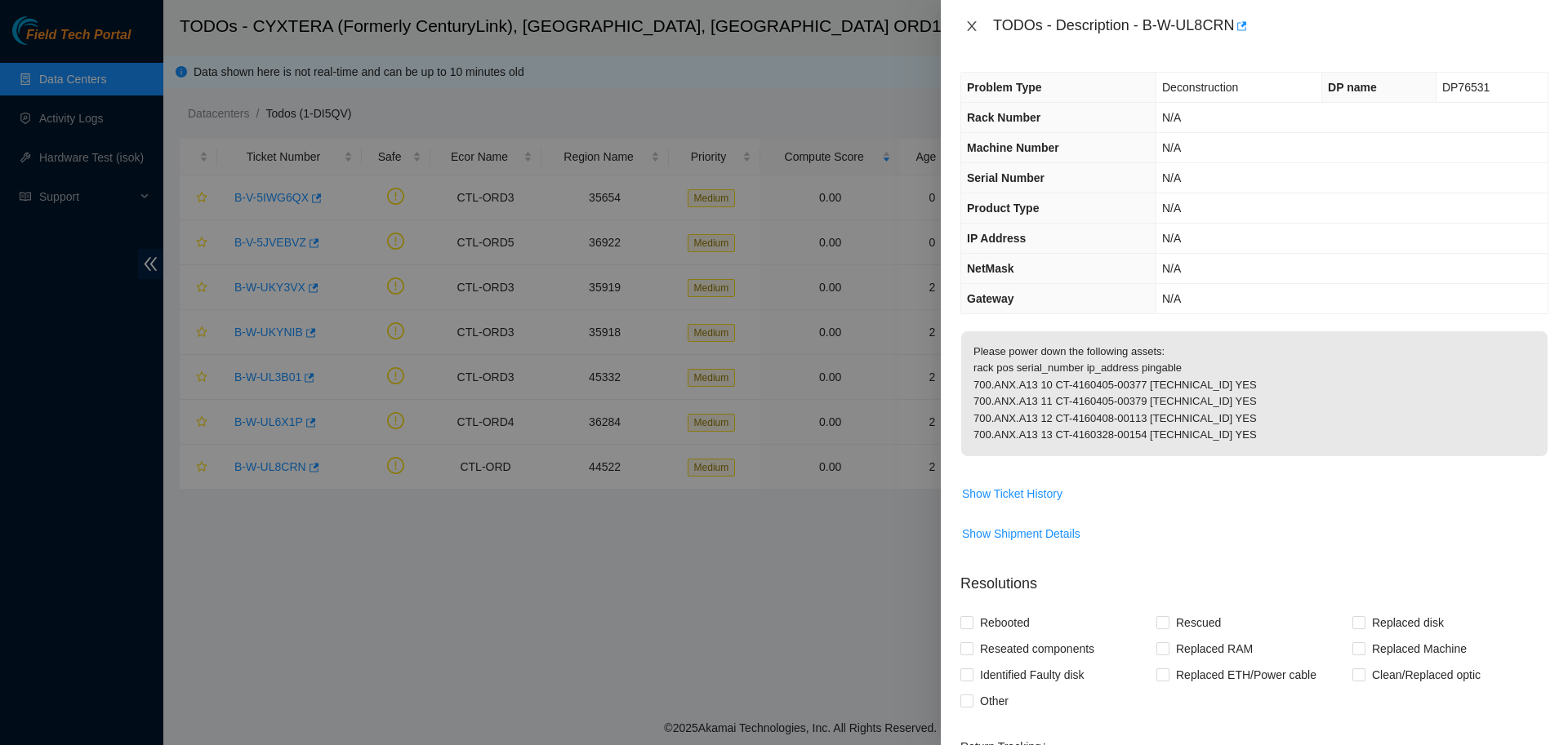
click at [968, 25] on icon "close" at bounding box center [972, 27] width 13 height 13
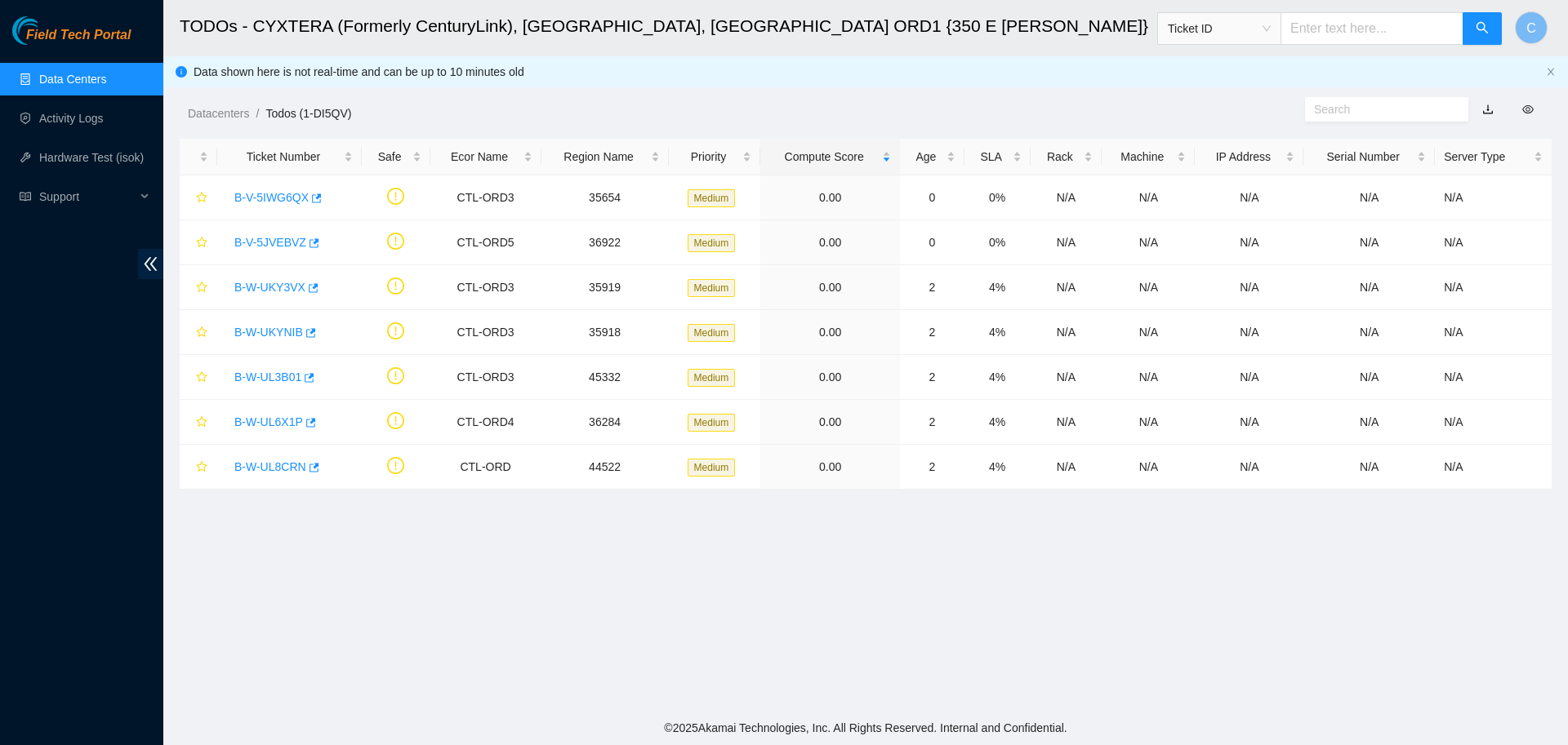
click at [101, 74] on link "Data Centers" at bounding box center [72, 80] width 67 height 13
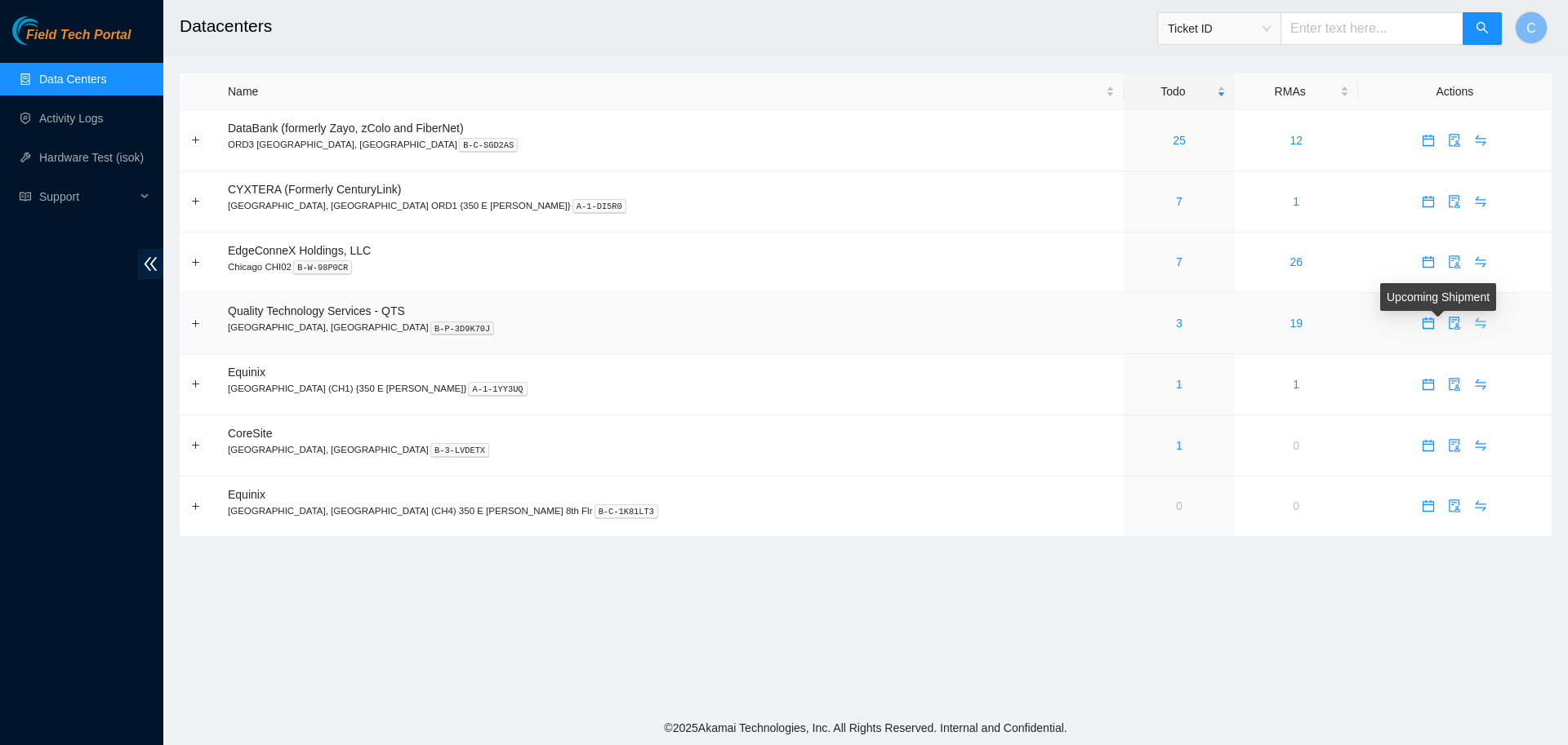
click at [1447, 319] on body "Field Tech Portal Data Centers Activity Logs Hardware Test (isok) Support Datac…" at bounding box center [784, 372] width 1568 height 745
click at [1473, 324] on icon "swap" at bounding box center [1480, 324] width 13 height 13
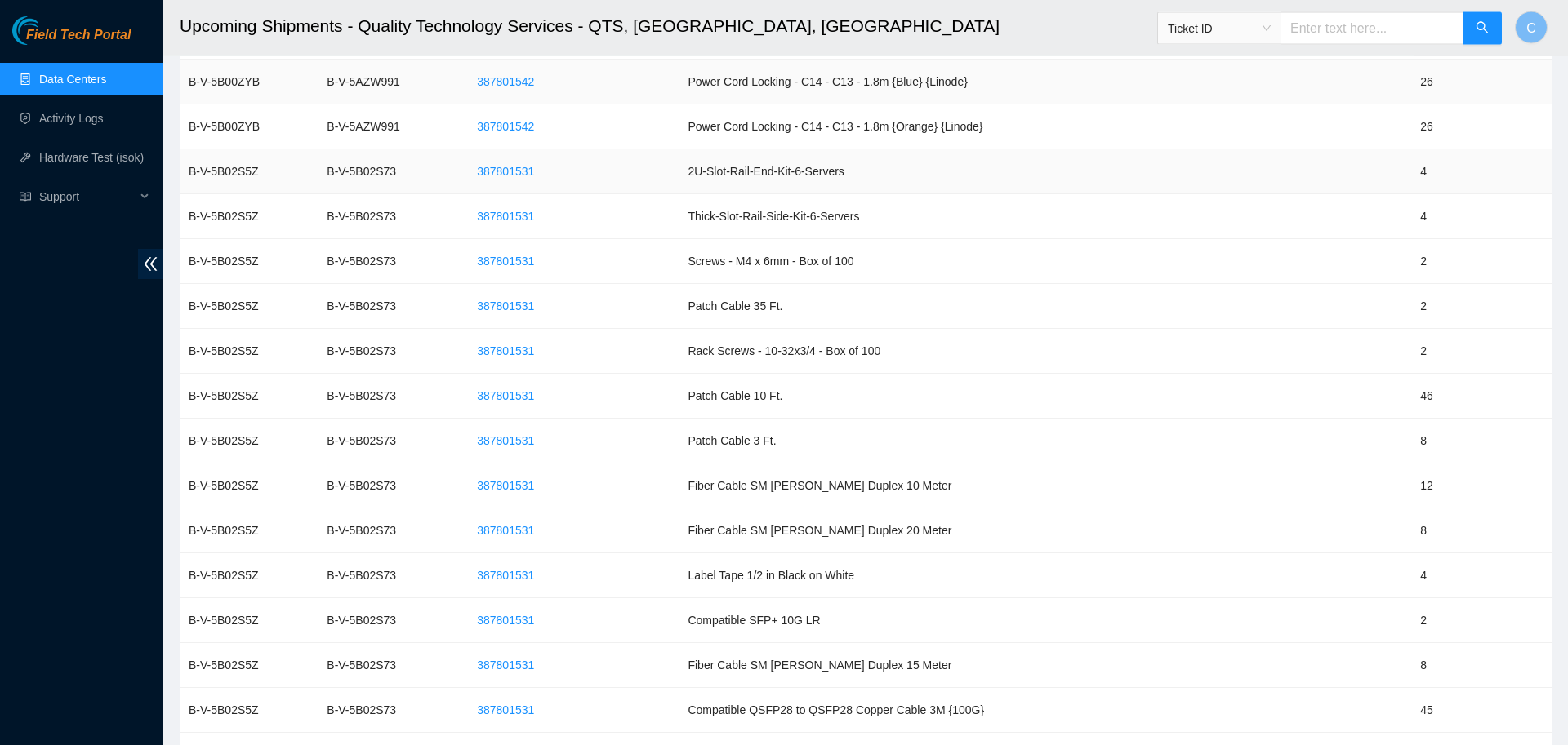
scroll to position [3766, 0]
